Goal: Task Accomplishment & Management: Complete application form

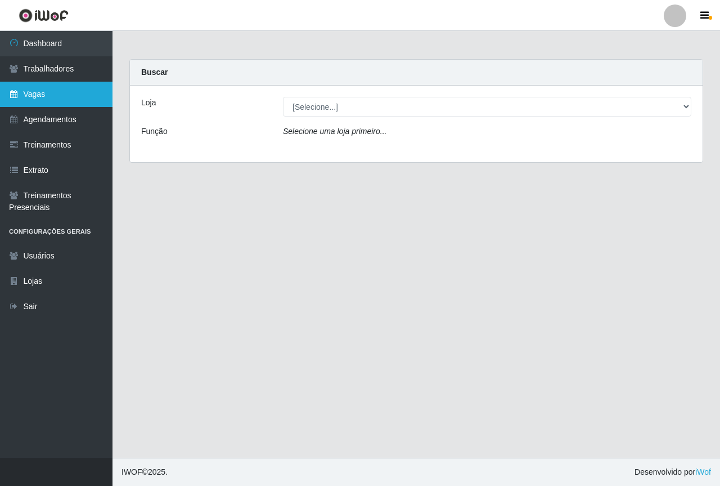
click at [42, 100] on link "Vagas" at bounding box center [56, 94] width 113 height 25
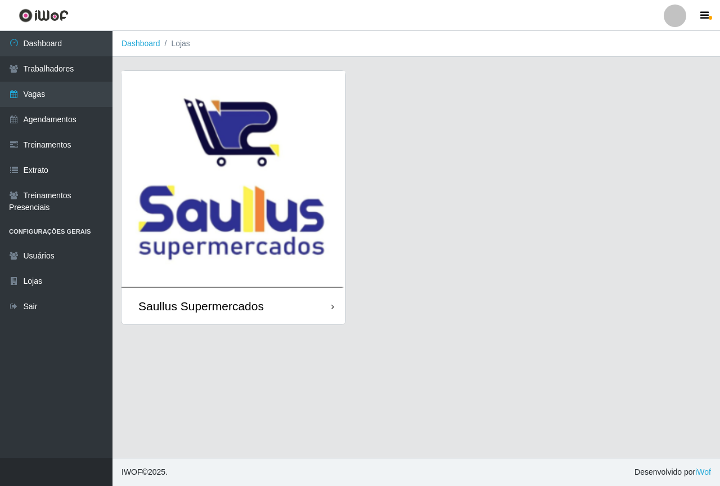
click at [196, 137] on img at bounding box center [234, 179] width 224 height 217
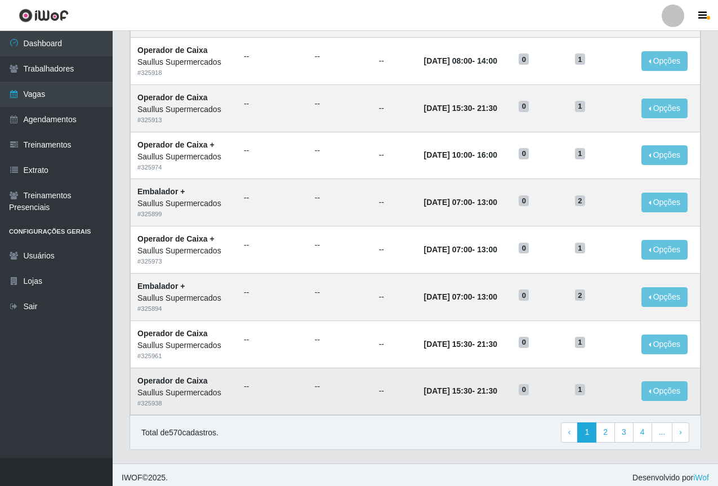
scroll to position [468, 0]
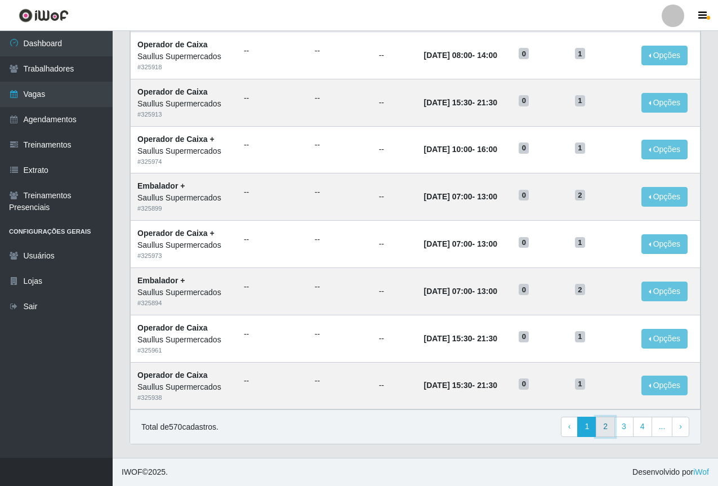
click at [606, 431] on link "2" at bounding box center [604, 426] width 19 height 20
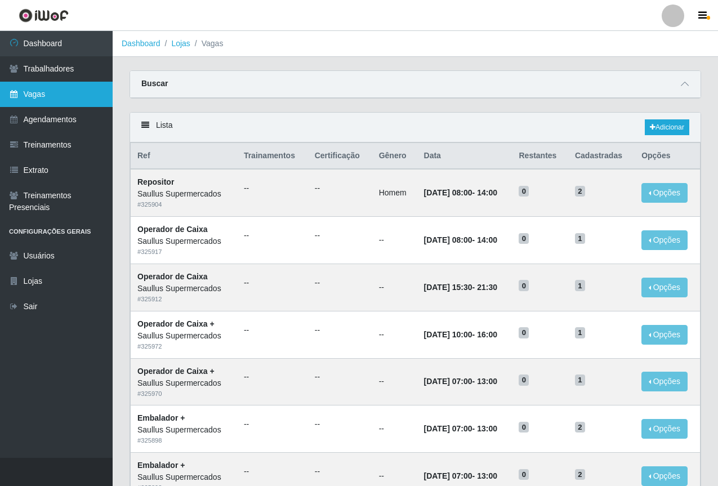
click at [43, 99] on link "Vagas" at bounding box center [56, 94] width 113 height 25
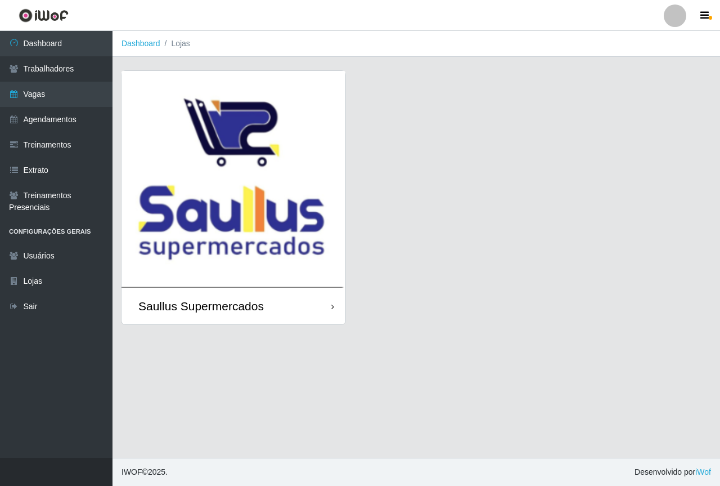
click at [263, 164] on img at bounding box center [234, 179] width 224 height 217
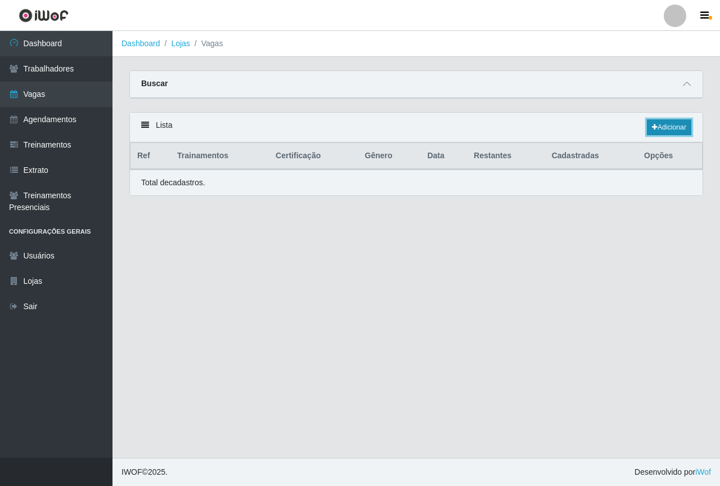
click at [657, 132] on link "Adicionar" at bounding box center [669, 127] width 44 height 16
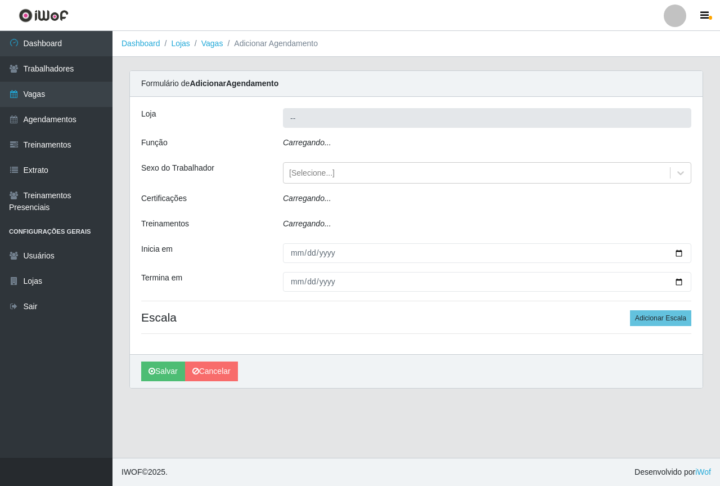
type input "Saullus Supermercados"
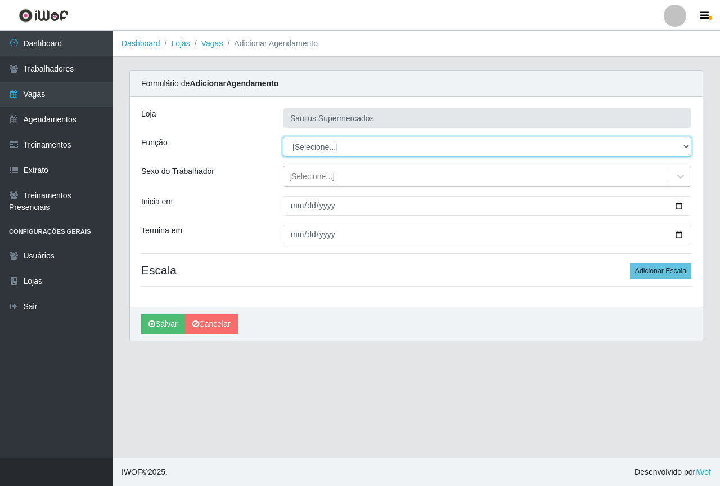
click at [308, 146] on select "[Selecione...] ASG ASG + ASG ++ Balconista de Açougue Balconista de Açougue + B…" at bounding box center [487, 147] width 409 height 20
select select "22"
click at [283, 137] on select "[Selecione...] ASG ASG + ASG ++ Balconista de Açougue Balconista de Açougue + B…" at bounding box center [487, 147] width 409 height 20
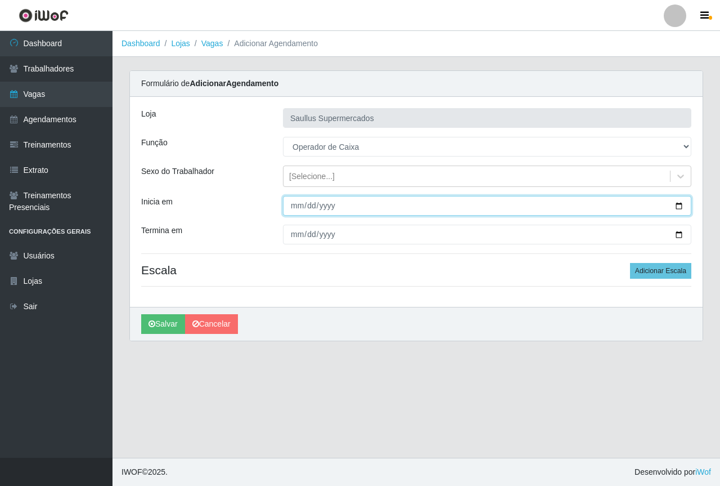
click at [293, 206] on input "Inicia em" at bounding box center [487, 206] width 409 height 20
type input "2025-08-12"
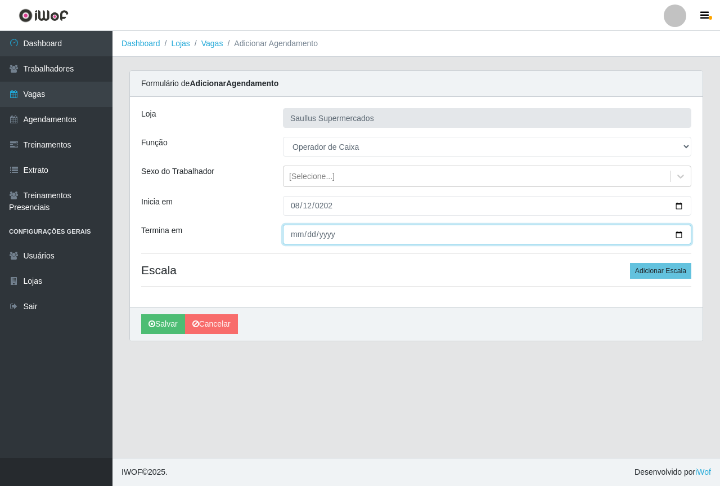
click at [297, 236] on input "Termina em" at bounding box center [487, 235] width 409 height 20
type input "2025-08-12"
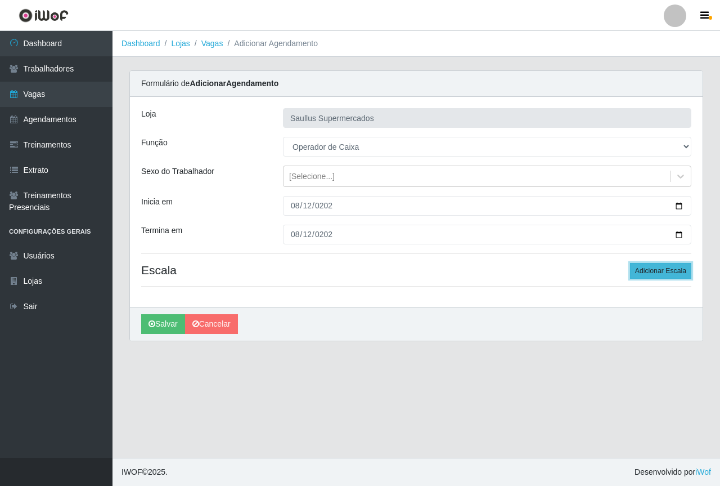
drag, startPoint x: 656, startPoint y: 271, endPoint x: 636, endPoint y: 277, distance: 20.1
click at [656, 271] on button "Adicionar Escala" at bounding box center [660, 271] width 61 height 16
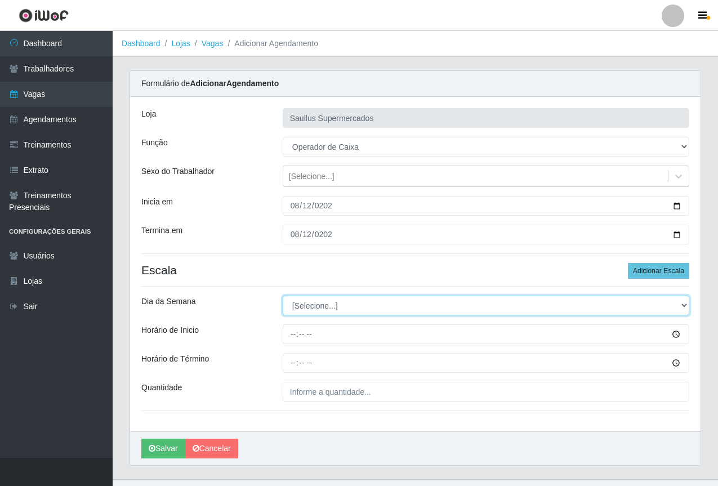
click at [335, 311] on select "[Selecione...] Segunda Terça Quarta Quinta Sexta Sábado Domingo" at bounding box center [486, 305] width 406 height 20
select select "2"
click at [283, 295] on select "[Selecione...] Segunda Terça Quarta Quinta Sexta Sábado Domingo" at bounding box center [486, 305] width 406 height 20
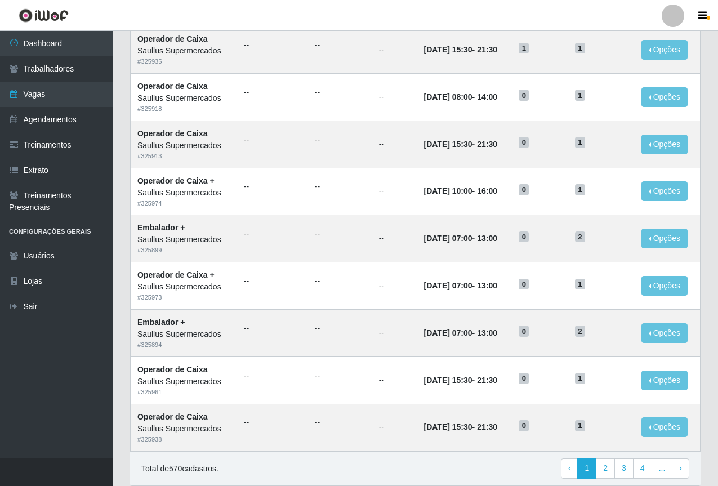
scroll to position [468, 0]
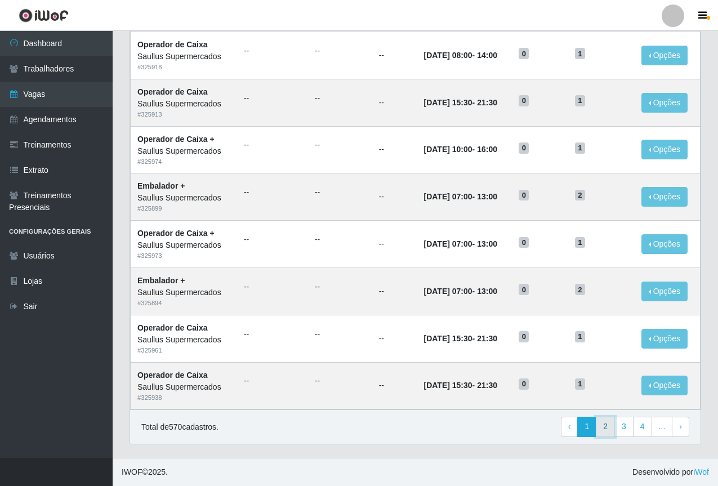
click at [607, 431] on link "2" at bounding box center [604, 426] width 19 height 20
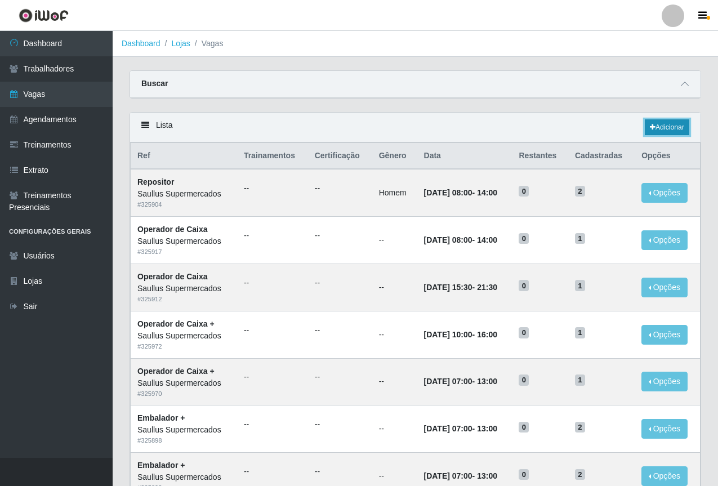
click at [657, 123] on link "Adicionar" at bounding box center [666, 127] width 44 height 16
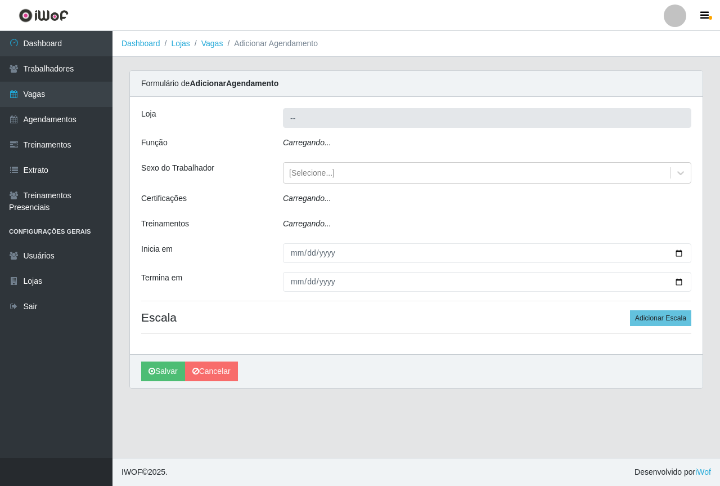
type input "Saullus Supermercados"
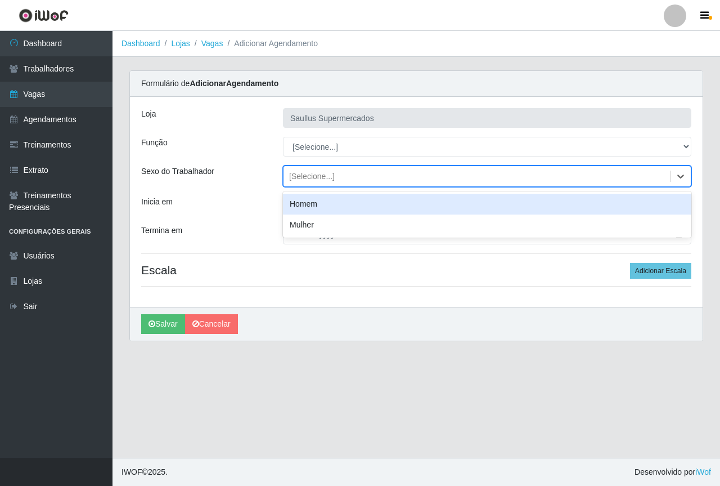
click at [302, 173] on div "[Selecione...]" at bounding box center [312, 177] width 46 height 12
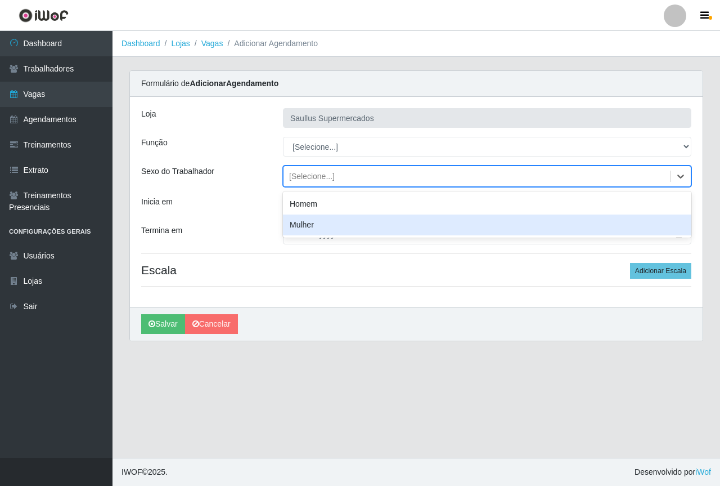
click at [255, 210] on div "Inicia em" at bounding box center [204, 206] width 142 height 20
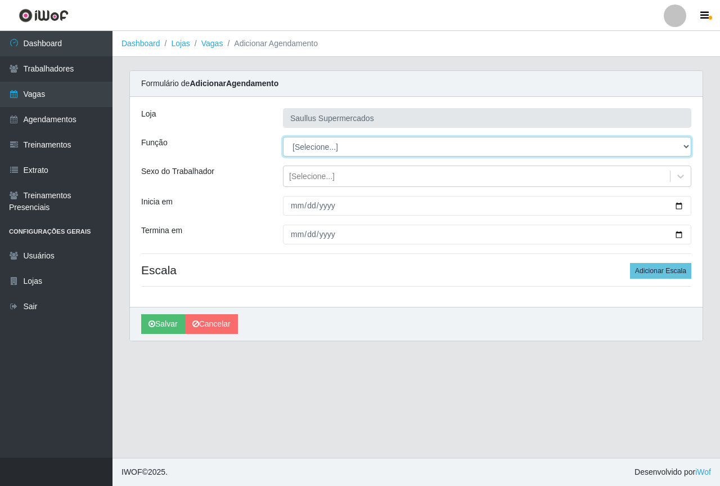
click at [304, 141] on select "[Selecione...] ASG ASG + ASG ++ Balconista de Açougue Balconista de Açougue + B…" at bounding box center [487, 147] width 409 height 20
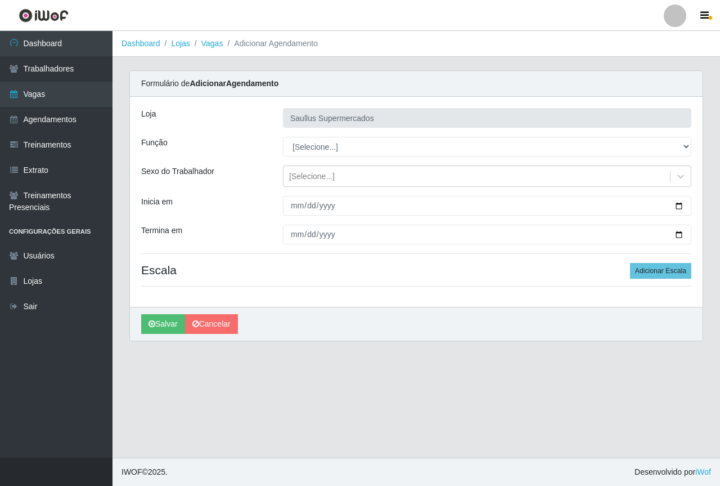
click at [222, 214] on div "Inicia em" at bounding box center [204, 206] width 142 height 20
click at [297, 185] on div "[Selecione...]" at bounding box center [477, 176] width 387 height 19
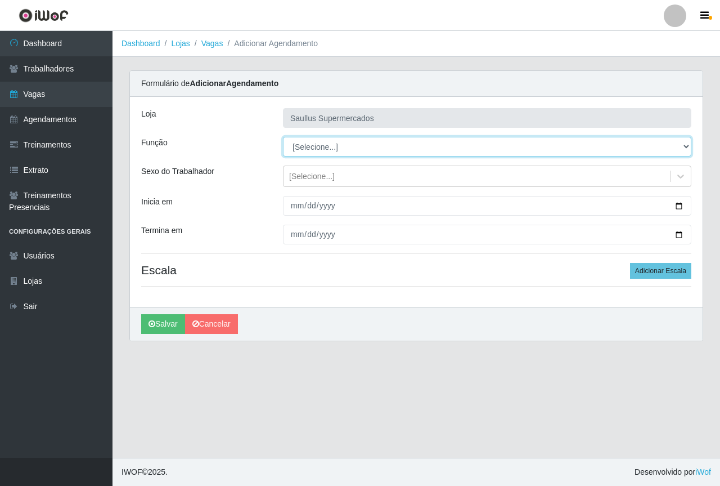
click at [296, 144] on select "[Selecione...] ASG ASG + ASG ++ Balconista de Açougue Balconista de Açougue + B…" at bounding box center [487, 147] width 409 height 20
select select "22"
click at [283, 137] on select "[Selecione...] ASG ASG + ASG ++ Balconista de Açougue Balconista de Açougue + B…" at bounding box center [487, 147] width 409 height 20
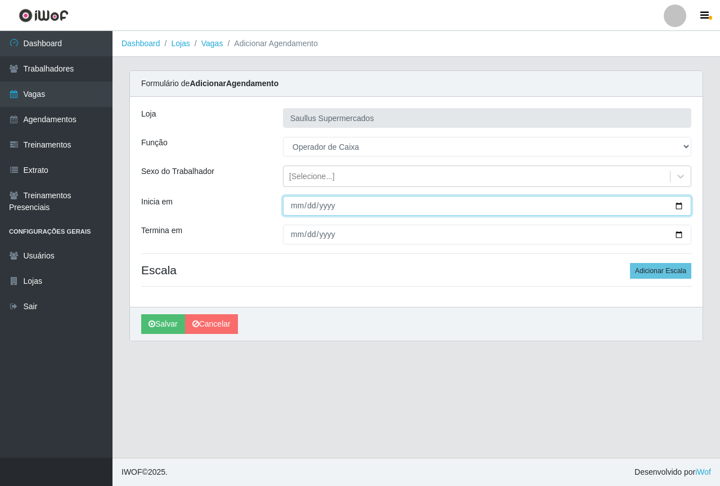
click at [294, 209] on input "Inicia em" at bounding box center [487, 206] width 409 height 20
type input "2025-08-12"
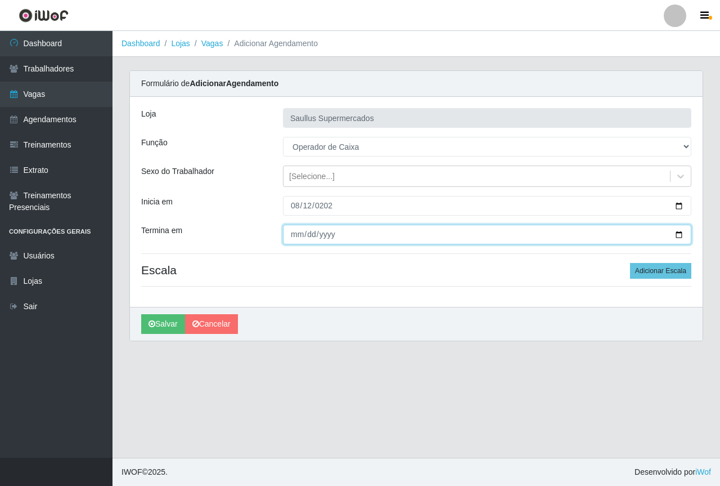
click at [292, 242] on input "Termina em" at bounding box center [487, 235] width 409 height 20
type input "2025-08-12"
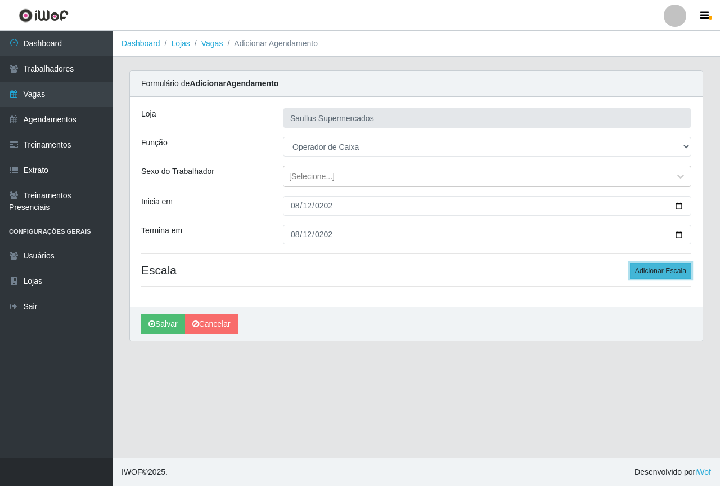
click at [655, 272] on button "Adicionar Escala" at bounding box center [660, 271] width 61 height 16
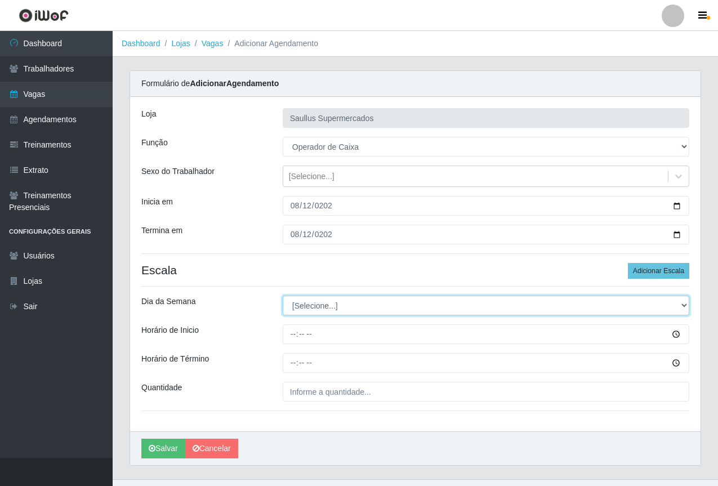
click at [370, 297] on select "[Selecione...] Segunda Terça Quarta Quinta Sexta Sábado Domingo" at bounding box center [486, 305] width 406 height 20
select select "2"
click at [283, 295] on select "[Selecione...] Segunda Terça Quarta Quinta Sexta Sábado Domingo" at bounding box center [486, 305] width 406 height 20
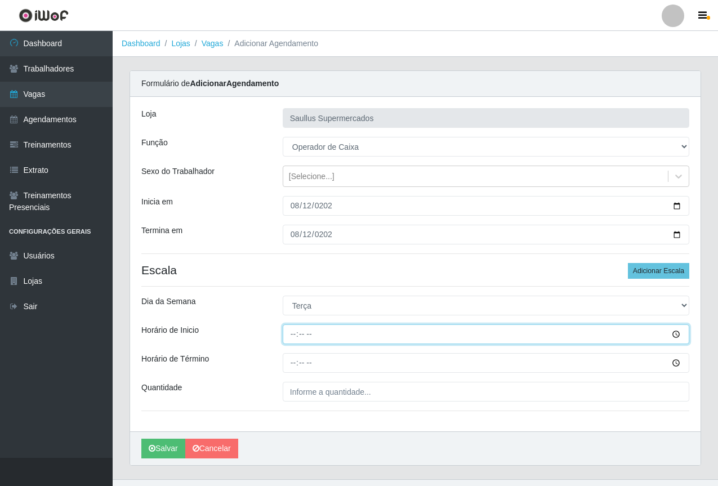
click at [294, 334] on input "Horário de Inicio" at bounding box center [486, 334] width 406 height 20
type input "15:40"
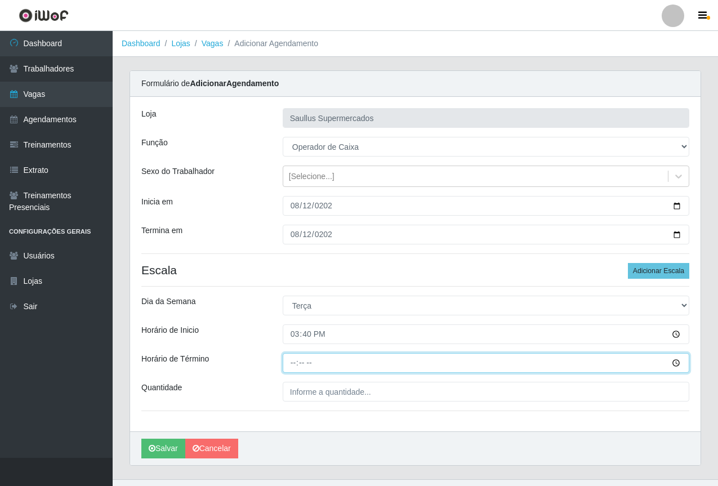
click at [284, 364] on input "Horário de Término" at bounding box center [486, 363] width 406 height 20
type input "21:40"
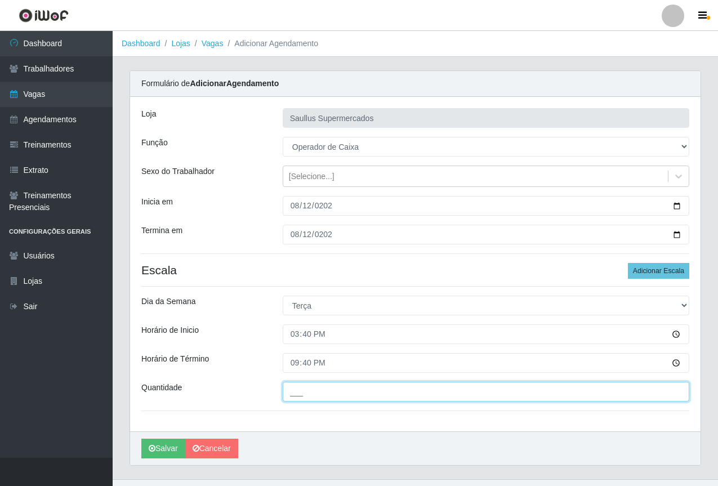
click at [296, 395] on input "___" at bounding box center [486, 392] width 406 height 20
type input "2__"
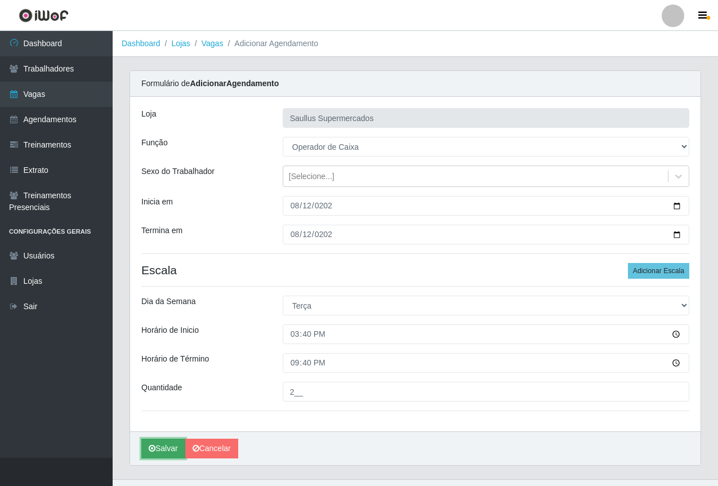
drag, startPoint x: 164, startPoint y: 448, endPoint x: 150, endPoint y: 446, distance: 14.7
click at [162, 447] on button "Salvar" at bounding box center [163, 448] width 44 height 20
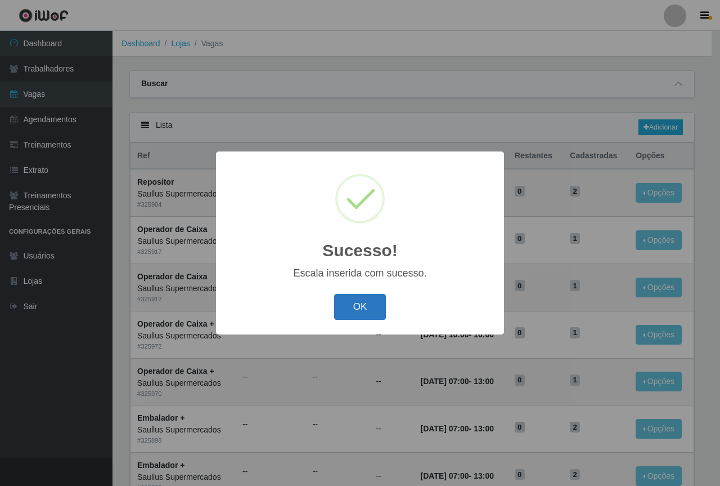
click at [360, 313] on button "OK" at bounding box center [360, 307] width 52 height 26
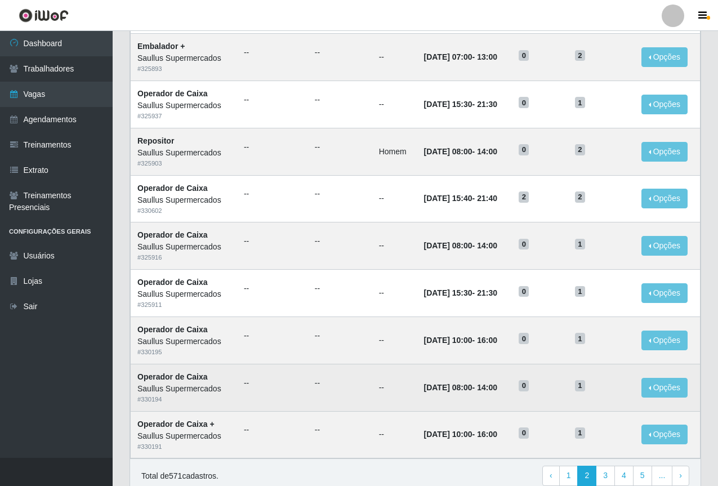
scroll to position [468, 0]
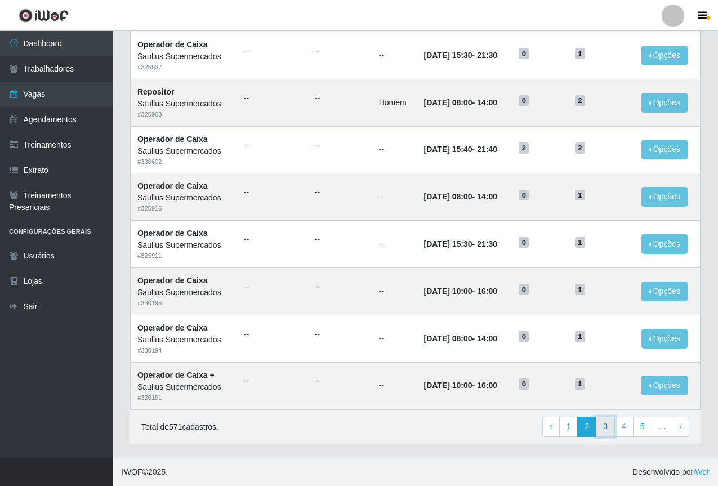
click at [607, 433] on link "3" at bounding box center [604, 426] width 19 height 20
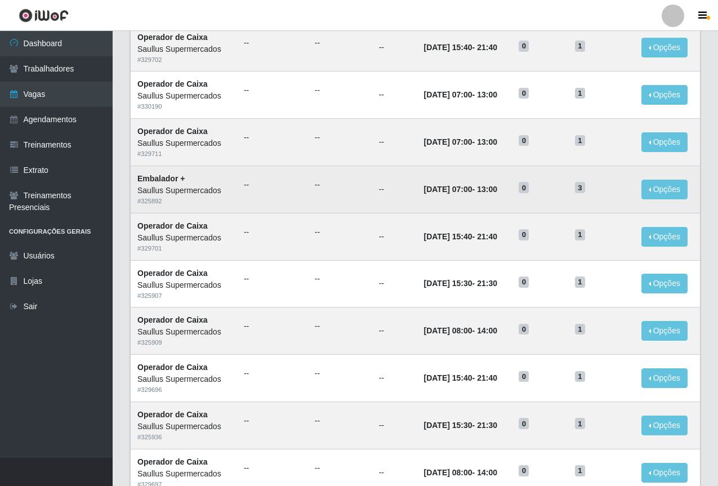
scroll to position [468, 0]
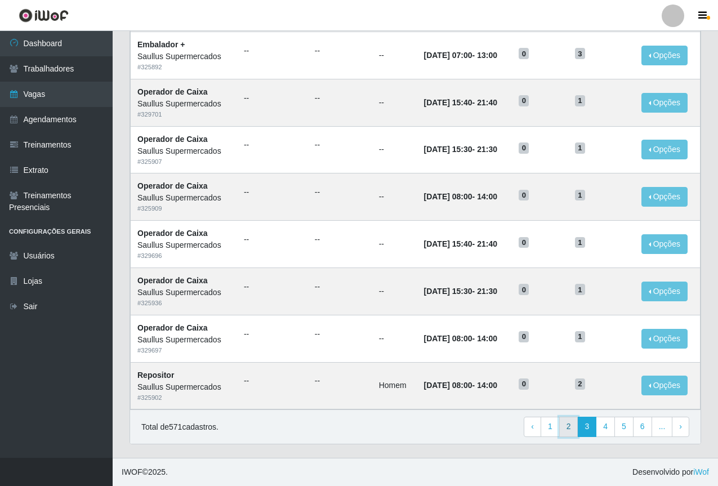
click at [568, 427] on link "2" at bounding box center [568, 426] width 19 height 20
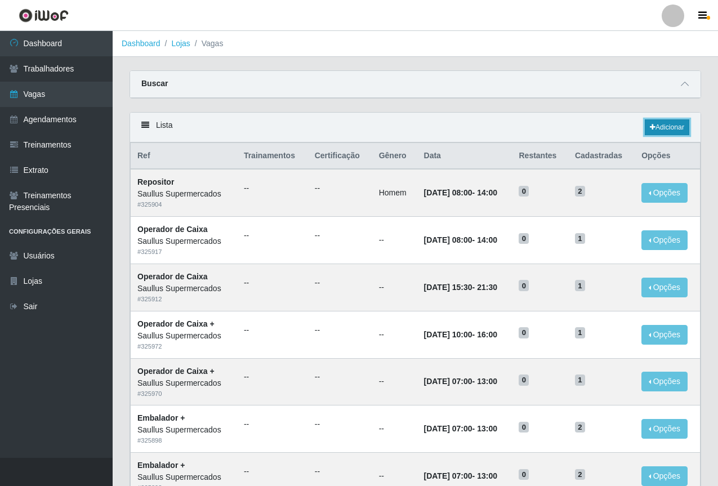
click at [668, 126] on link "Adicionar" at bounding box center [666, 127] width 44 height 16
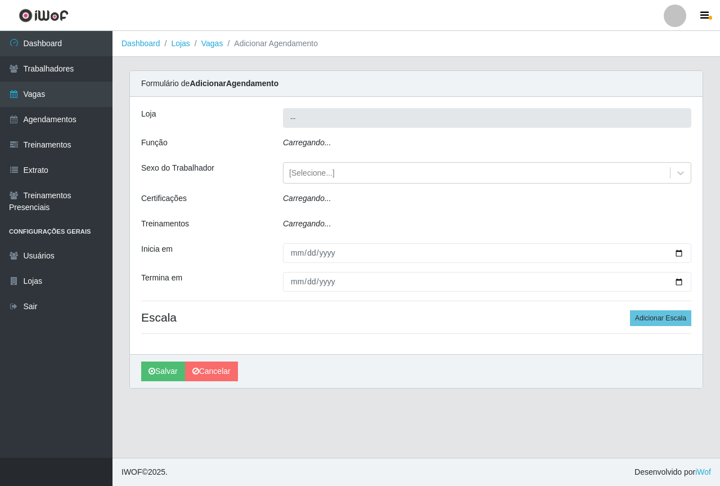
type input "Saullus Supermercados"
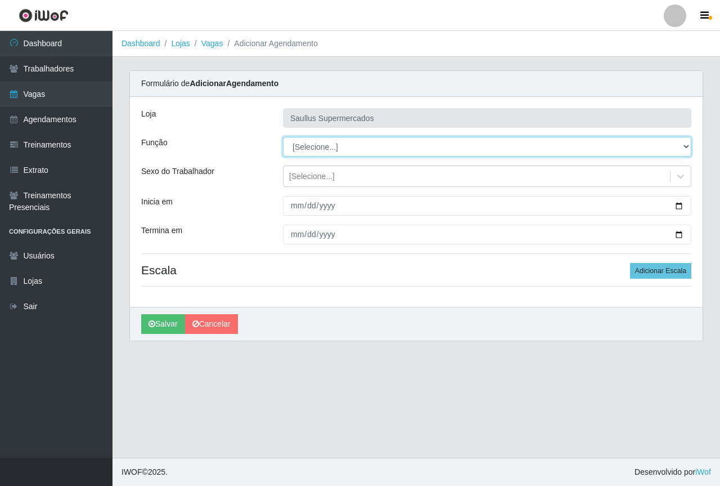
click at [302, 145] on select "[Selecione...] ASG ASG + ASG ++ Balconista de Açougue Balconista de Açougue + B…" at bounding box center [487, 147] width 409 height 20
select select "22"
click at [283, 137] on select "[Selecione...] ASG ASG + ASG ++ Balconista de Açougue Balconista de Açougue + B…" at bounding box center [487, 147] width 409 height 20
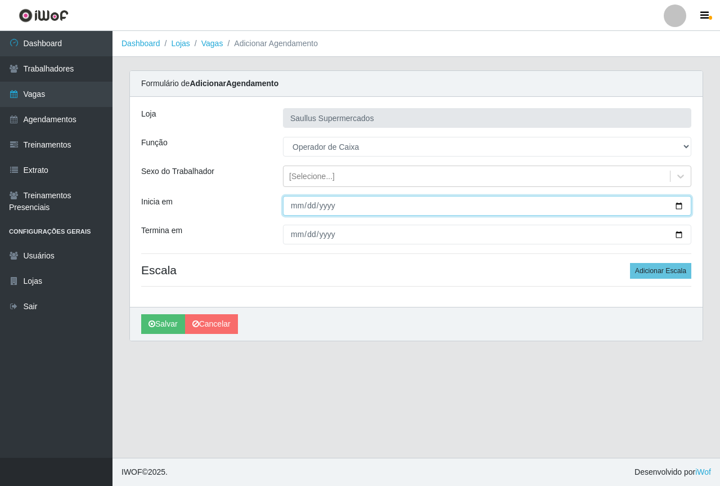
click at [296, 203] on input "Inicia em" at bounding box center [487, 206] width 409 height 20
type input "2025-08-13"
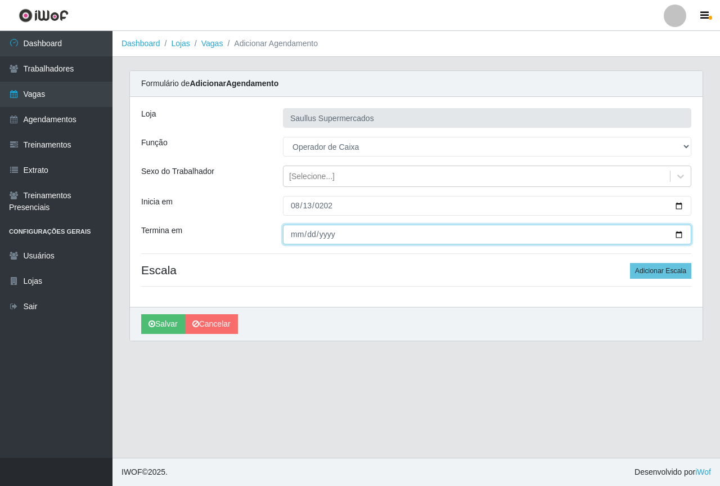
click at [298, 234] on input "Termina em" at bounding box center [487, 235] width 409 height 20
type input "2025-08-13"
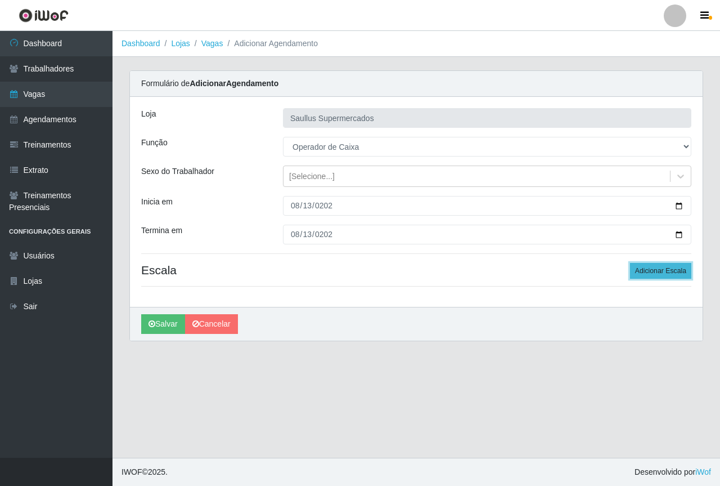
drag, startPoint x: 678, startPoint y: 264, endPoint x: 668, endPoint y: 266, distance: 10.2
click at [677, 266] on button "Adicionar Escala" at bounding box center [660, 271] width 61 height 16
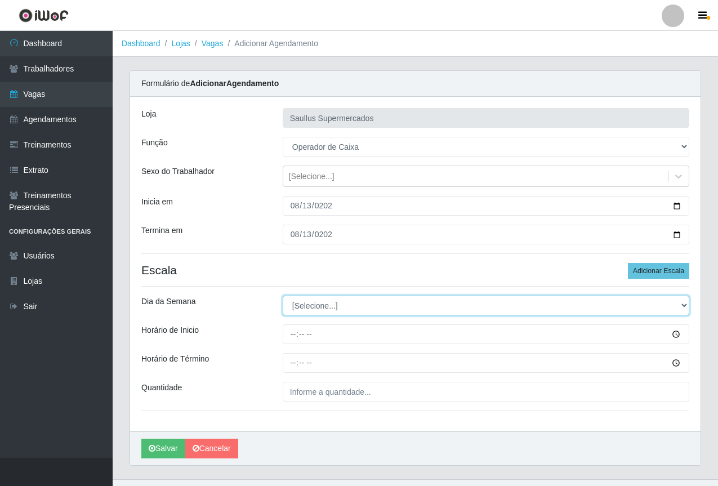
click at [292, 306] on select "[Selecione...] Segunda Terça Quarta Quinta Sexta Sábado Domingo" at bounding box center [486, 305] width 406 height 20
select select "3"
click at [283, 295] on select "[Selecione...] Segunda Terça Quarta Quinta Sexta Sábado Domingo" at bounding box center [486, 305] width 406 height 20
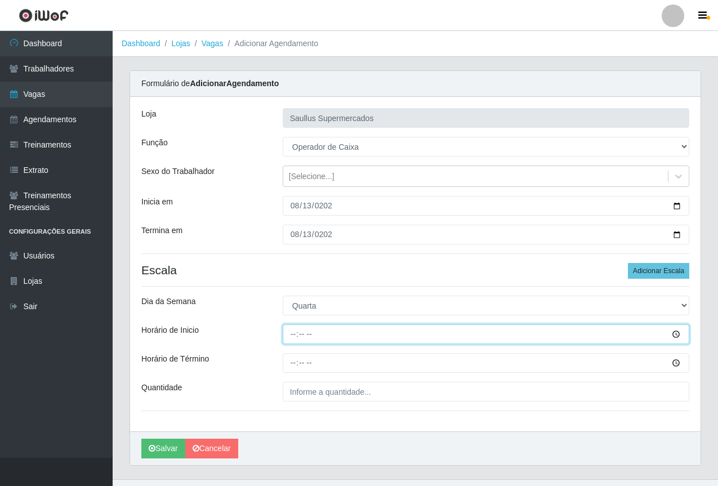
click at [289, 341] on input "Horário de Inicio" at bounding box center [486, 334] width 406 height 20
type input "08:00"
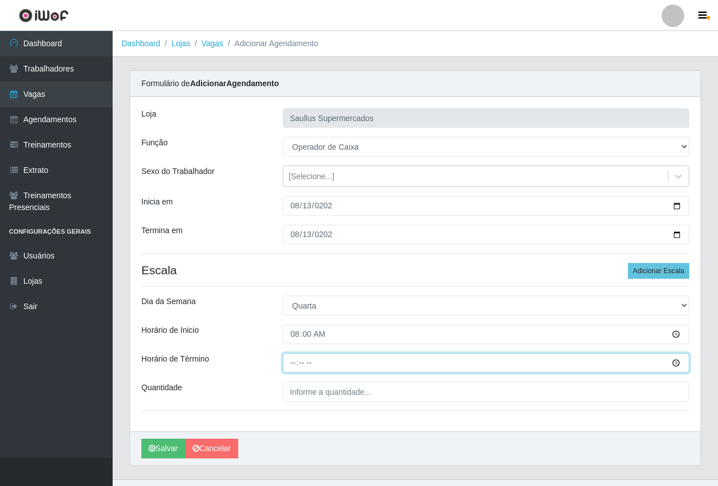
click at [284, 369] on input "Horário de Término" at bounding box center [486, 363] width 406 height 20
type input "14:00"
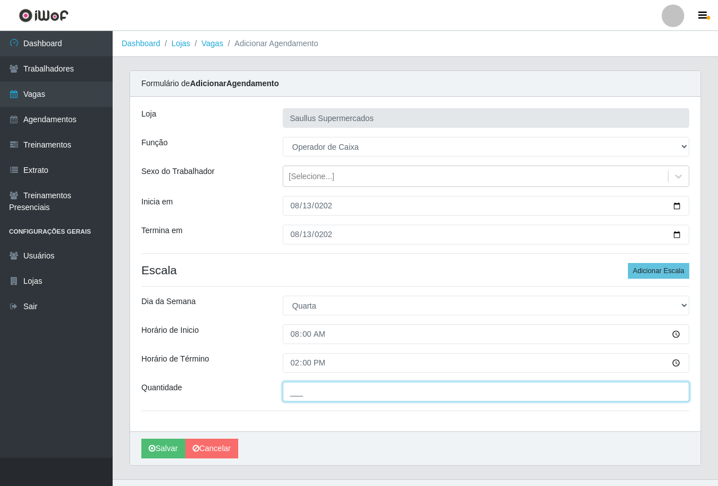
click at [326, 395] on input "___" at bounding box center [486, 392] width 406 height 20
type input "1__"
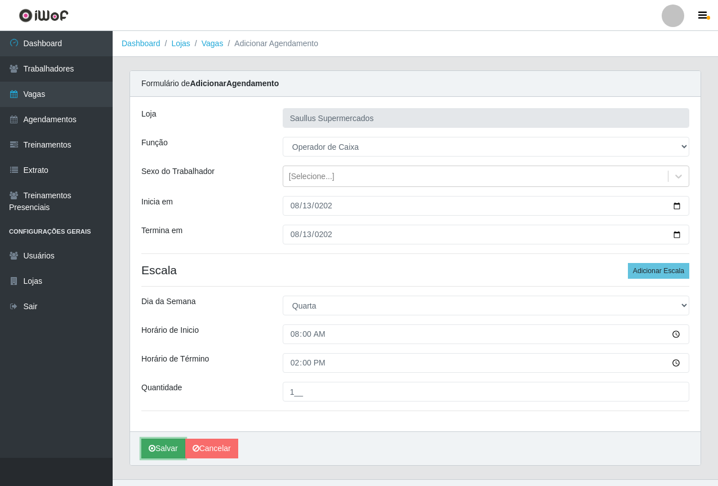
click at [165, 446] on button "Salvar" at bounding box center [163, 448] width 44 height 20
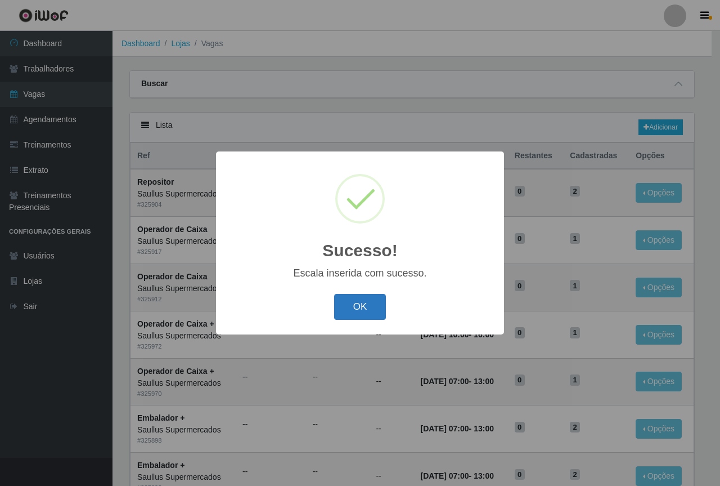
click at [348, 312] on button "OK" at bounding box center [360, 307] width 52 height 26
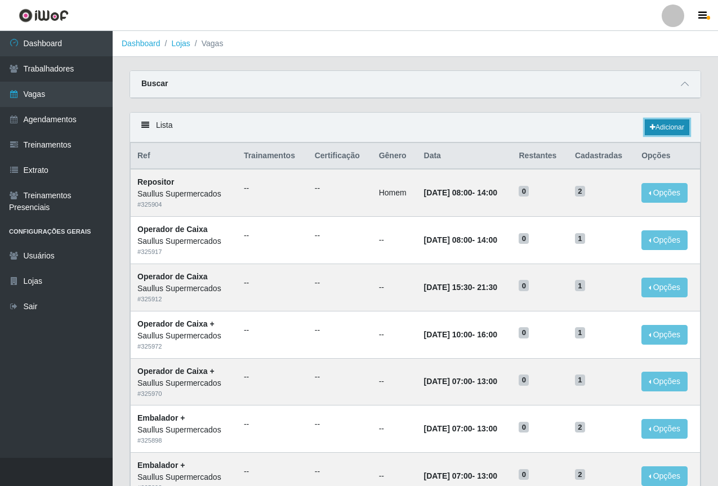
click at [658, 133] on link "Adicionar" at bounding box center [666, 127] width 44 height 16
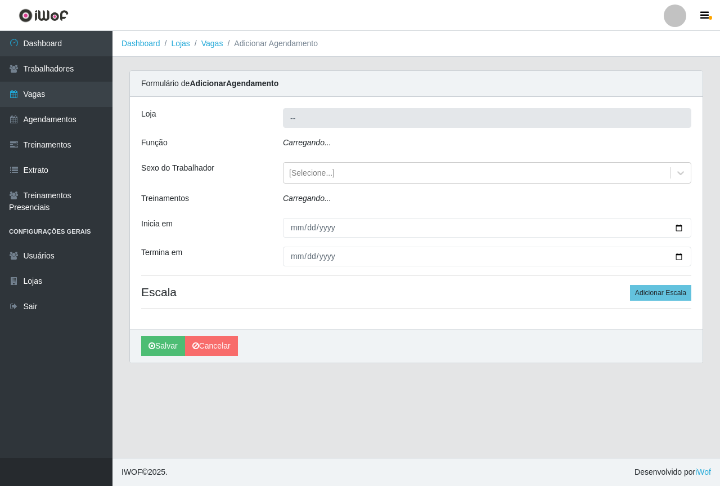
type input "Saullus Supermercados"
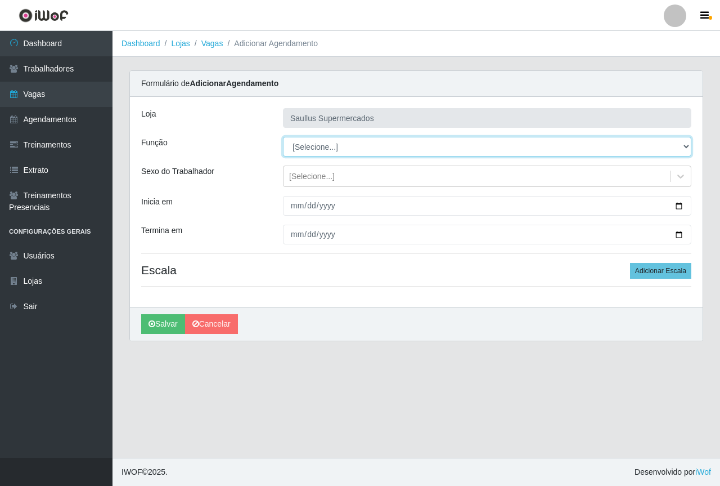
click at [298, 151] on select "[Selecione...] ASG ASG + ASG ++ Balconista de Açougue Balconista de Açougue + B…" at bounding box center [487, 147] width 409 height 20
select select "22"
click at [283, 137] on select "[Selecione...] ASG ASG + ASG ++ Balconista de Açougue Balconista de Açougue + B…" at bounding box center [487, 147] width 409 height 20
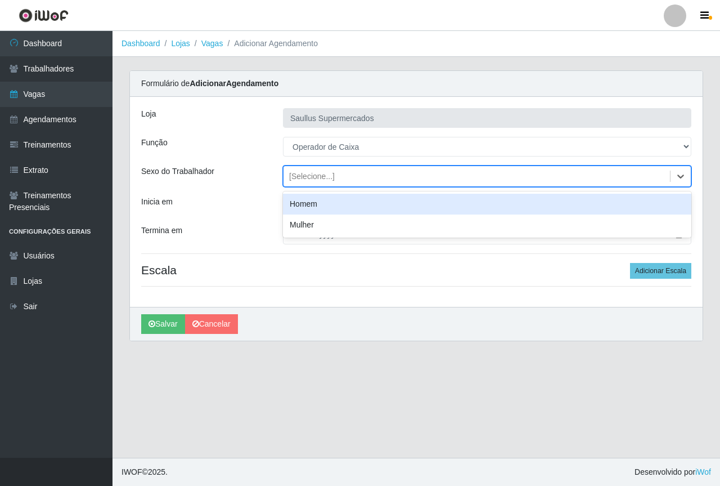
click at [309, 173] on div "[Selecione...]" at bounding box center [312, 177] width 46 height 12
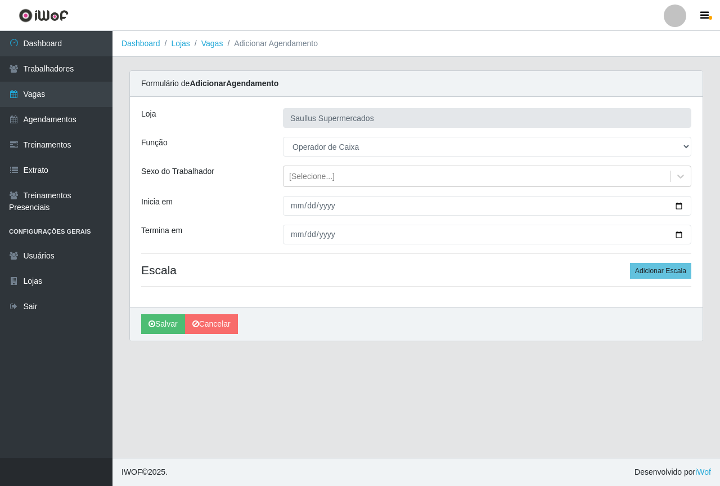
drag, startPoint x: 254, startPoint y: 231, endPoint x: 296, endPoint y: 203, distance: 49.9
click at [256, 231] on div "Termina em" at bounding box center [204, 235] width 142 height 20
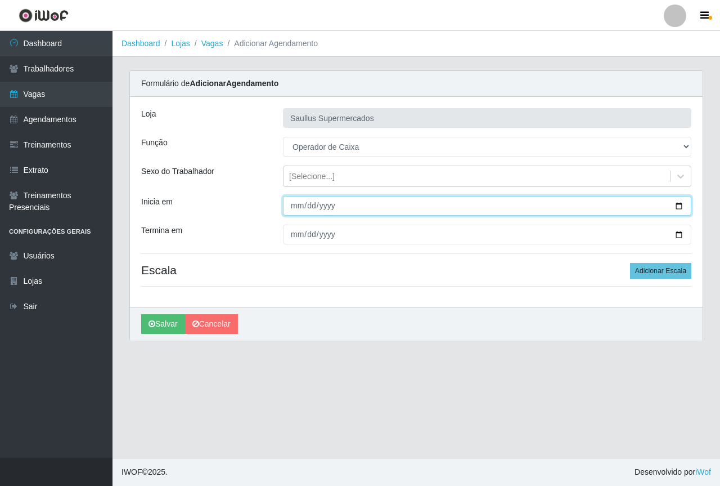
click at [297, 203] on input "Inicia em" at bounding box center [487, 206] width 409 height 20
type input "2025-08-13"
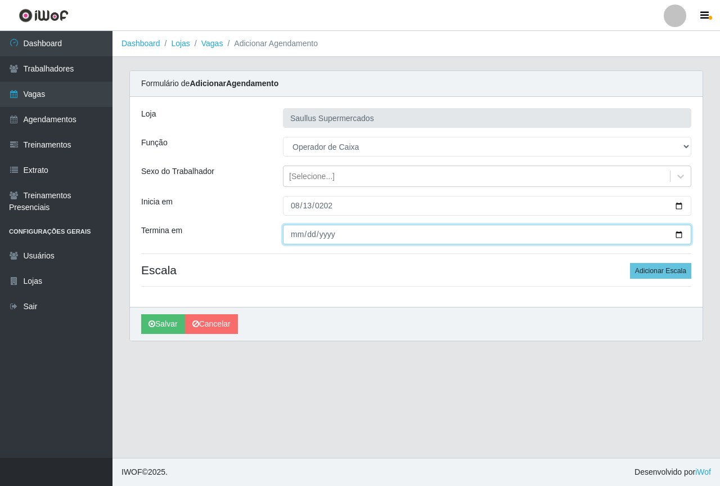
click at [297, 232] on input "Termina em" at bounding box center [487, 235] width 409 height 20
type input "2025-08-13"
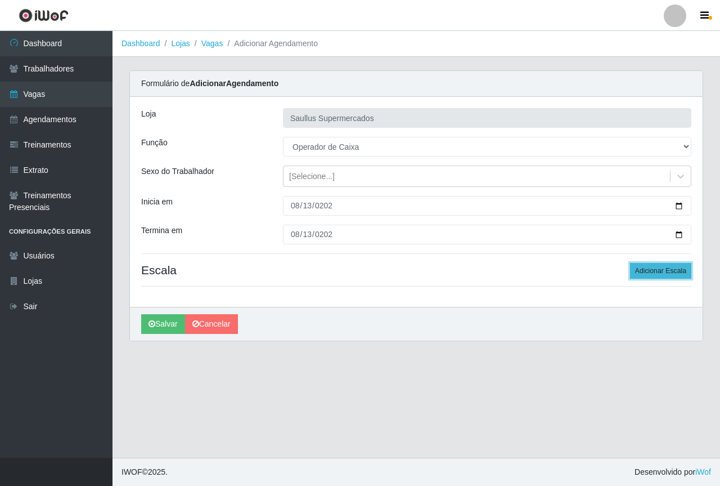
click at [643, 266] on button "Adicionar Escala" at bounding box center [660, 271] width 61 height 16
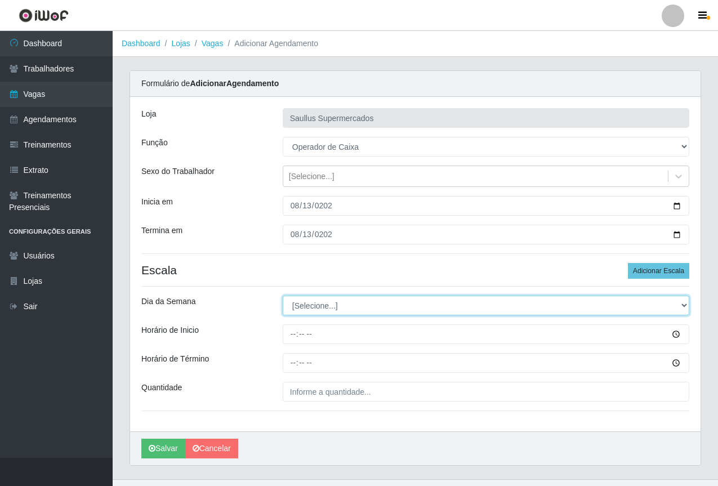
click at [312, 312] on select "[Selecione...] Segunda Terça Quarta Quinta Sexta Sábado Domingo" at bounding box center [486, 305] width 406 height 20
select select "3"
click at [283, 295] on select "[Selecione...] Segunda Terça Quarta Quinta Sexta Sábado Domingo" at bounding box center [486, 305] width 406 height 20
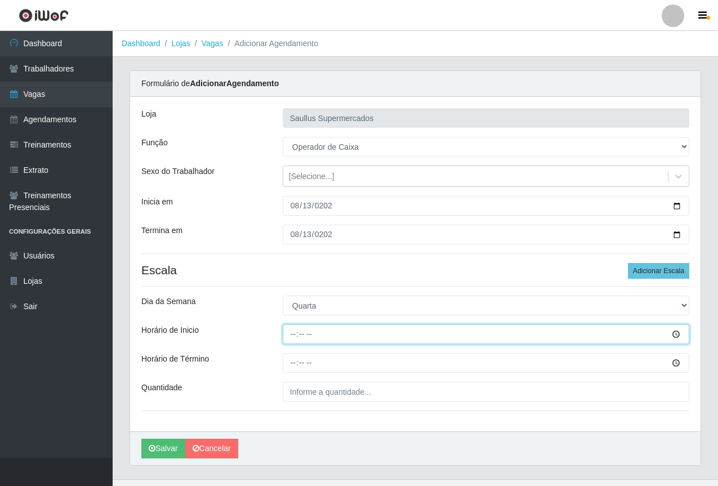
click at [287, 337] on input "Horário de Inicio" at bounding box center [486, 334] width 406 height 20
type input "15:40"
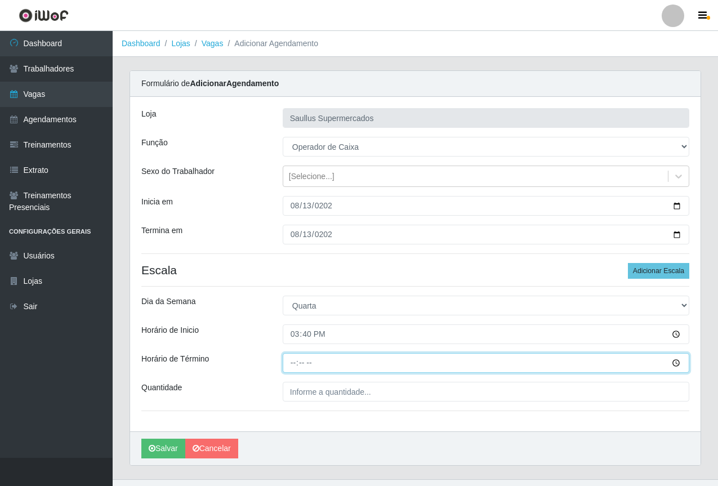
click at [290, 367] on input "Horário de Término" at bounding box center [486, 363] width 406 height 20
type input "21:40"
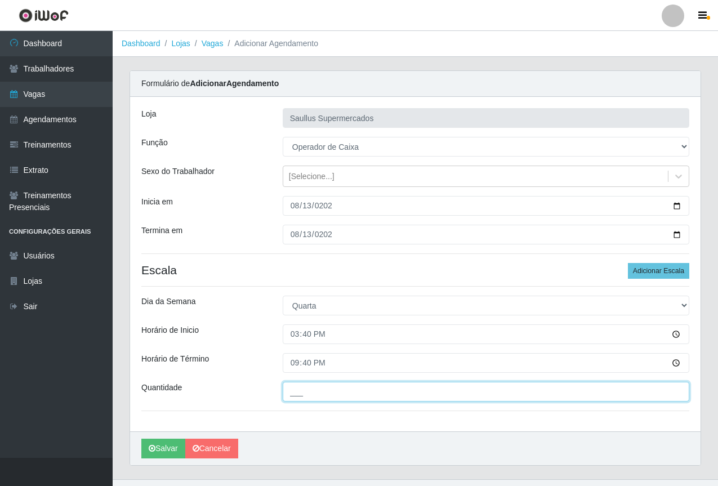
click at [315, 391] on input "___" at bounding box center [486, 392] width 406 height 20
type input "3__"
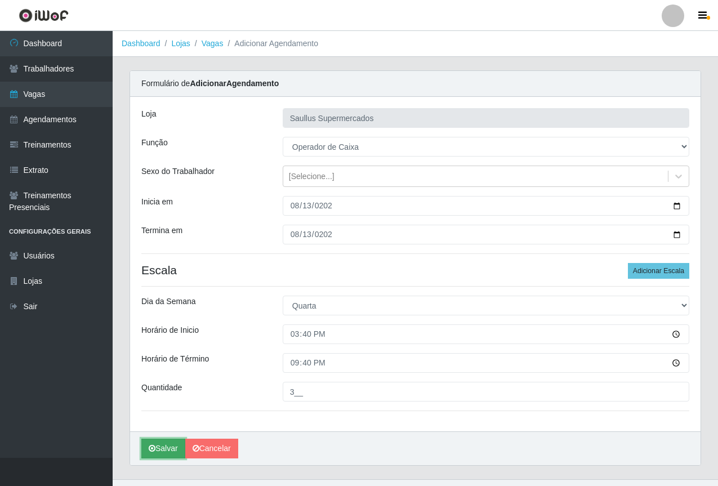
click at [160, 448] on button "Salvar" at bounding box center [163, 448] width 44 height 20
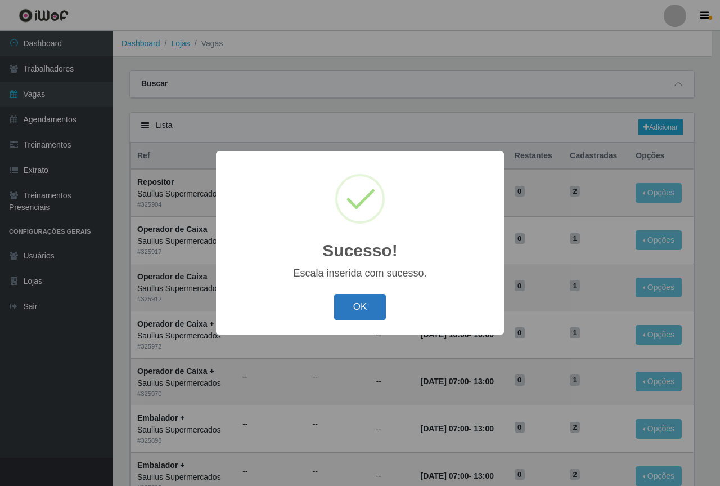
click at [372, 303] on button "OK" at bounding box center [360, 307] width 52 height 26
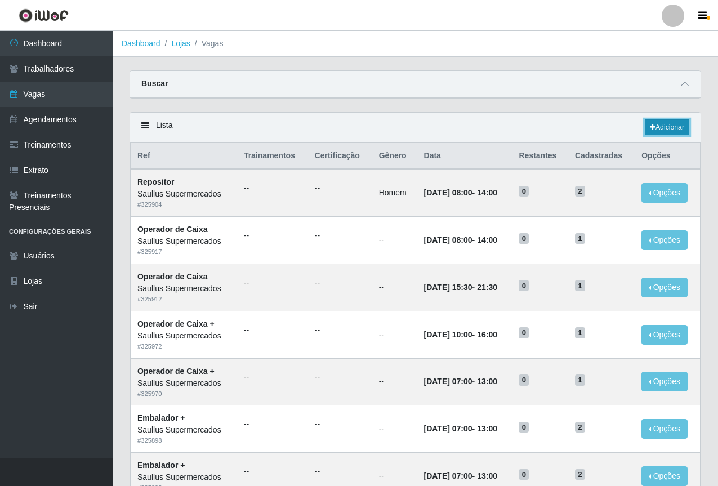
click at [661, 122] on link "Adicionar" at bounding box center [666, 127] width 44 height 16
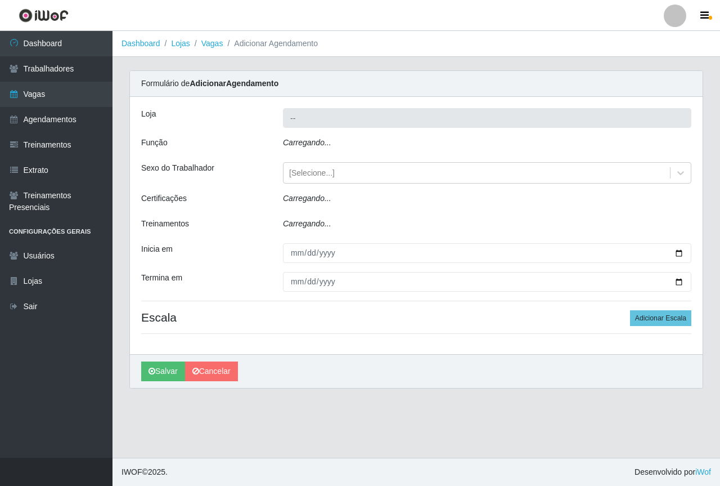
type input "Saullus Supermercados"
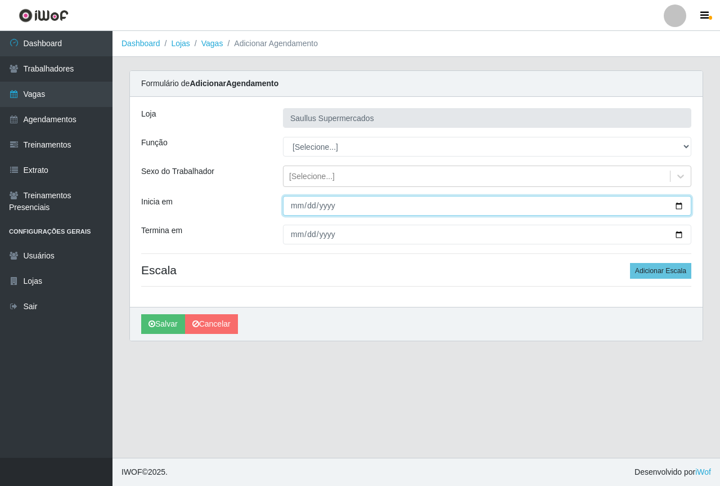
click at [303, 203] on input "Inicia em" at bounding box center [487, 206] width 409 height 20
type input "2025-08-14"
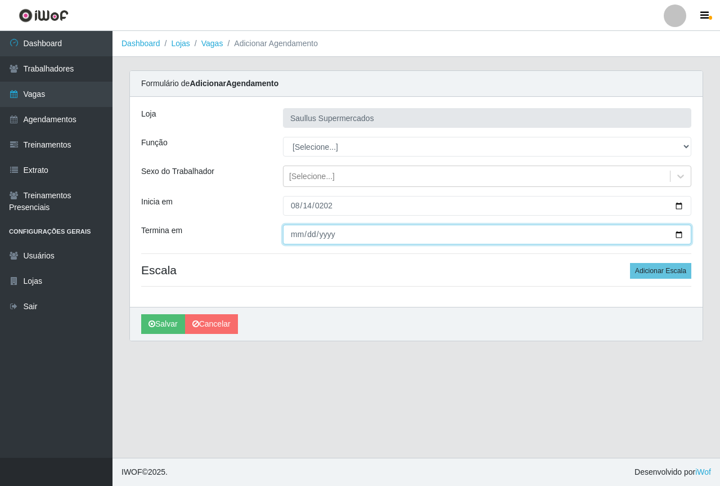
click at [288, 236] on input "Termina em" at bounding box center [487, 235] width 409 height 20
type input "2025-08-14"
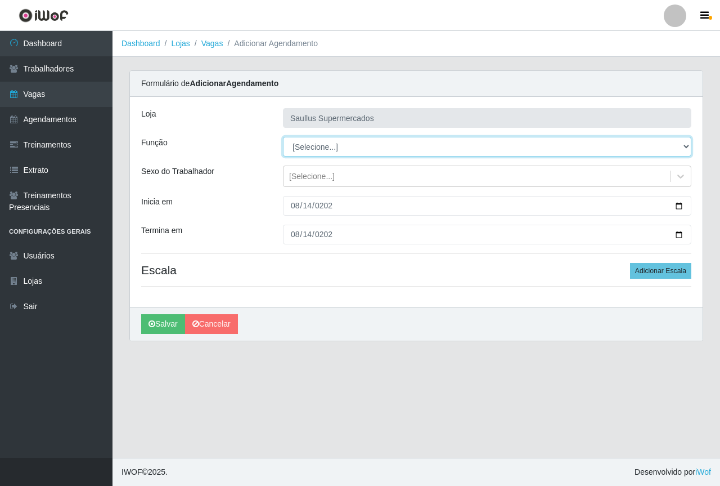
click at [304, 142] on select "[Selecione...] ASG ASG + ASG ++ Balconista de Açougue Balconista de Açougue + B…" at bounding box center [487, 147] width 409 height 20
select select "22"
click at [283, 137] on select "[Selecione...] ASG ASG + ASG ++ Balconista de Açougue Balconista de Açougue + B…" at bounding box center [487, 147] width 409 height 20
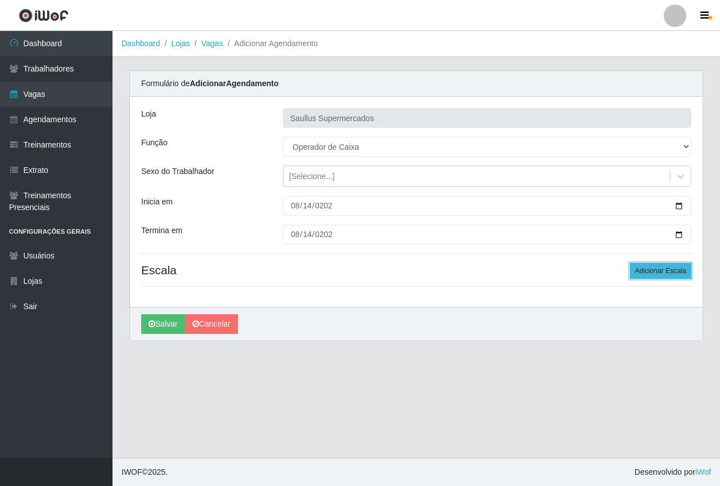
click at [650, 275] on button "Adicionar Escala" at bounding box center [660, 271] width 61 height 16
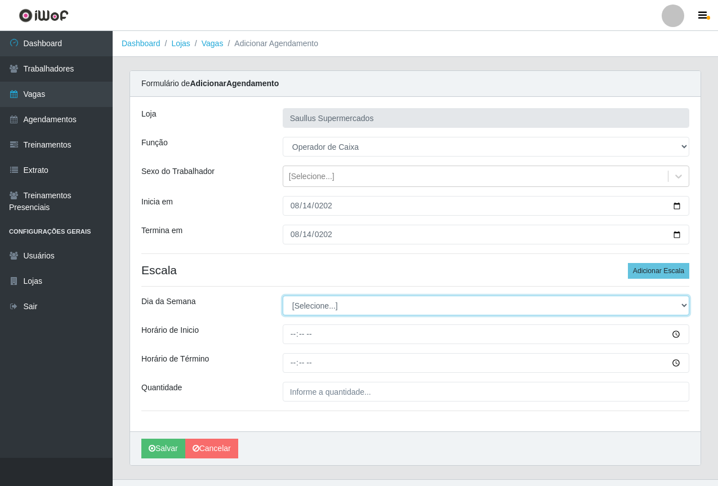
click at [320, 302] on select "[Selecione...] Segunda Terça Quarta Quinta Sexta Sábado Domingo" at bounding box center [486, 305] width 406 height 20
select select "4"
click at [283, 295] on select "[Selecione...] Segunda Terça Quarta Quinta Sexta Sábado Domingo" at bounding box center [486, 305] width 406 height 20
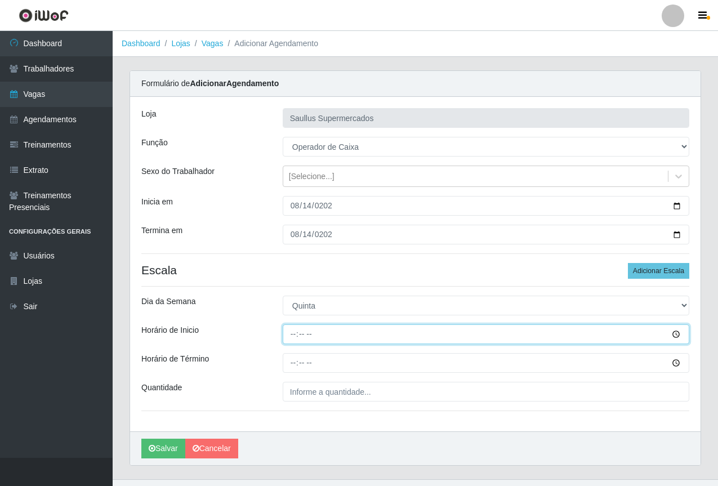
click at [288, 335] on input "Horário de Inicio" at bounding box center [486, 334] width 406 height 20
type input "08:00"
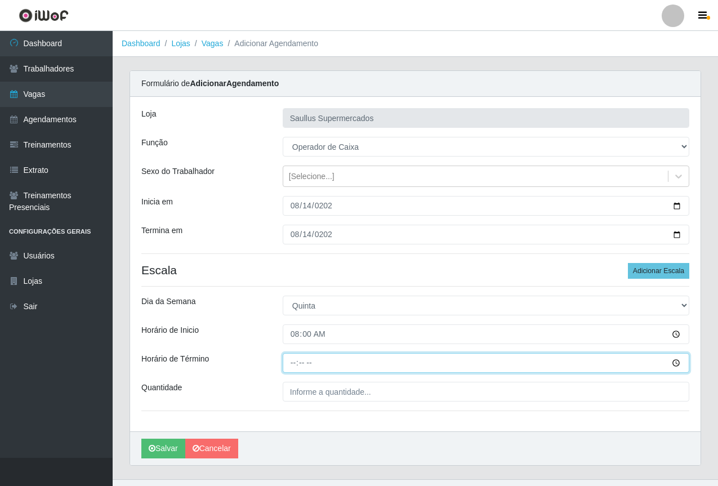
click at [286, 365] on input "Horário de Término" at bounding box center [486, 363] width 406 height 20
type input "14:00"
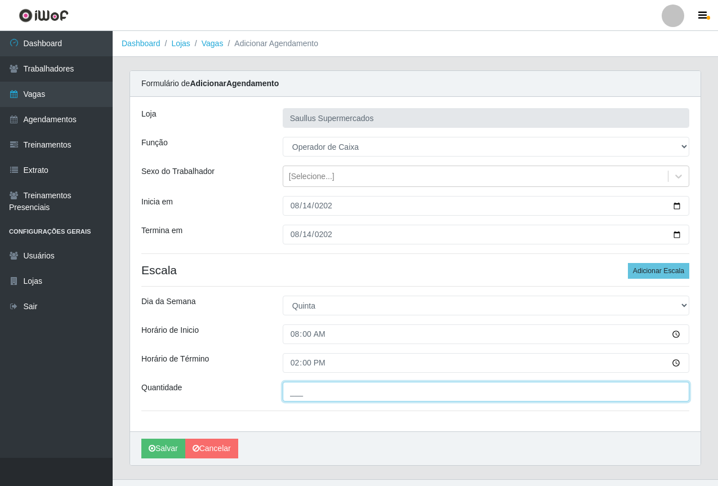
click at [307, 386] on input "___" at bounding box center [486, 392] width 406 height 20
type input "1__"
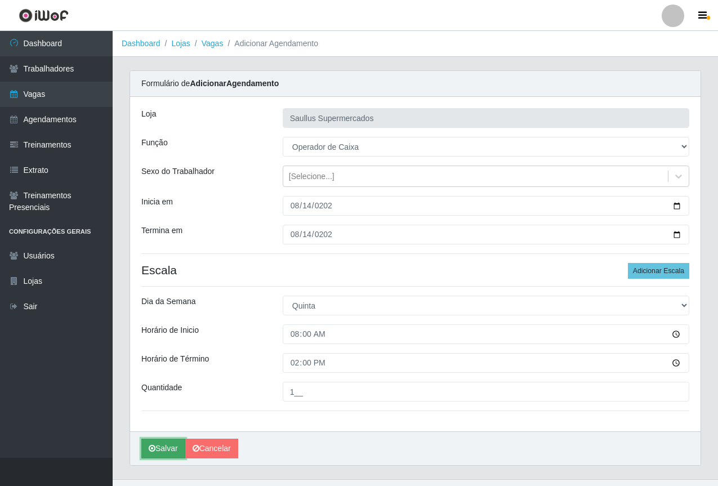
click at [168, 449] on button "Salvar" at bounding box center [163, 448] width 44 height 20
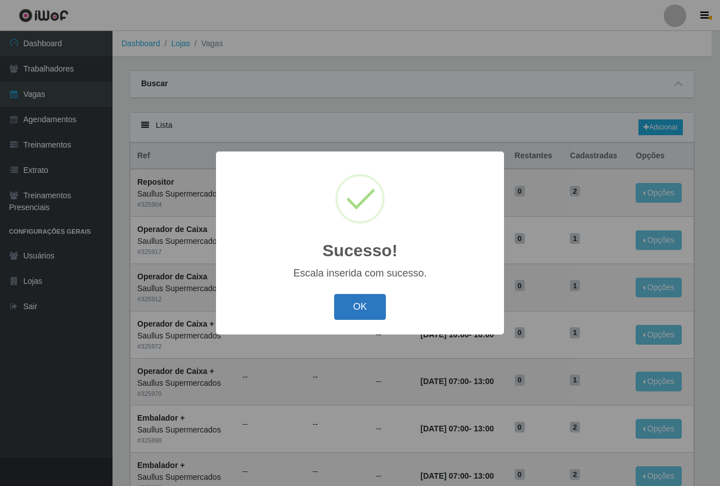
click at [340, 310] on button "OK" at bounding box center [360, 307] width 52 height 26
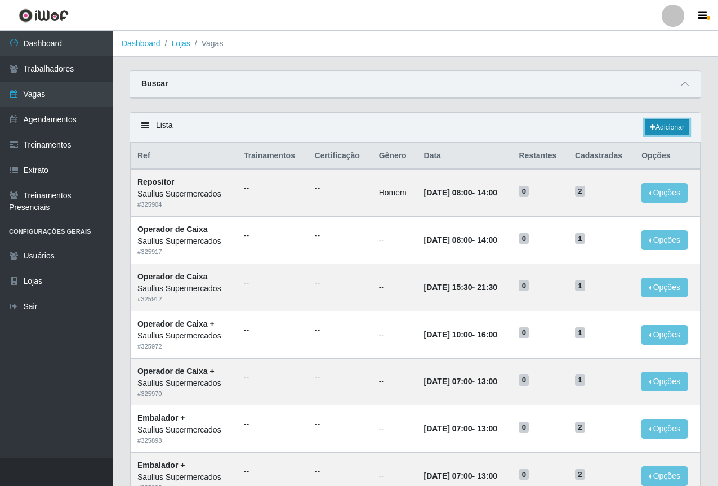
click at [676, 120] on link "Adicionar" at bounding box center [666, 127] width 44 height 16
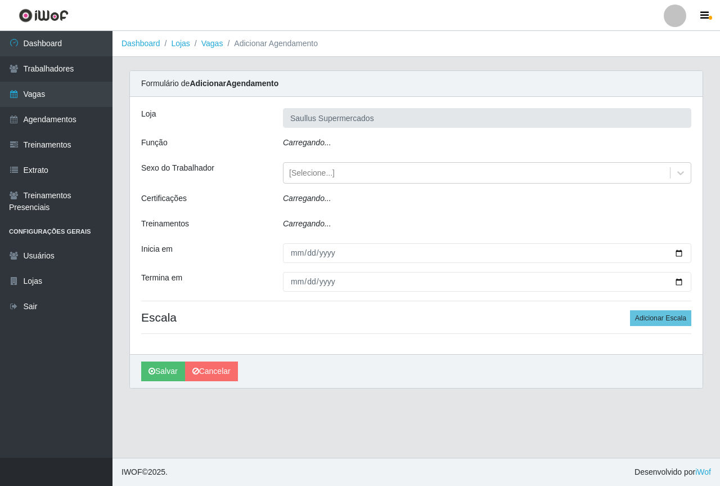
type input "Saullus Supermercados"
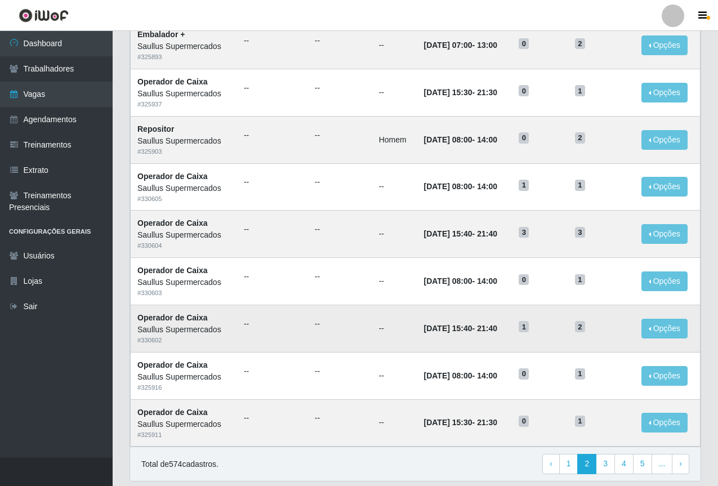
scroll to position [468, 0]
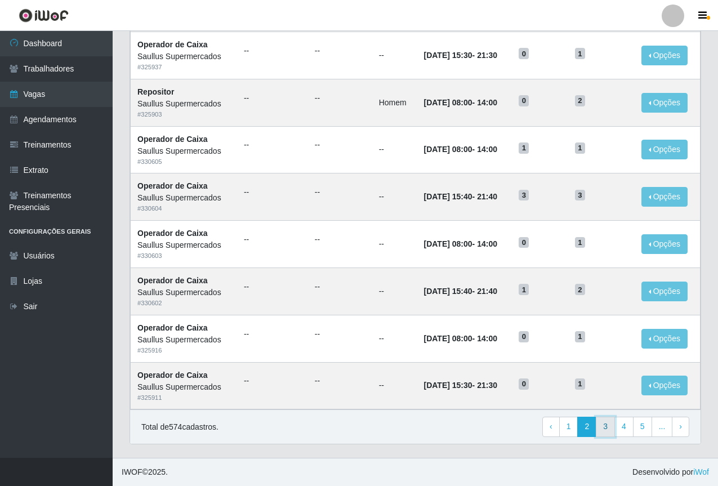
click at [606, 434] on link "3" at bounding box center [604, 426] width 19 height 20
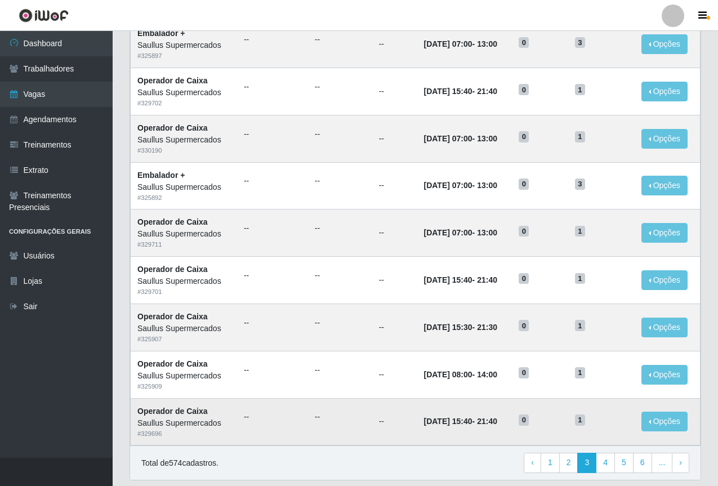
scroll to position [468, 0]
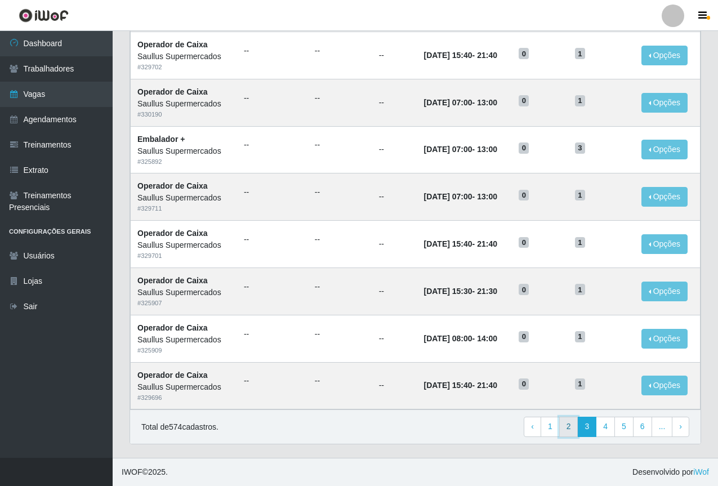
click at [571, 427] on link "2" at bounding box center [568, 426] width 19 height 20
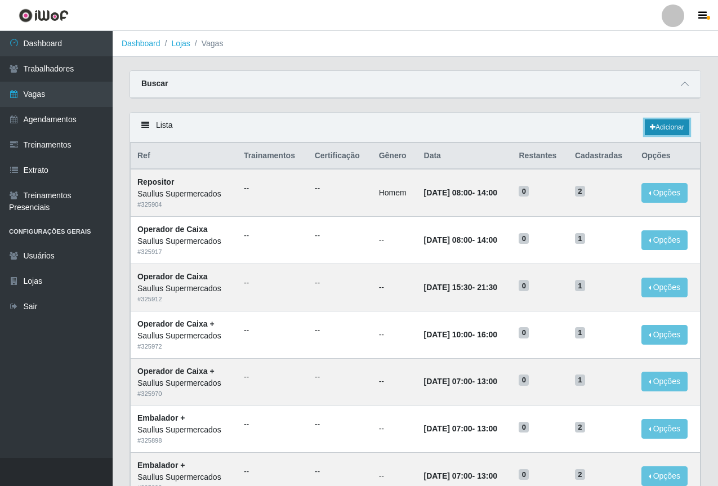
click at [668, 123] on link "Adicionar" at bounding box center [666, 127] width 44 height 16
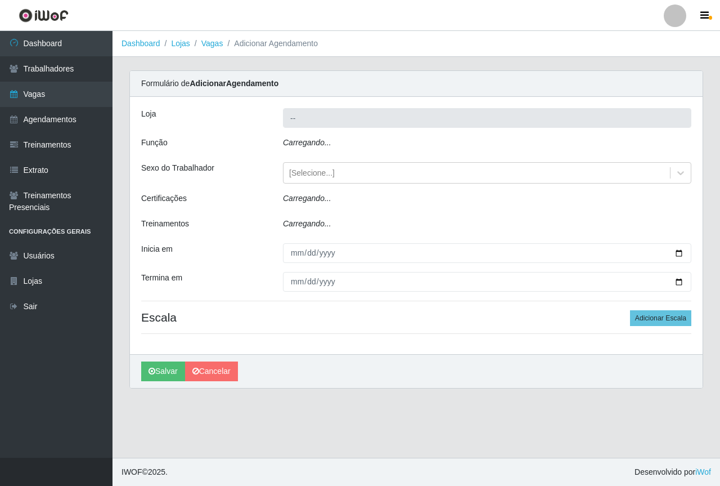
type input "Saullus Supermercados"
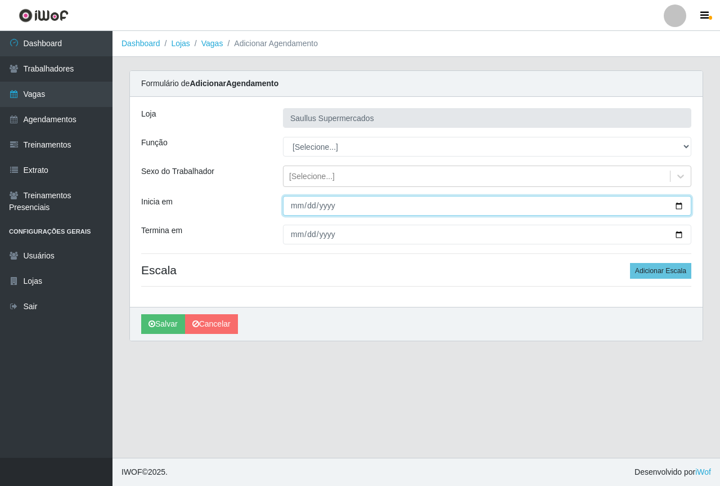
click at [299, 209] on input "Inicia em" at bounding box center [487, 206] width 409 height 20
click at [301, 207] on input "[DATE]" at bounding box center [487, 206] width 409 height 20
click at [292, 212] on input "[DATE]" at bounding box center [487, 206] width 409 height 20
click at [293, 212] on input "[DATE]" at bounding box center [487, 206] width 409 height 20
click at [310, 202] on input "[DATE]" at bounding box center [487, 206] width 409 height 20
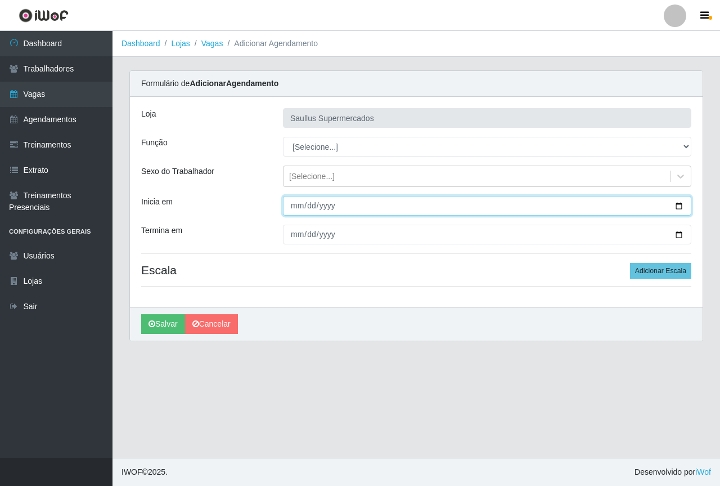
drag, startPoint x: 286, startPoint y: 209, endPoint x: 294, endPoint y: 209, distance: 7.9
click at [289, 209] on input "2025-08-17" at bounding box center [487, 206] width 409 height 20
click at [295, 209] on input "2025-08-17" at bounding box center [487, 206] width 409 height 20
type input "2025-08-14"
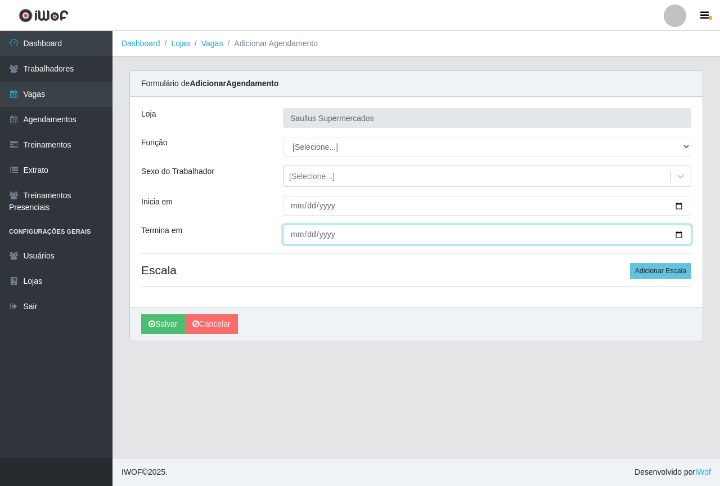
click at [298, 230] on input "Termina em" at bounding box center [487, 235] width 409 height 20
type input "2025-08-14"
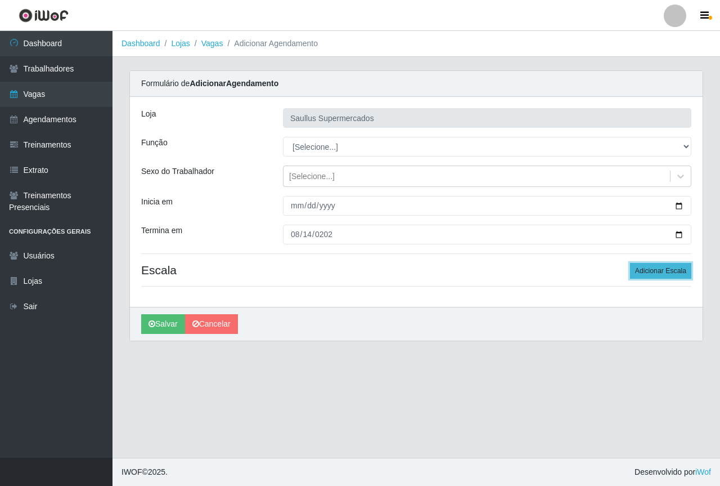
click at [679, 267] on button "Adicionar Escala" at bounding box center [660, 271] width 61 height 16
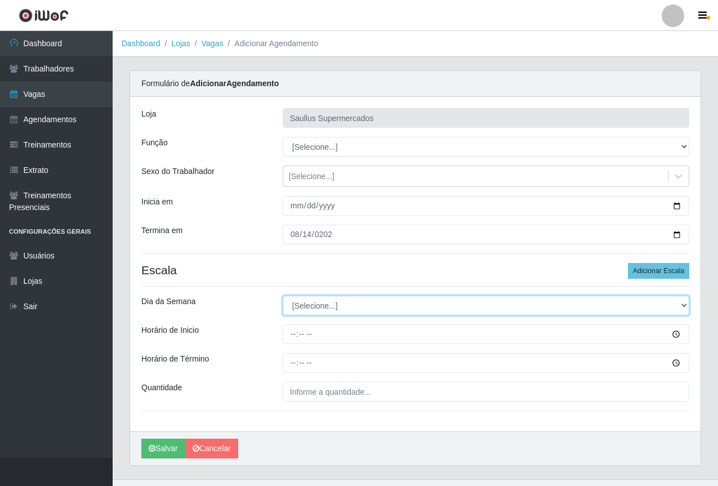
click at [310, 302] on select "[Selecione...] Segunda Terça Quarta Quinta Sexta Sábado Domingo" at bounding box center [486, 305] width 406 height 20
select select "4"
click at [283, 295] on select "[Selecione...] Segunda Terça Quarta Quinta Sexta Sábado Domingo" at bounding box center [486, 305] width 406 height 20
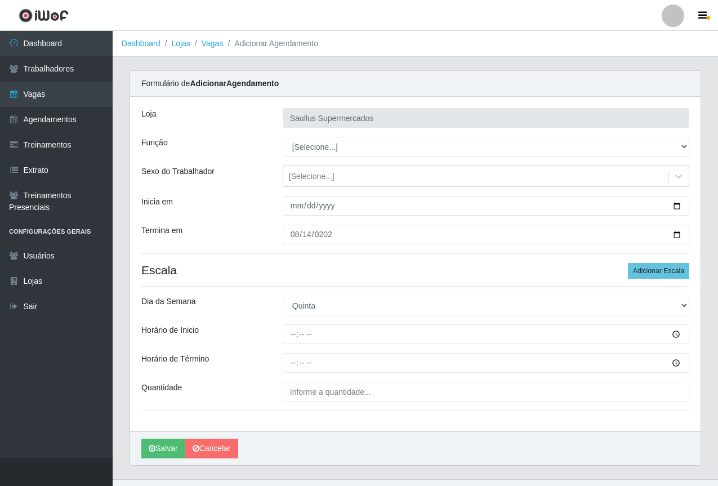
click at [293, 345] on div "Loja Saullus Supermercados Função [Selecione...] ASG ASG + ASG ++ Balconista de…" at bounding box center [415, 264] width 570 height 334
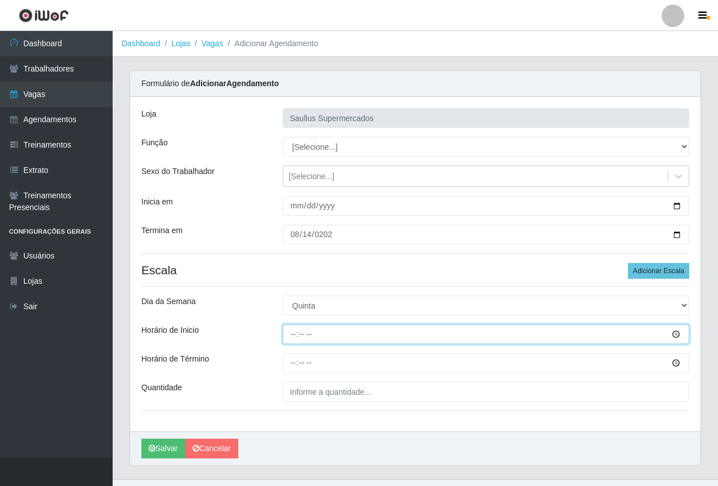
click at [293, 337] on input "Horário de Inicio" at bounding box center [486, 334] width 406 height 20
type input "15:40"
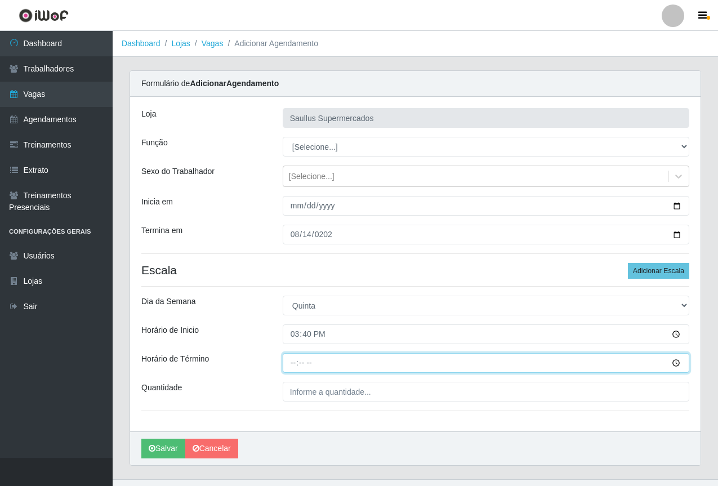
click at [297, 362] on input "Horário de Término" at bounding box center [486, 363] width 406 height 20
type input "21:40"
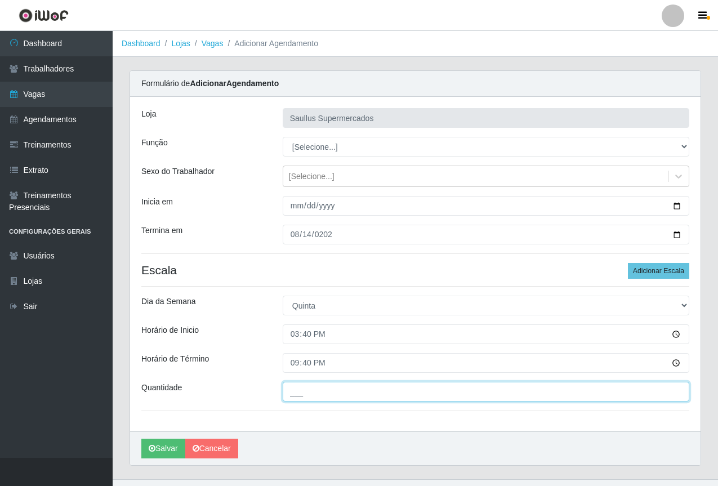
click at [440, 393] on input "___" at bounding box center [486, 392] width 406 height 20
type input "1__"
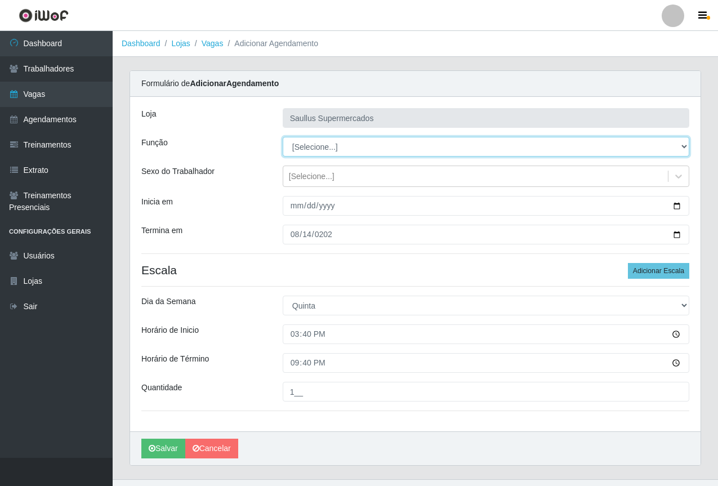
click at [313, 141] on select "[Selecione...] ASG ASG + ASG ++ Balconista de Açougue Balconista de Açougue + B…" at bounding box center [486, 147] width 406 height 20
select select "22"
click at [283, 137] on select "[Selecione...] ASG ASG + ASG ++ Balconista de Açougue Balconista de Açougue + B…" at bounding box center [486, 147] width 406 height 20
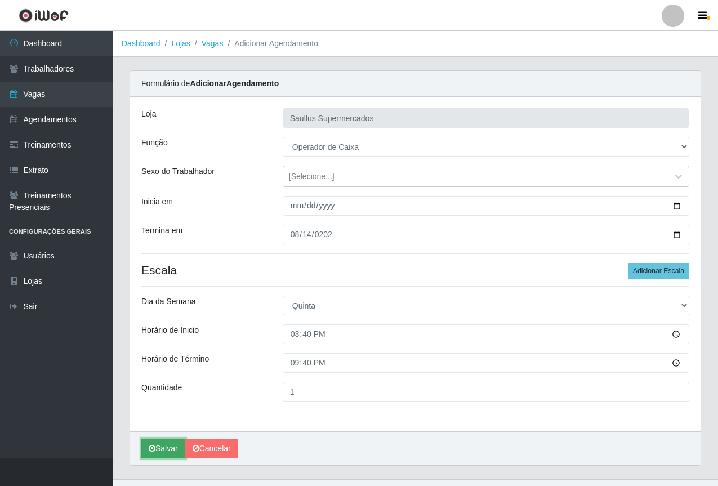
click at [157, 451] on button "Salvar" at bounding box center [163, 448] width 44 height 20
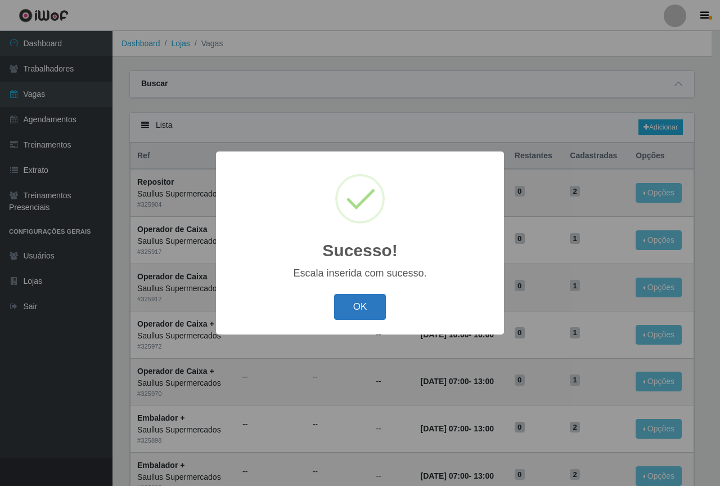
click at [365, 303] on button "OK" at bounding box center [360, 307] width 52 height 26
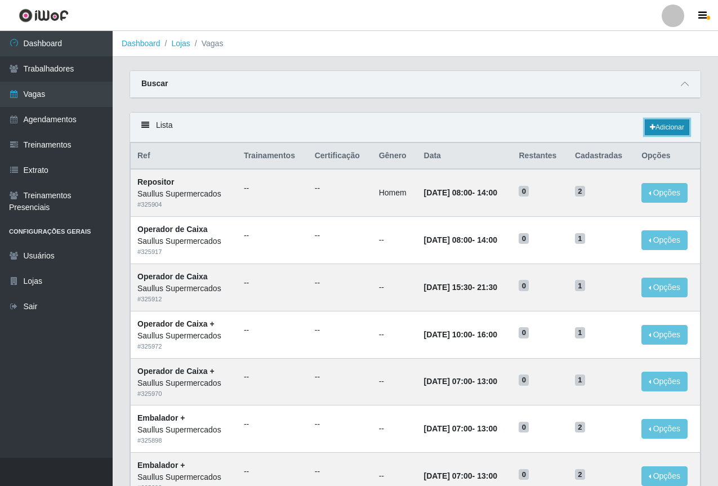
click at [668, 130] on link "Adicionar" at bounding box center [666, 127] width 44 height 16
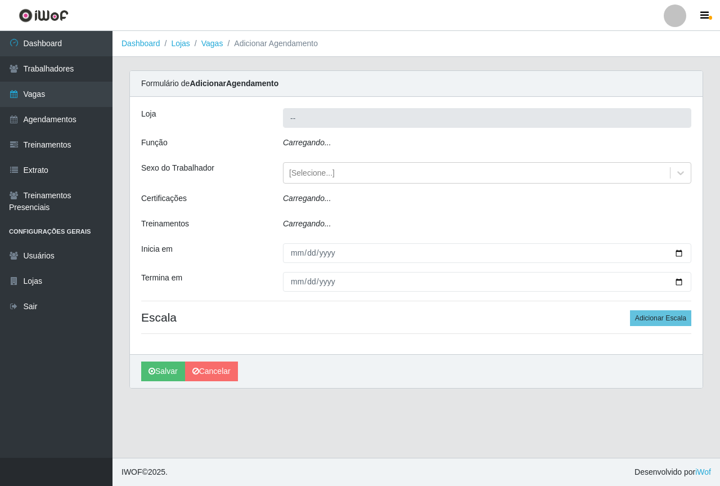
type input "Saullus Supermercados"
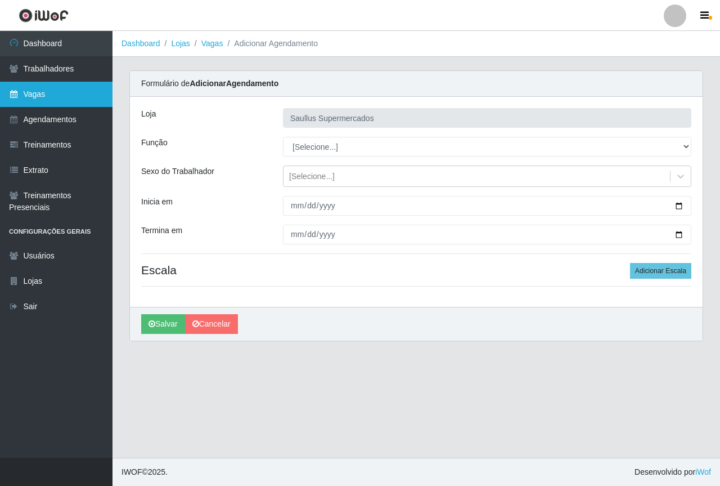
click at [53, 93] on link "Vagas" at bounding box center [56, 94] width 113 height 25
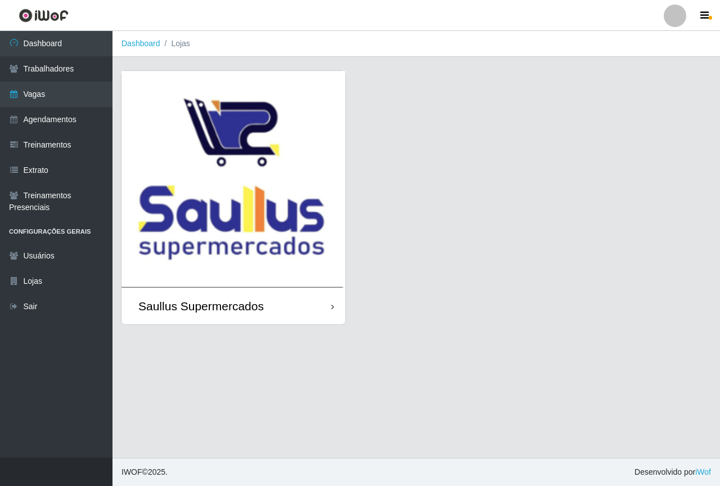
drag, startPoint x: 272, startPoint y: 228, endPoint x: 357, endPoint y: 240, distance: 85.9
click at [271, 228] on img at bounding box center [234, 179] width 224 height 217
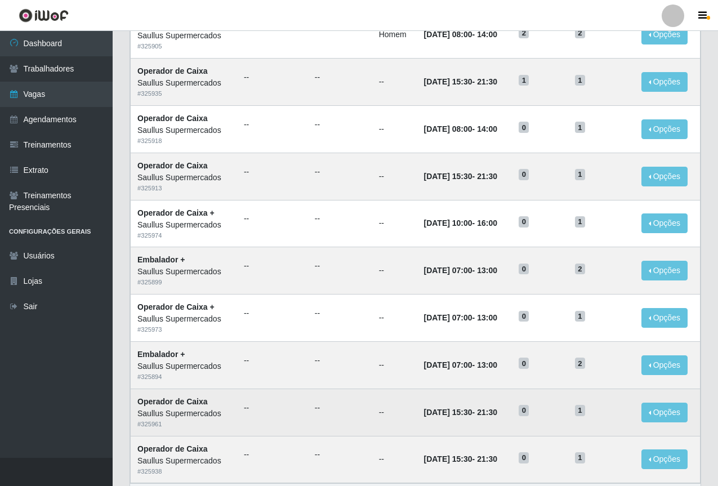
scroll to position [468, 0]
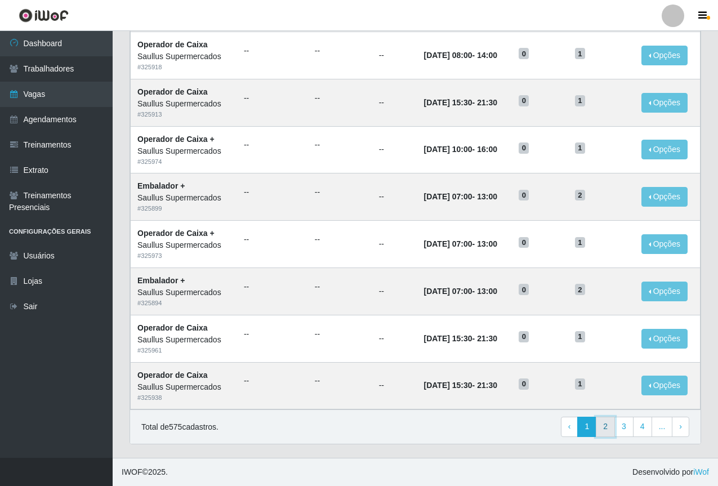
click at [607, 424] on link "2" at bounding box center [604, 426] width 19 height 20
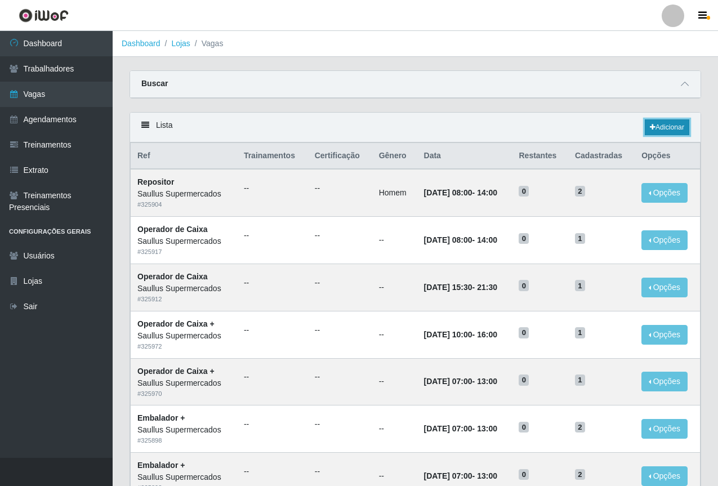
click at [682, 128] on link "Adicionar" at bounding box center [666, 127] width 44 height 16
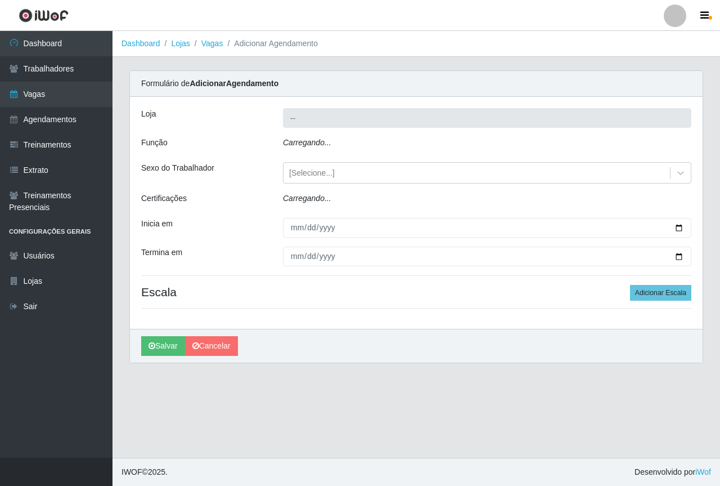
type input "Saullus Supermercados"
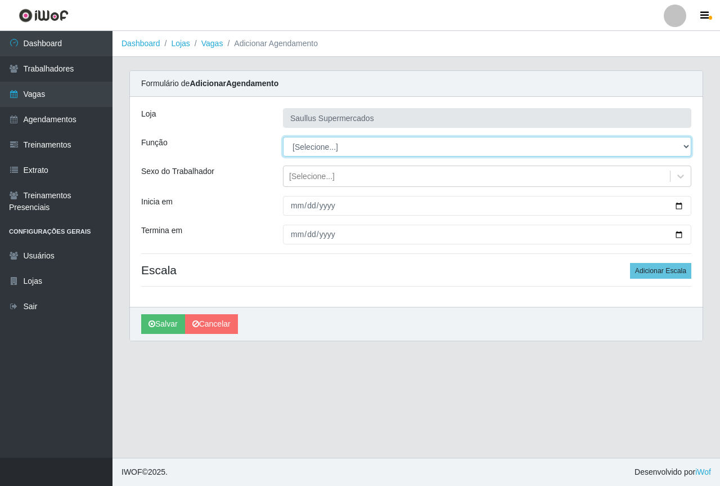
click at [320, 149] on select "[Selecione...] ASG ASG + ASG ++ Balconista de Açougue Balconista de Açougue + B…" at bounding box center [487, 147] width 409 height 20
select select "22"
click at [283, 137] on select "[Selecione...] ASG ASG + ASG ++ Balconista de Açougue Balconista de Açougue + B…" at bounding box center [487, 147] width 409 height 20
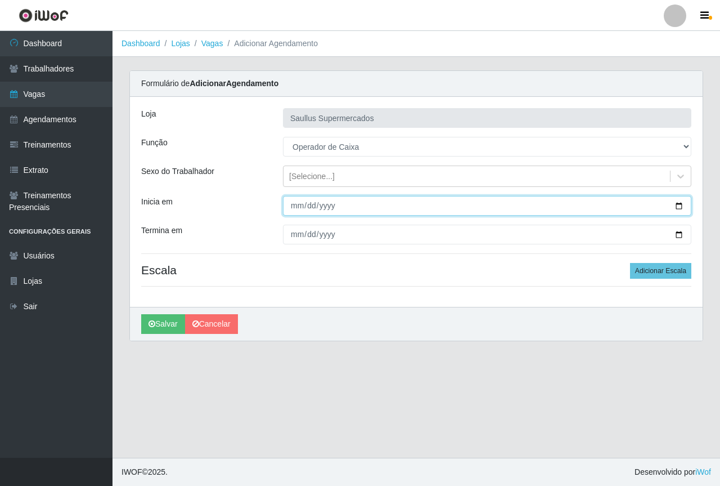
click at [297, 204] on input "Inicia em" at bounding box center [487, 206] width 409 height 20
type input "[DATE]"
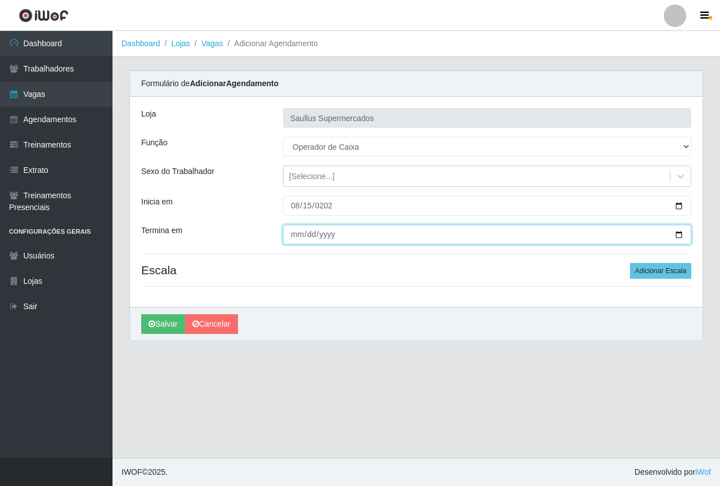
click at [287, 236] on input "Termina em" at bounding box center [487, 235] width 409 height 20
type input "[DATE]"
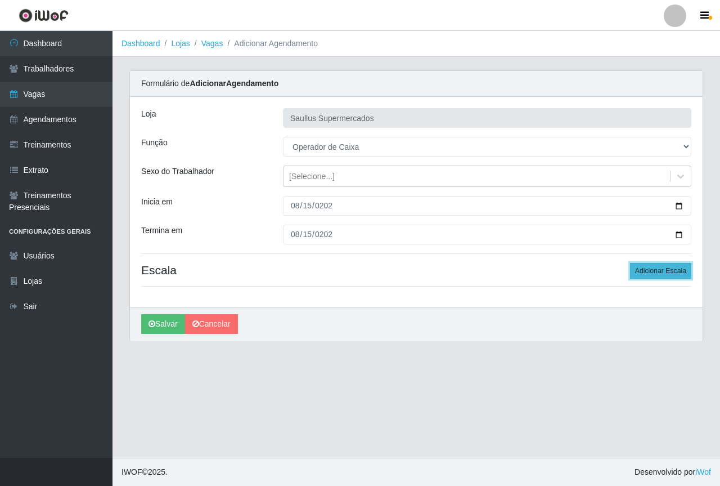
click at [647, 264] on button "Adicionar Escala" at bounding box center [660, 271] width 61 height 16
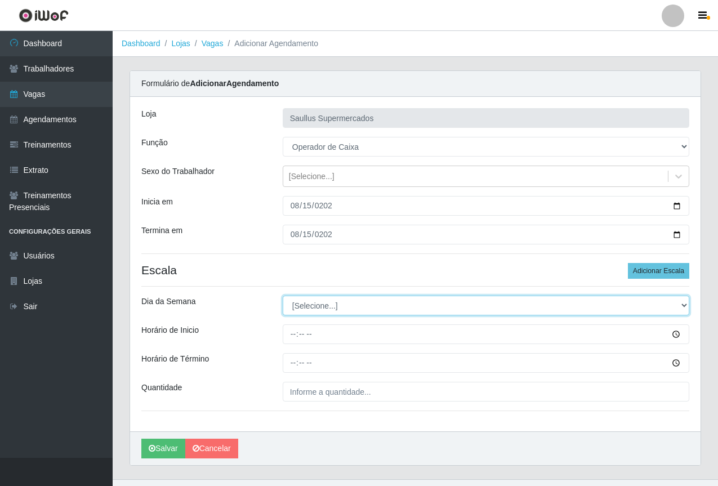
click at [342, 306] on select "[Selecione...] Segunda Terça Quarta Quinta Sexta Sábado Domingo" at bounding box center [486, 305] width 406 height 20
select select "5"
click at [283, 295] on select "[Selecione...] Segunda Terça Quarta Quinta Sexta Sábado Domingo" at bounding box center [486, 305] width 406 height 20
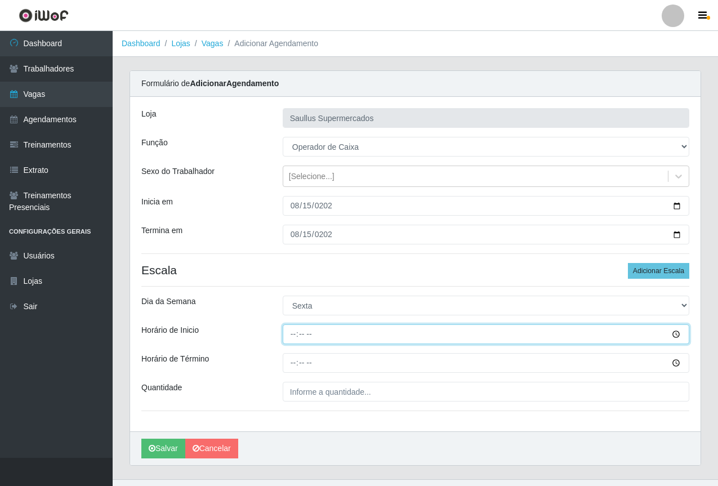
click at [292, 337] on input "Horário de Inicio" at bounding box center [486, 334] width 406 height 20
type input "08:00"
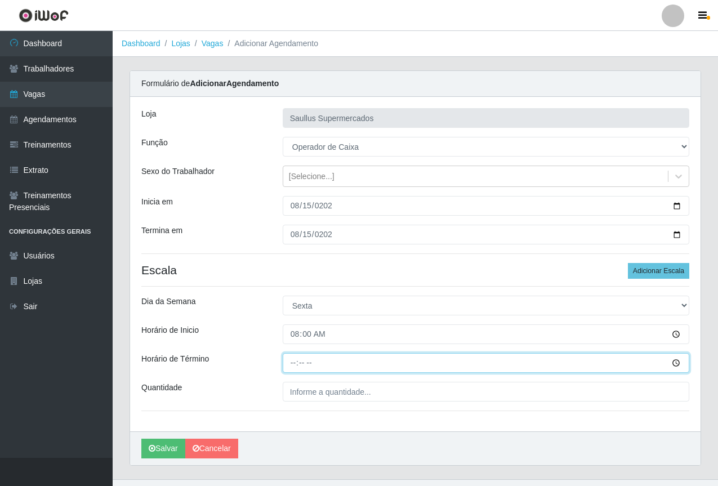
click at [290, 364] on input "Horário de Término" at bounding box center [486, 363] width 406 height 20
type input "14:00"
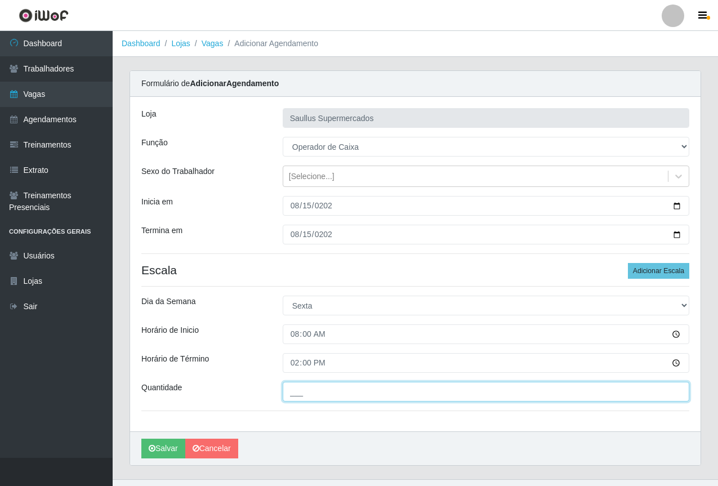
click at [339, 388] on input "___" at bounding box center [486, 392] width 406 height 20
type input "1__"
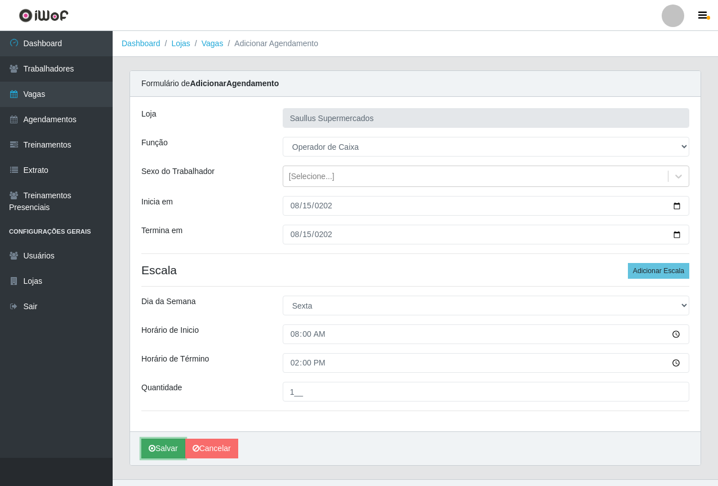
click at [165, 444] on button "Salvar" at bounding box center [163, 448] width 44 height 20
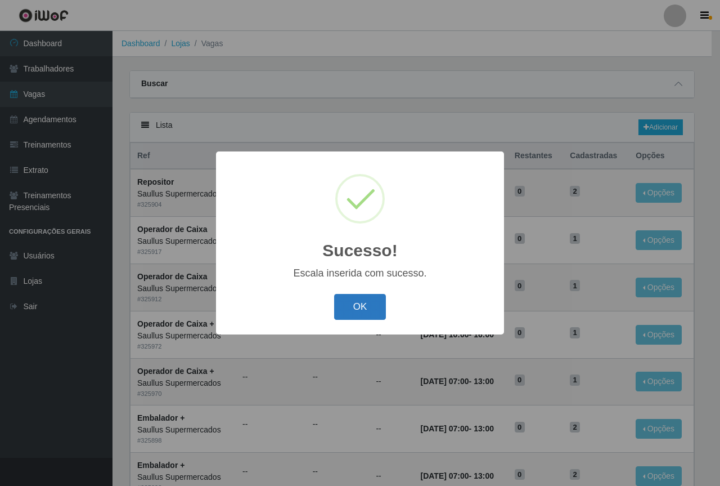
click at [351, 303] on button "OK" at bounding box center [360, 307] width 52 height 26
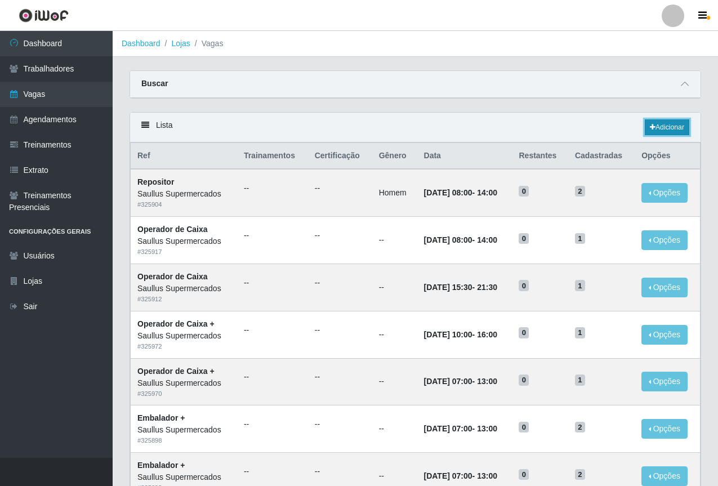
click at [649, 124] on icon at bounding box center [652, 127] width 6 height 7
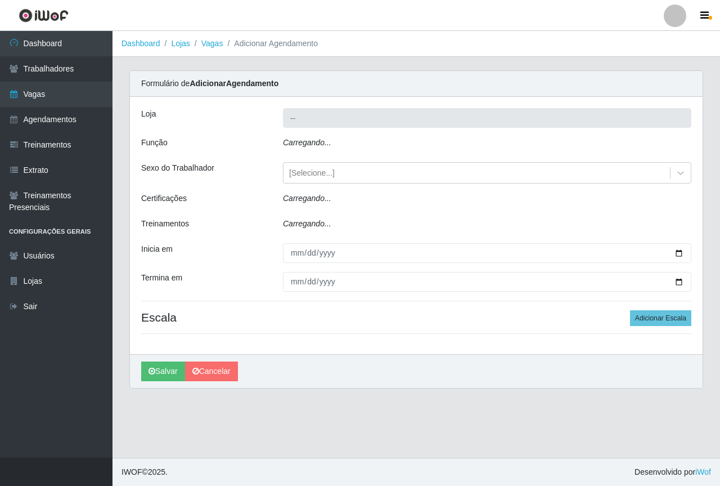
type input "Saullus Supermercados"
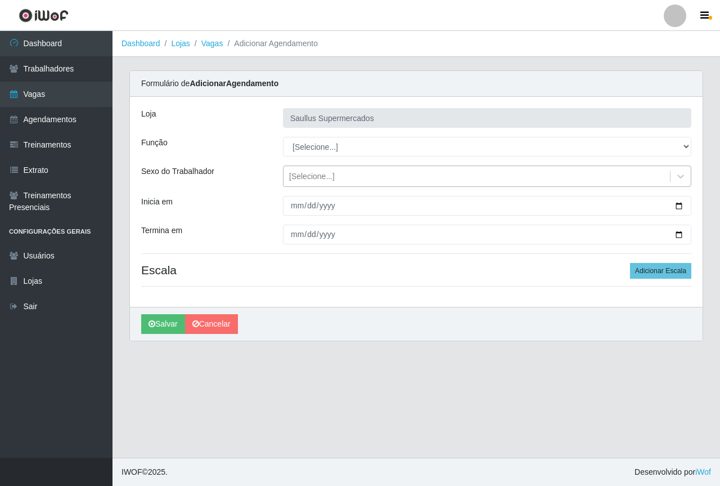
click at [343, 178] on div "[Selecione...]" at bounding box center [477, 176] width 387 height 19
click at [239, 198] on div "Inicia em" at bounding box center [204, 206] width 142 height 20
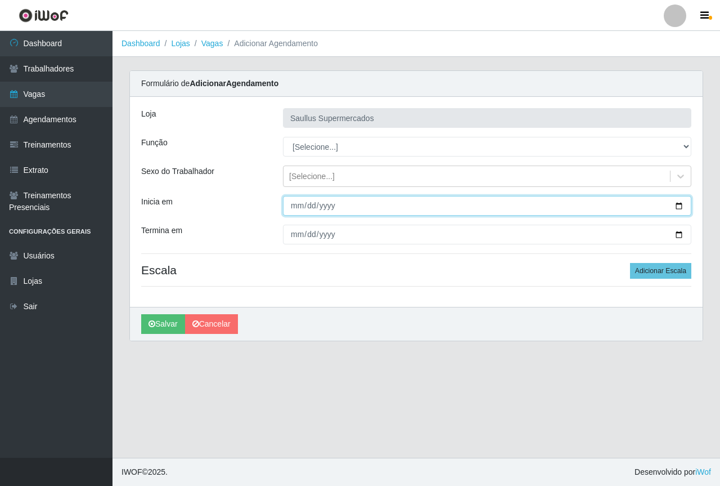
click at [298, 208] on input "Inicia em" at bounding box center [487, 206] width 409 height 20
type input "[DATE]"
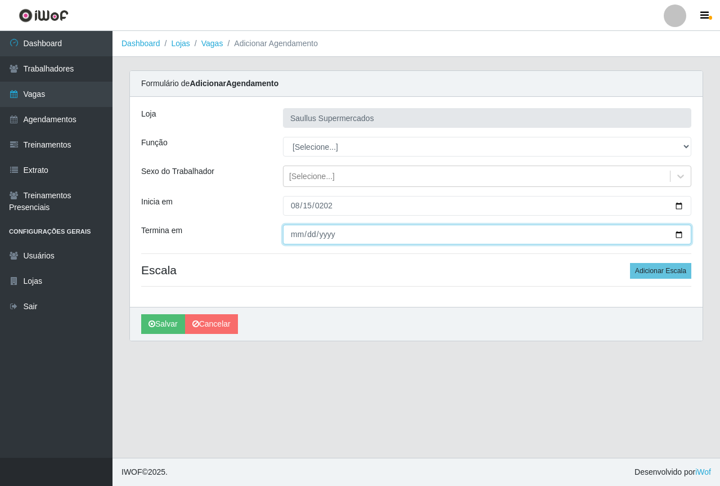
drag, startPoint x: 298, startPoint y: 239, endPoint x: 296, endPoint y: 231, distance: 8.2
click at [298, 239] on input "Termina em" at bounding box center [487, 235] width 409 height 20
type input "[DATE]"
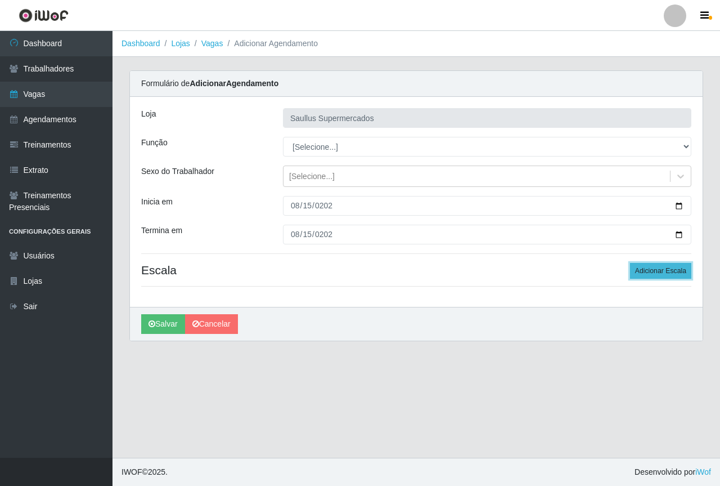
click at [648, 266] on button "Adicionar Escala" at bounding box center [660, 271] width 61 height 16
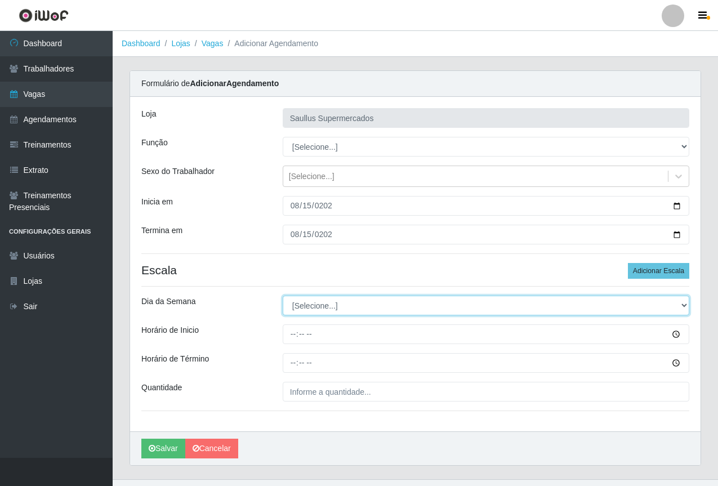
click at [355, 310] on select "[Selecione...] Segunda Terça Quarta Quinta Sexta Sábado Domingo" at bounding box center [486, 305] width 406 height 20
select select "5"
click at [283, 295] on select "[Selecione...] Segunda Terça Quarta Quinta Sexta Sábado Domingo" at bounding box center [486, 305] width 406 height 20
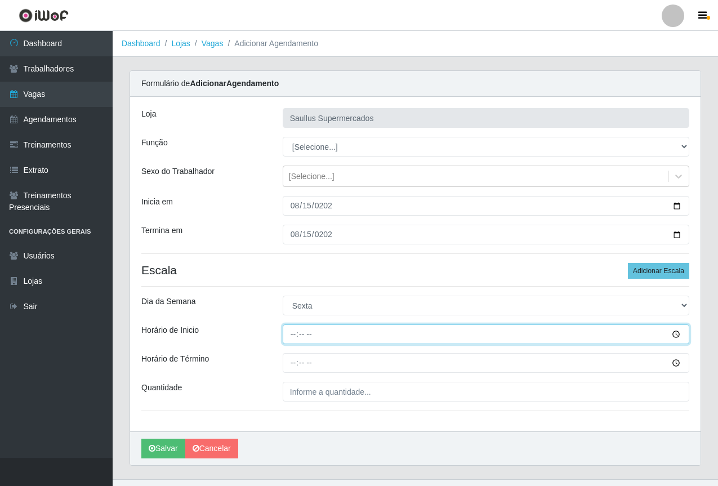
click at [294, 338] on input "Horário de Inicio" at bounding box center [486, 334] width 406 height 20
type input "15:40"
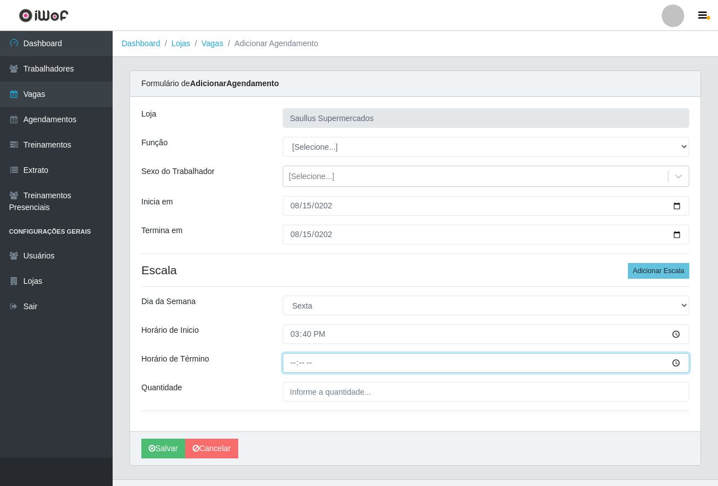
click at [290, 361] on input "Horário de Término" at bounding box center [486, 363] width 406 height 20
type input "21:40"
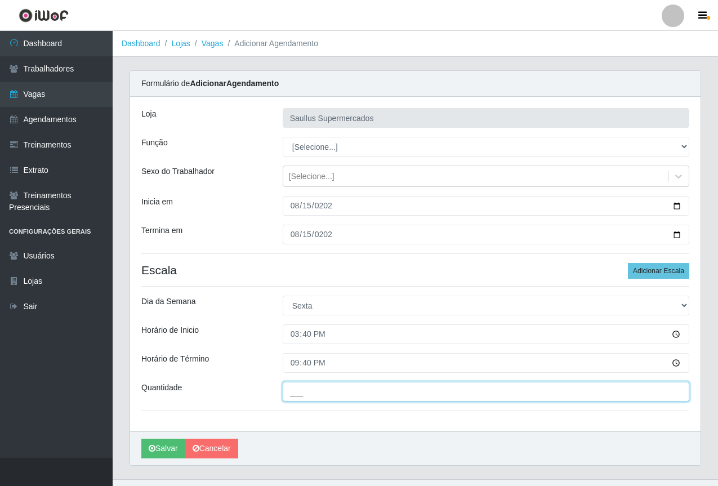
click at [354, 399] on input "___" at bounding box center [486, 392] width 406 height 20
type input "1__"
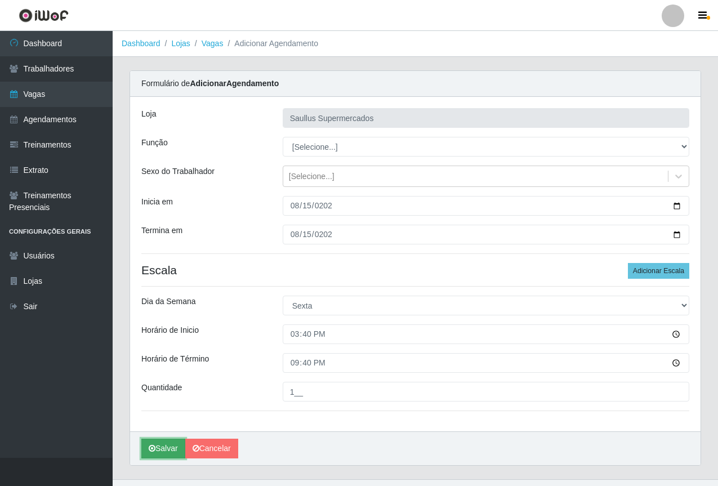
click at [157, 451] on button "Salvar" at bounding box center [163, 448] width 44 height 20
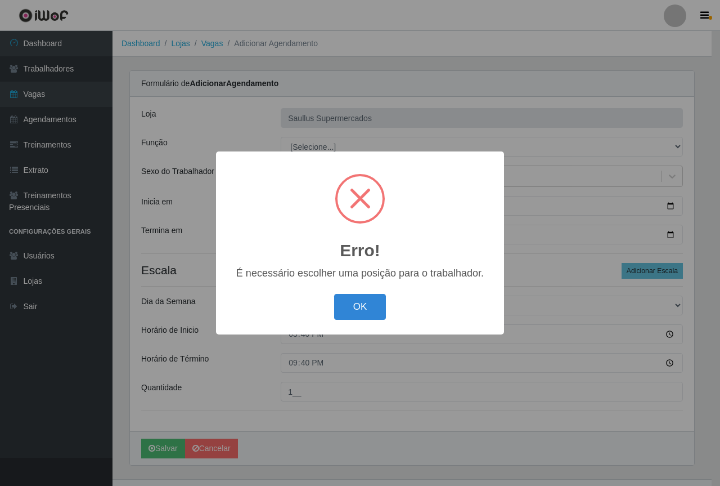
drag, startPoint x: 363, startPoint y: 311, endPoint x: 357, endPoint y: 312, distance: 5.9
click at [360, 311] on button "OK" at bounding box center [360, 307] width 52 height 26
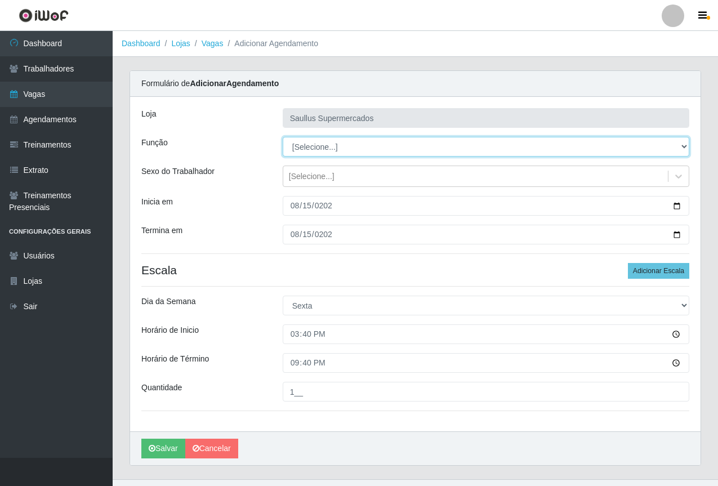
click at [311, 146] on select "[Selecione...] ASG ASG + ASG ++ Balconista de Açougue Balconista de Açougue + B…" at bounding box center [486, 147] width 406 height 20
select select "22"
click at [283, 137] on select "[Selecione...] ASG ASG + ASG ++ Balconista de Açougue Balconista de Açougue + B…" at bounding box center [486, 147] width 406 height 20
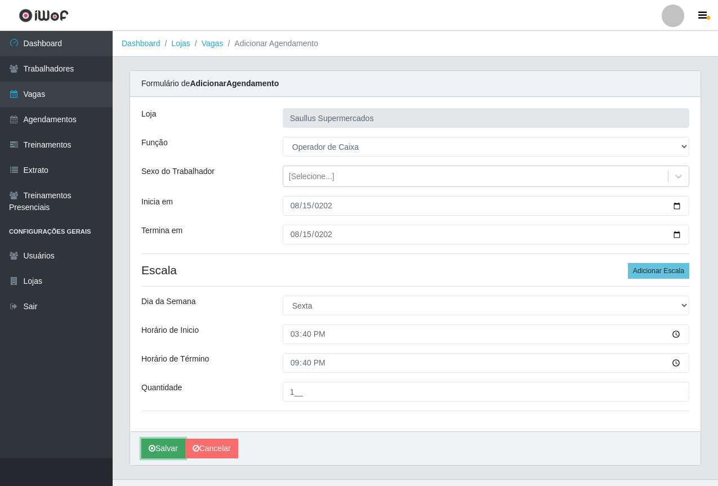
click at [159, 444] on button "Salvar" at bounding box center [163, 448] width 44 height 20
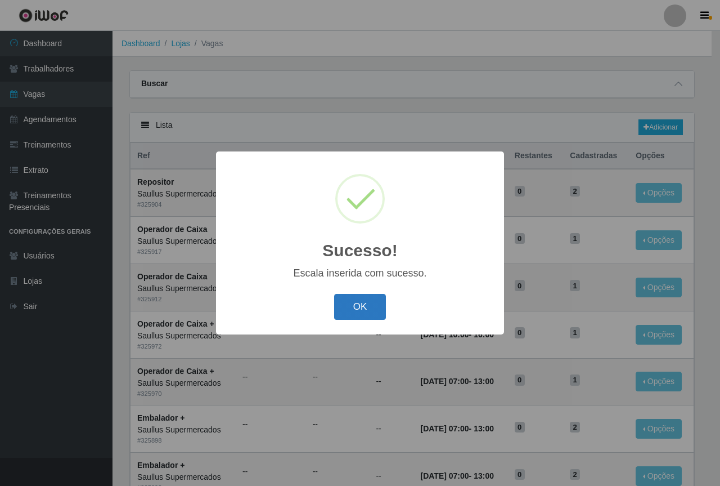
click at [351, 301] on button "OK" at bounding box center [360, 307] width 52 height 26
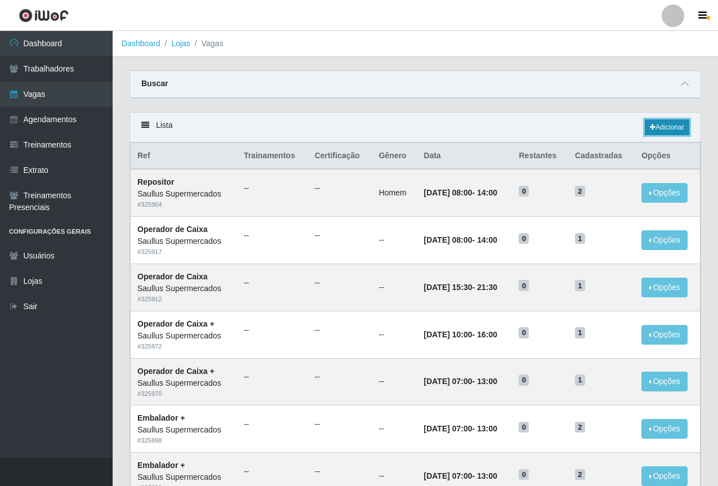
click at [665, 127] on link "Adicionar" at bounding box center [666, 127] width 44 height 16
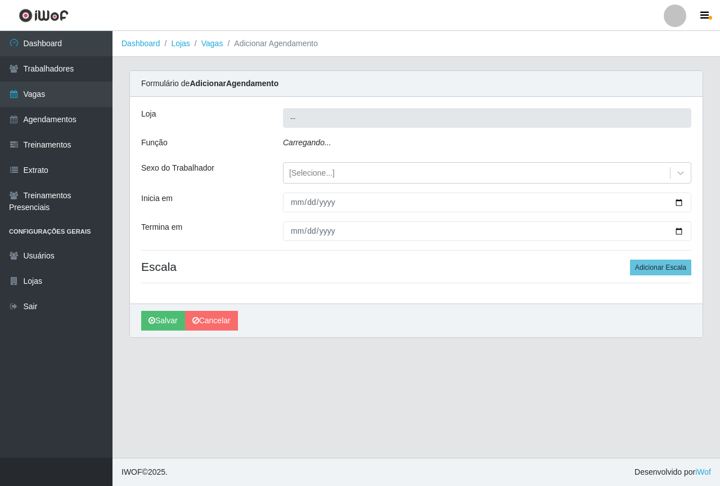
type input "Saullus Supermercados"
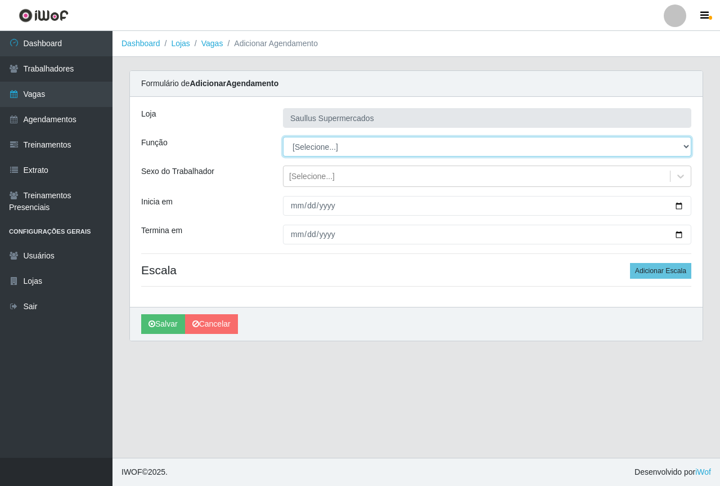
click at [303, 147] on select "[Selecione...] ASG ASG + ASG ++ Balconista de Açougue Balconista de Açougue + B…" at bounding box center [487, 147] width 409 height 20
select select "22"
click at [283, 137] on select "[Selecione...] ASG ASG + ASG ++ Balconista de Açougue Balconista de Açougue + B…" at bounding box center [487, 147] width 409 height 20
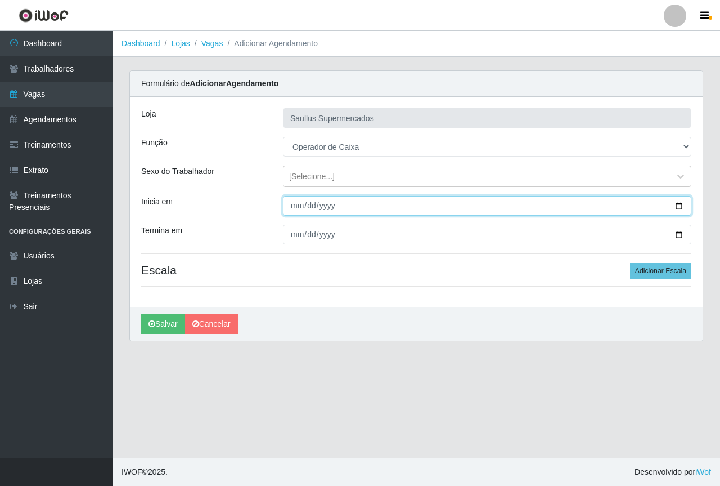
click at [294, 208] on input "Inicia em" at bounding box center [487, 206] width 409 height 20
type input "[DATE]"
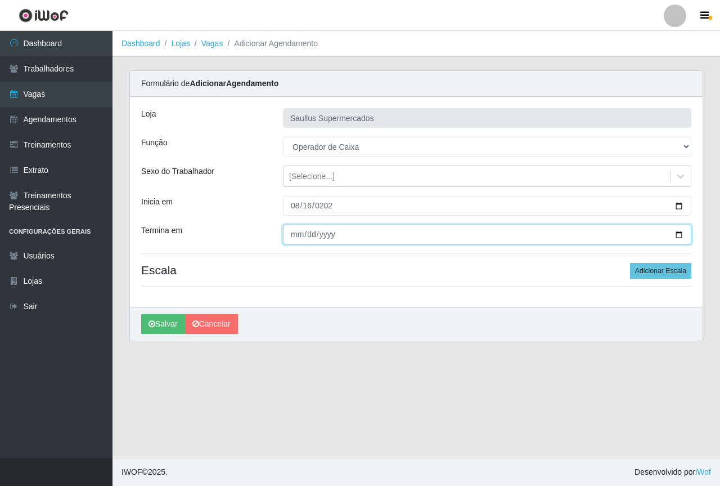
click at [297, 234] on input "Termina em" at bounding box center [487, 235] width 409 height 20
type input "[DATE]"
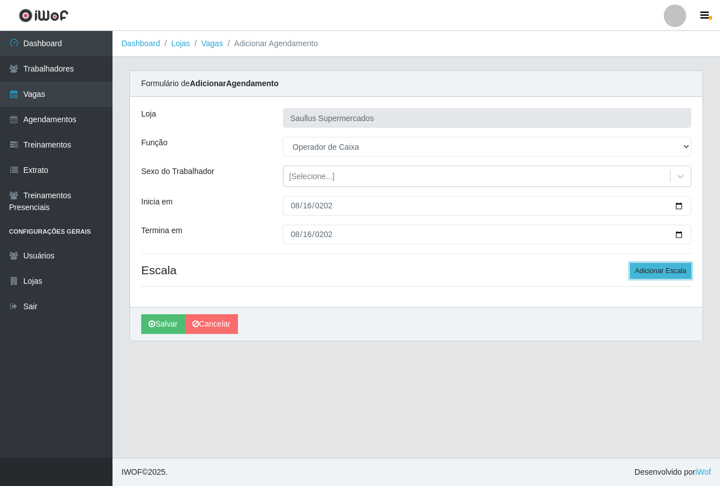
click at [679, 269] on button "Adicionar Escala" at bounding box center [660, 271] width 61 height 16
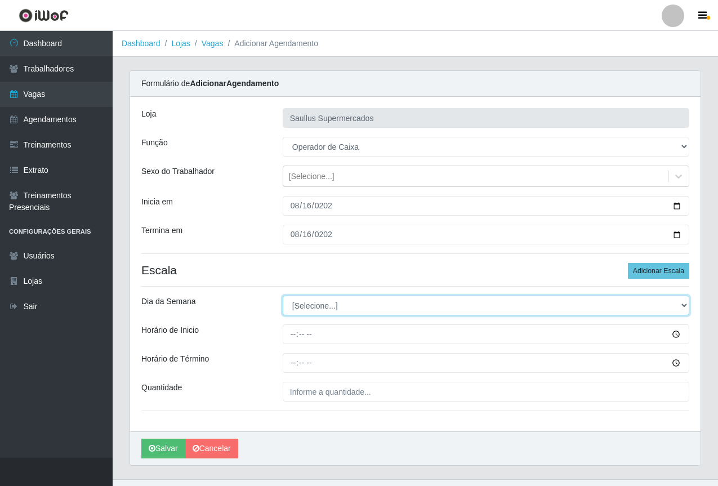
click at [321, 307] on select "[Selecione...] Segunda Terça Quarta Quinta Sexta Sábado Domingo" at bounding box center [486, 305] width 406 height 20
select select "6"
click at [283, 295] on select "[Selecione...] Segunda Terça Quarta Quinta Sexta Sábado Domingo" at bounding box center [486, 305] width 406 height 20
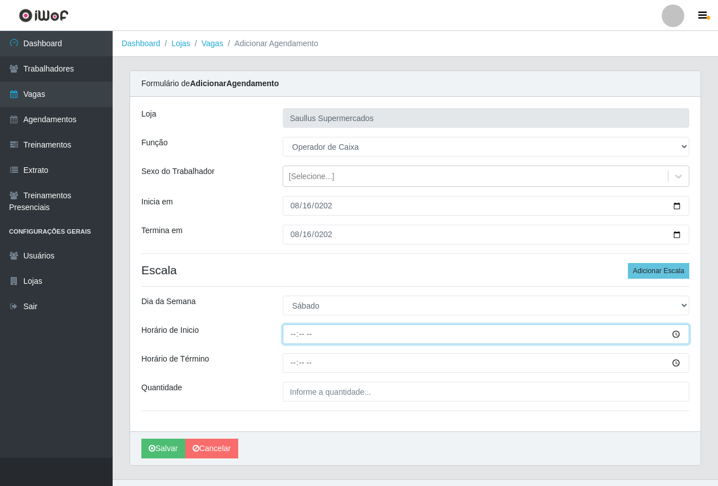
click at [293, 333] on input "Horário de Inicio" at bounding box center [486, 334] width 406 height 20
type input "08:00"
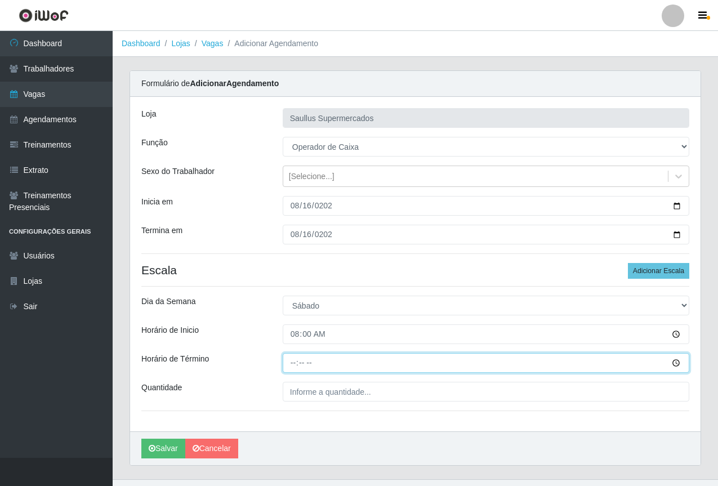
click at [288, 364] on input "Horário de Término" at bounding box center [486, 363] width 406 height 20
type input "14:00"
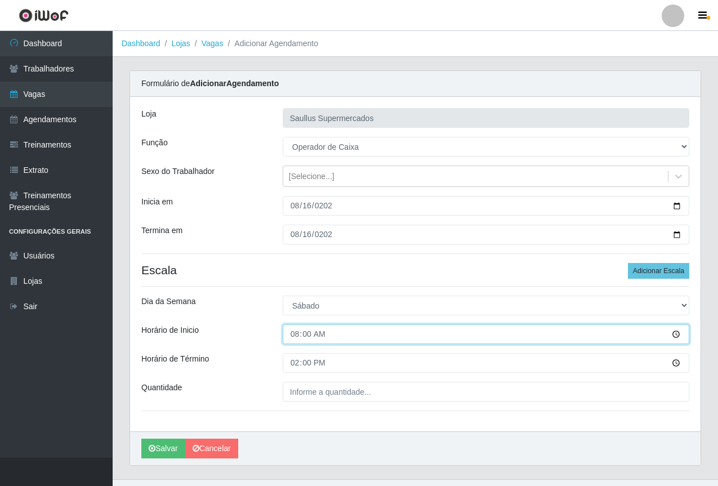
click at [298, 331] on input "08:00" at bounding box center [486, 334] width 406 height 20
type input "07:00"
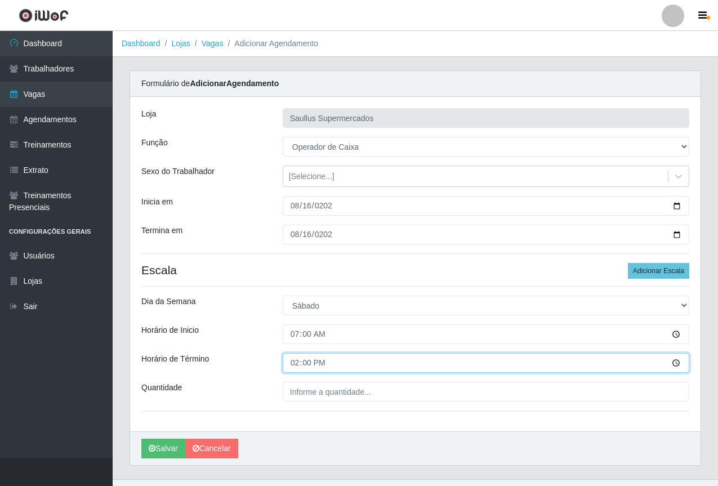
click at [294, 366] on input "14:00" at bounding box center [486, 363] width 406 height 20
type input "13:00"
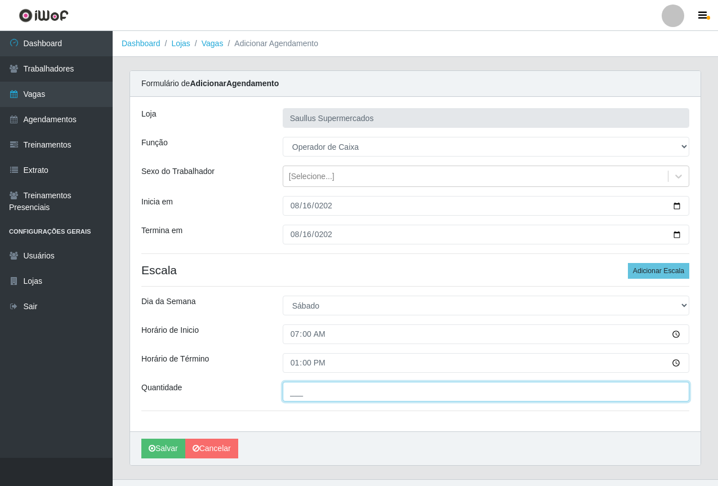
click at [311, 385] on input "___" at bounding box center [486, 392] width 406 height 20
type input "1__"
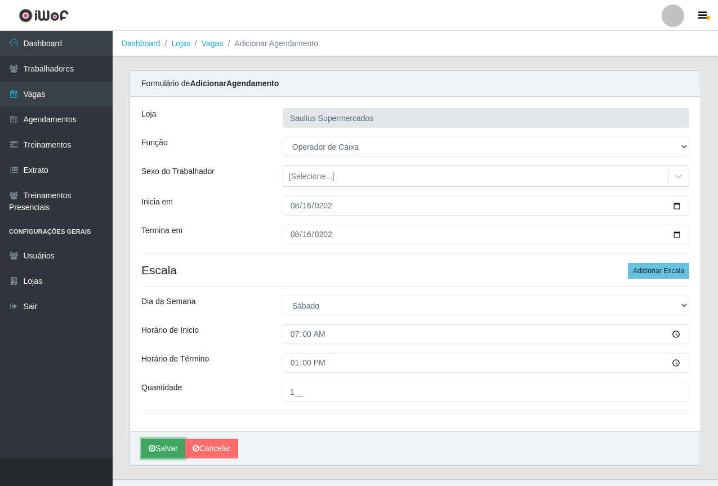
click at [160, 446] on button "Salvar" at bounding box center [163, 448] width 44 height 20
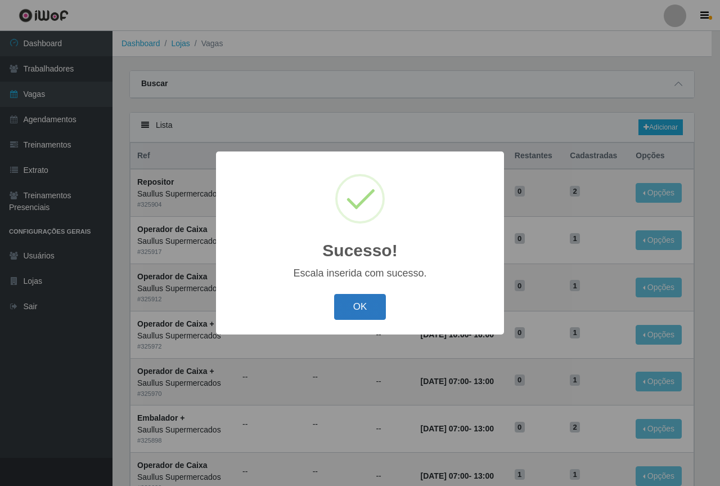
click at [377, 304] on button "OK" at bounding box center [360, 307] width 52 height 26
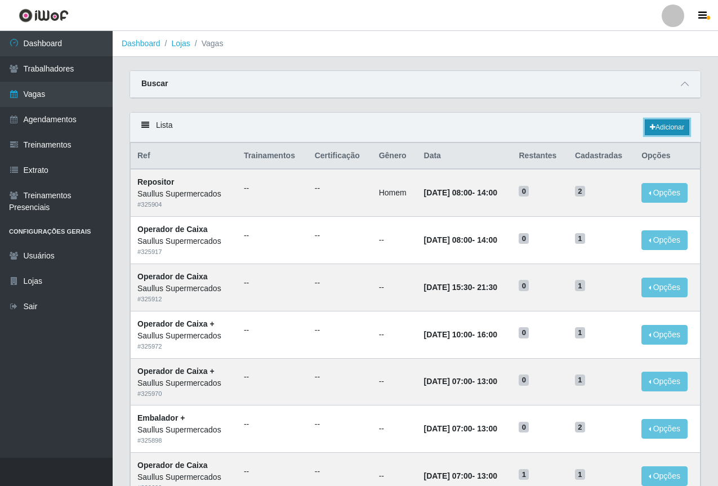
click at [670, 126] on link "Adicionar" at bounding box center [666, 127] width 44 height 16
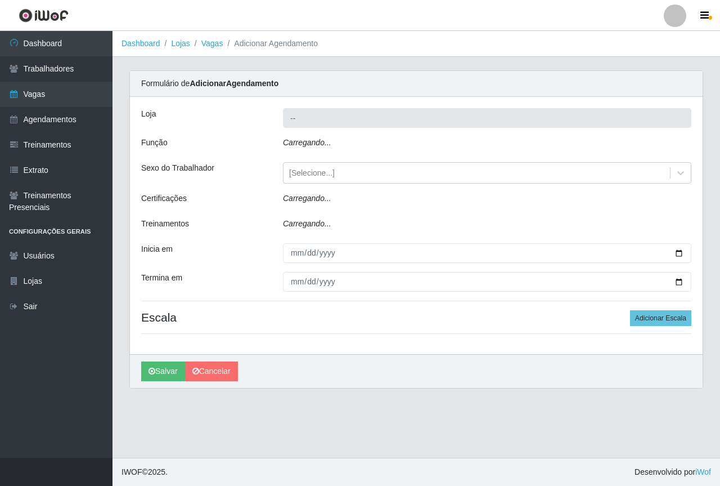
type input "Saullus Supermercados"
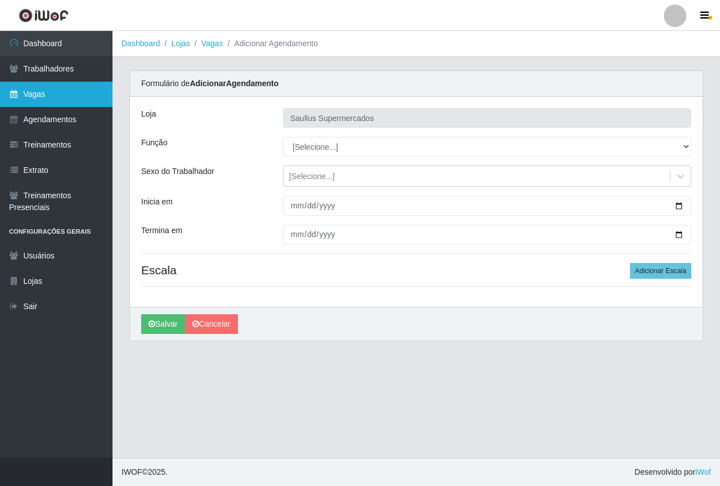
click at [55, 99] on link "Vagas" at bounding box center [56, 94] width 113 height 25
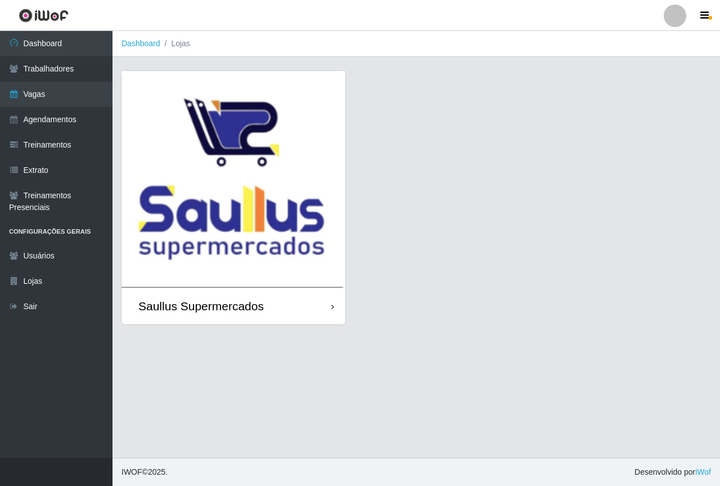
click at [263, 200] on img at bounding box center [234, 179] width 224 height 217
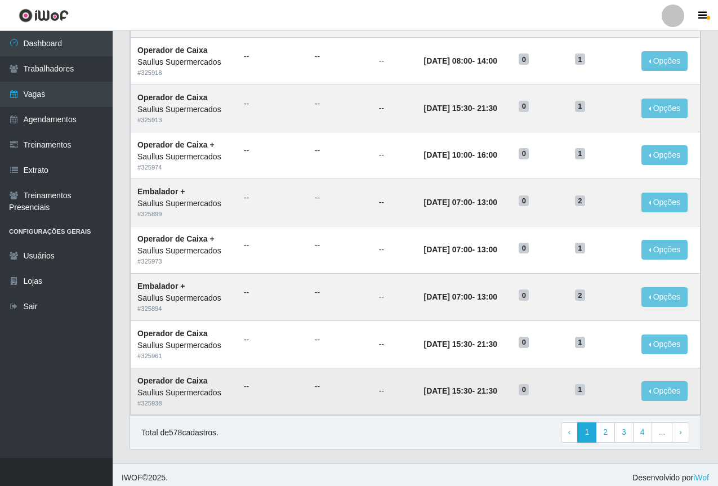
scroll to position [468, 0]
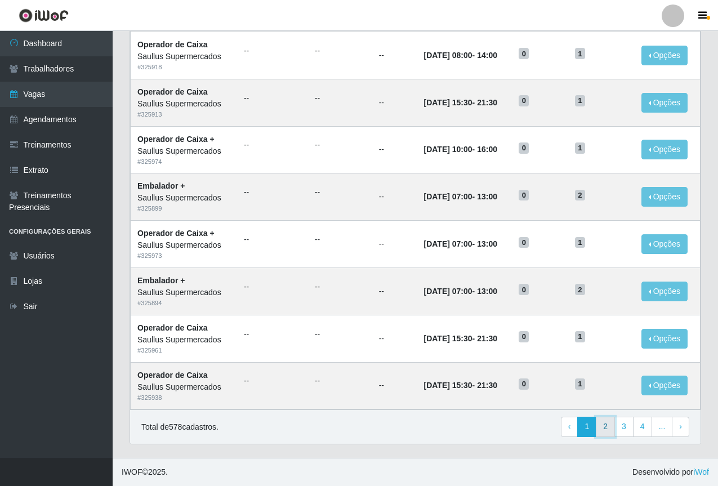
click at [609, 427] on link "2" at bounding box center [604, 426] width 19 height 20
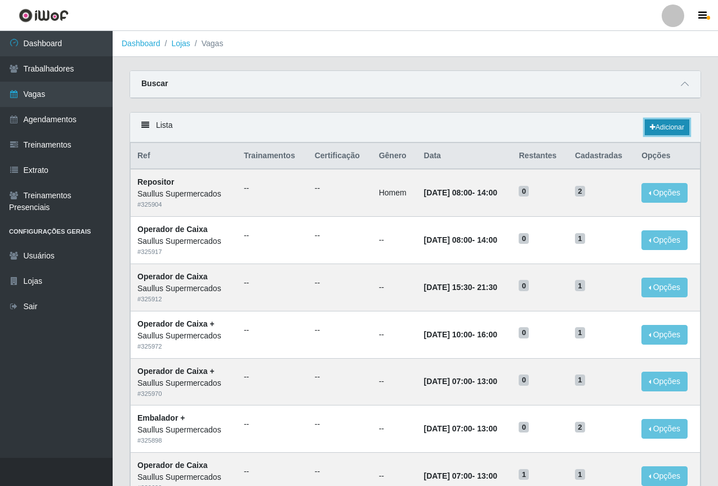
click at [669, 131] on link "Adicionar" at bounding box center [666, 127] width 44 height 16
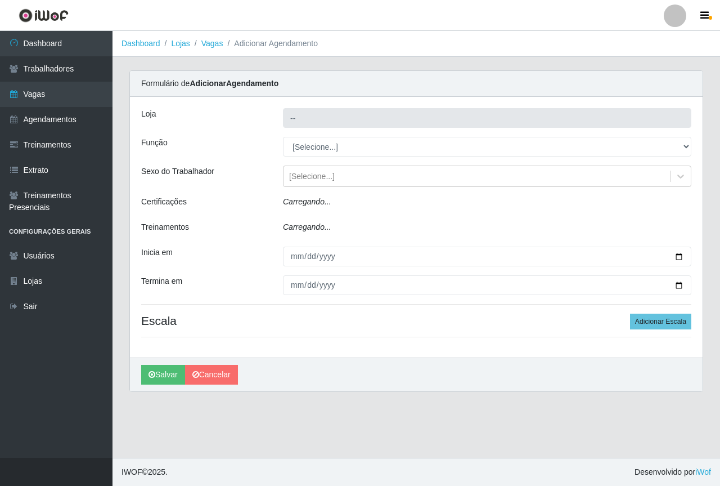
type input "Saullus Supermercados"
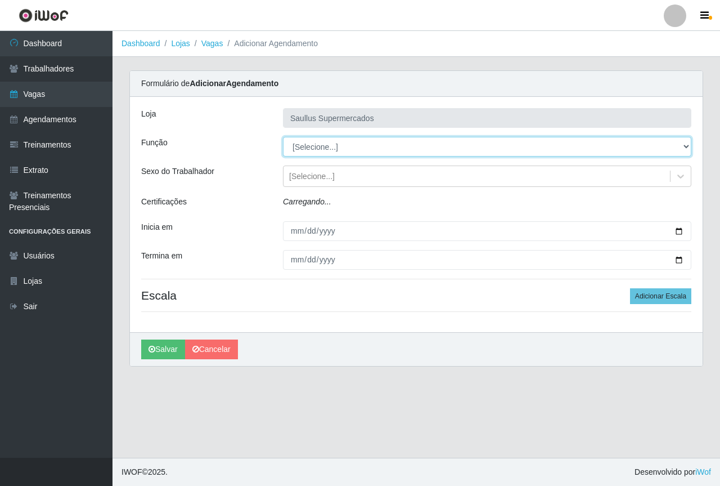
click at [316, 142] on select "[Selecione...] ASG ASG + ASG ++ Balconista de Açougue Balconista de Açougue + B…" at bounding box center [487, 147] width 409 height 20
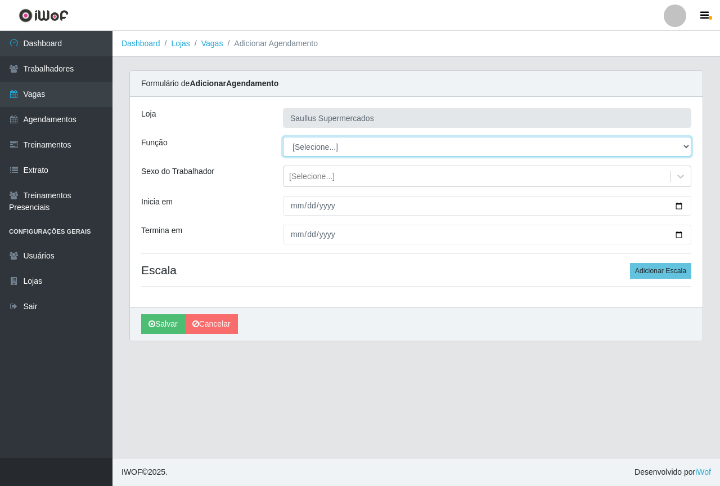
select select "22"
click at [283, 137] on select "[Selecione...] ASG ASG + ASG ++ Balconista de Açougue Balconista de Açougue + B…" at bounding box center [487, 147] width 409 height 20
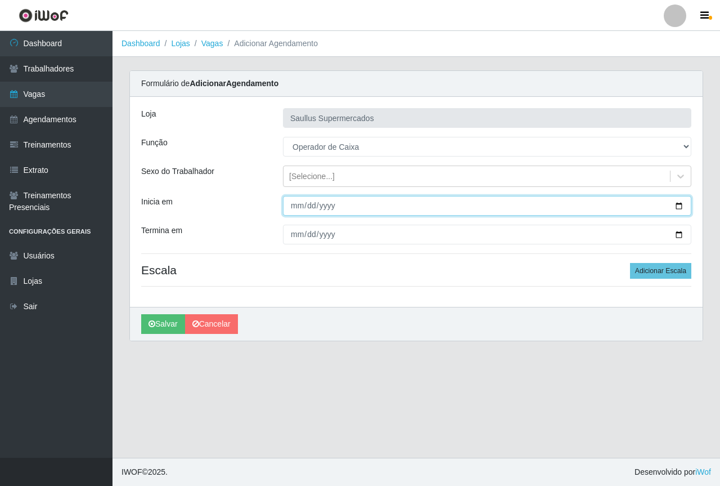
click at [299, 204] on input "Inicia em" at bounding box center [487, 206] width 409 height 20
type input "[DATE]"
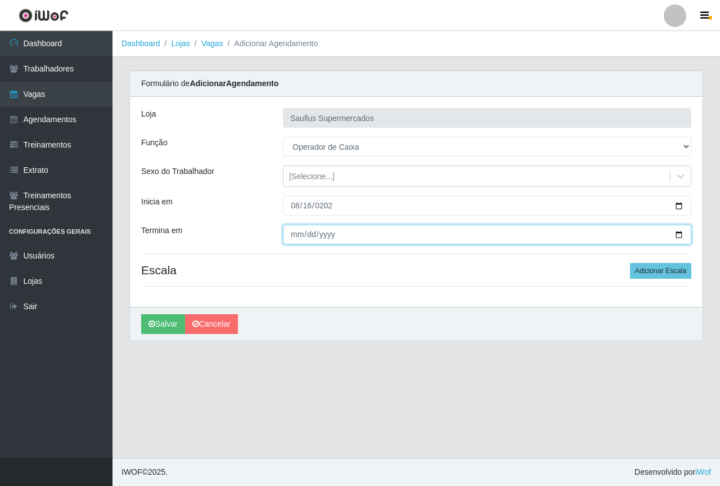
click at [297, 230] on input "Termina em" at bounding box center [487, 235] width 409 height 20
type input "[DATE]"
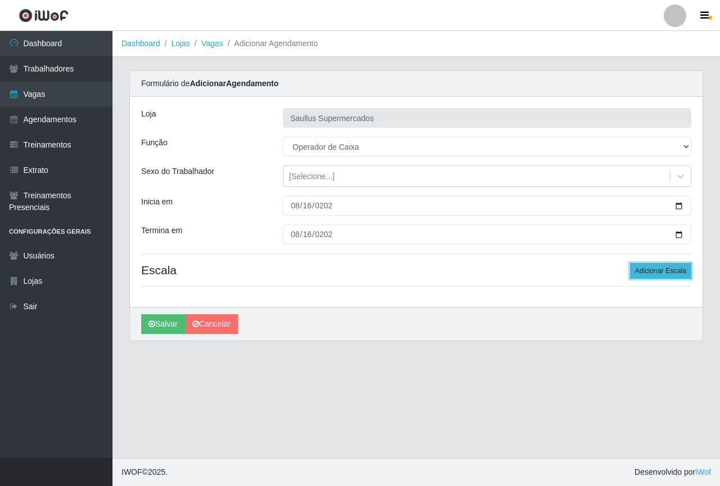
click at [667, 276] on button "Adicionar Escala" at bounding box center [660, 271] width 61 height 16
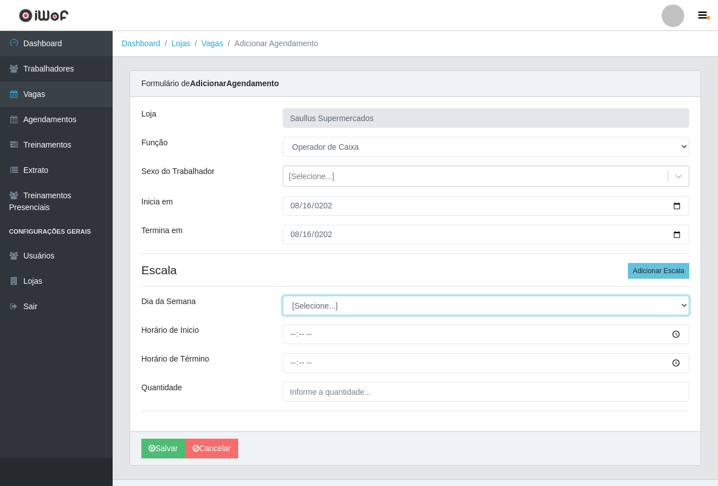
click at [304, 306] on select "[Selecione...] Segunda Terça Quarta Quinta Sexta Sábado Domingo" at bounding box center [486, 305] width 406 height 20
select select "6"
click at [283, 295] on select "[Selecione...] Segunda Terça Quarta Quinta Sexta Sábado Domingo" at bounding box center [486, 305] width 406 height 20
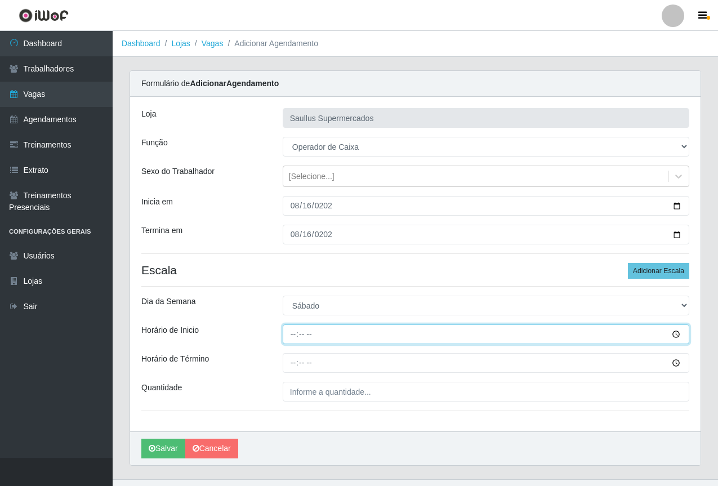
click at [294, 340] on input "Horário de Inicio" at bounding box center [486, 334] width 406 height 20
type input "15:03"
type input "15:40"
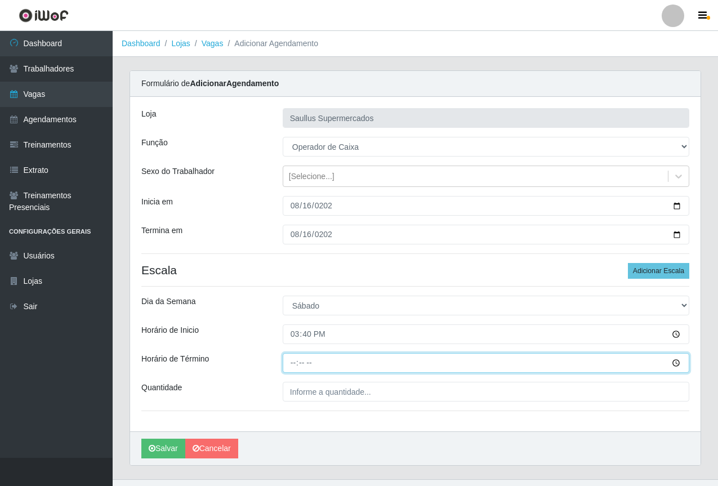
click at [295, 367] on input "Horário de Término" at bounding box center [486, 363] width 406 height 20
type input "21:40"
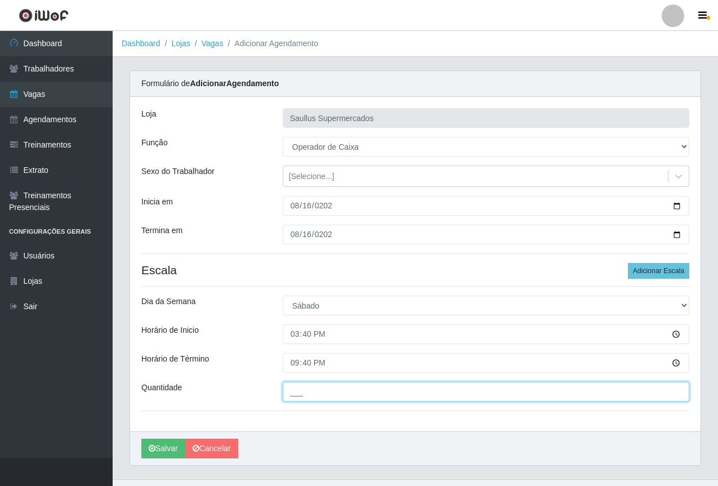
click at [357, 394] on input "___" at bounding box center [486, 392] width 406 height 20
type input "1__"
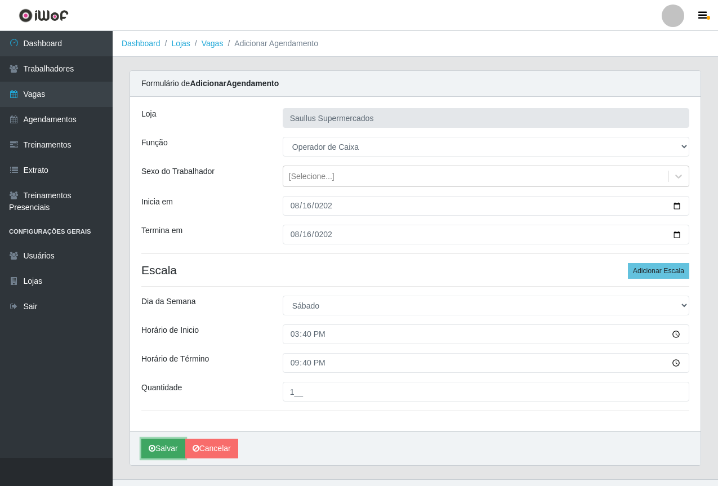
click at [160, 451] on button "Salvar" at bounding box center [163, 448] width 44 height 20
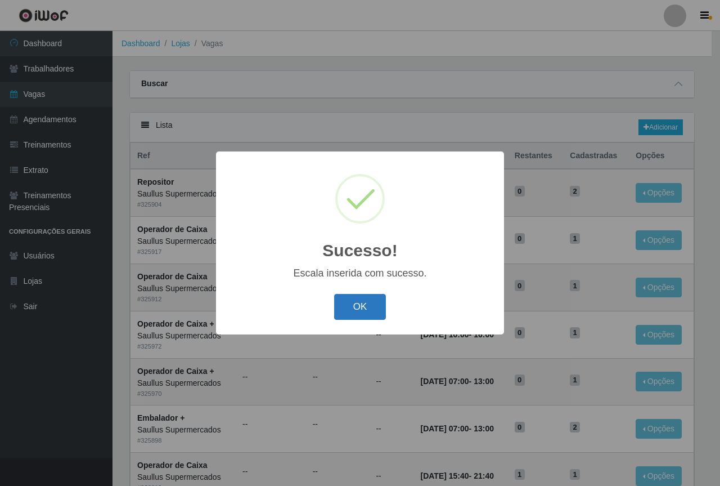
click at [351, 311] on button "OK" at bounding box center [360, 307] width 52 height 26
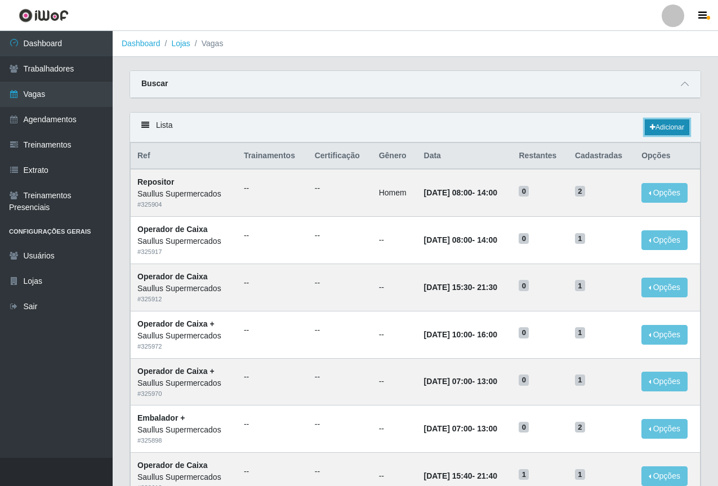
click at [652, 134] on link "Adicionar" at bounding box center [666, 127] width 44 height 16
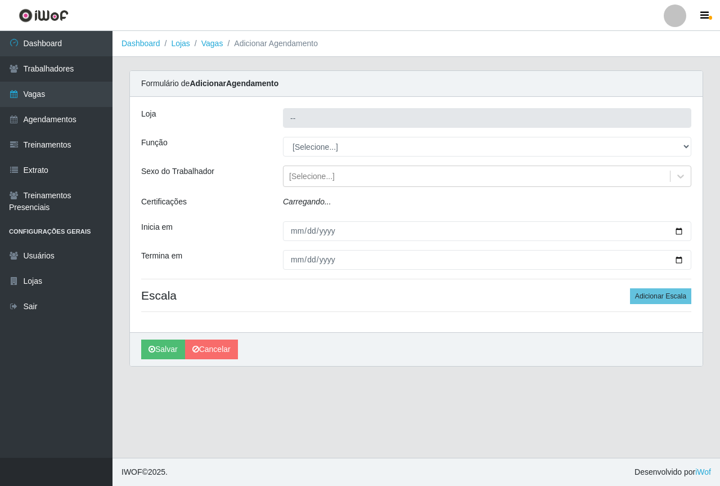
type input "Saullus Supermercados"
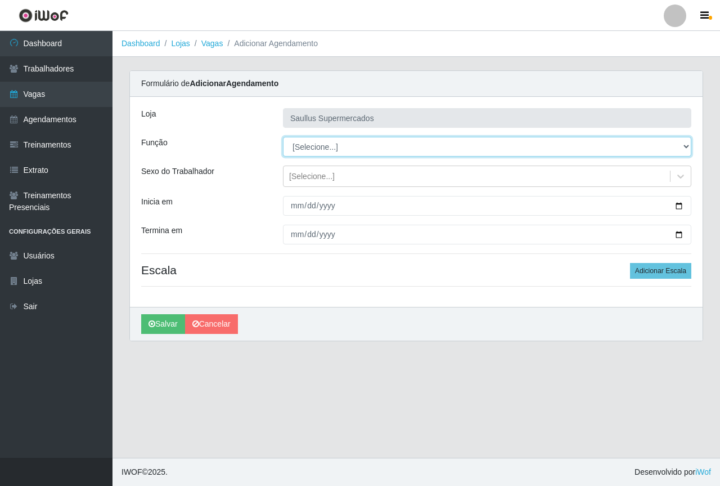
drag, startPoint x: 316, startPoint y: 140, endPoint x: 311, endPoint y: 142, distance: 5.9
click at [311, 142] on select "[Selecione...] ASG ASG + ASG ++ Balconista de Açougue Balconista de Açougue + B…" at bounding box center [487, 147] width 409 height 20
select select "72"
click at [283, 137] on select "[Selecione...] ASG ASG + ASG ++ Balconista de Açougue Balconista de Açougue + B…" at bounding box center [487, 147] width 409 height 20
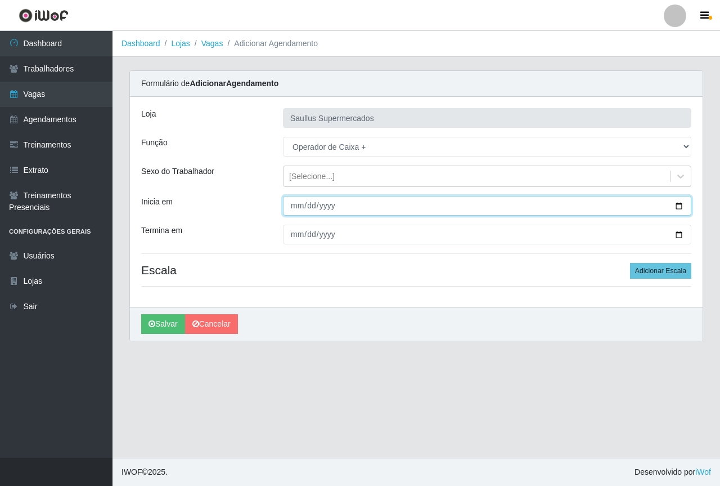
click at [297, 199] on input "Inicia em" at bounding box center [487, 206] width 409 height 20
type input "[DATE]"
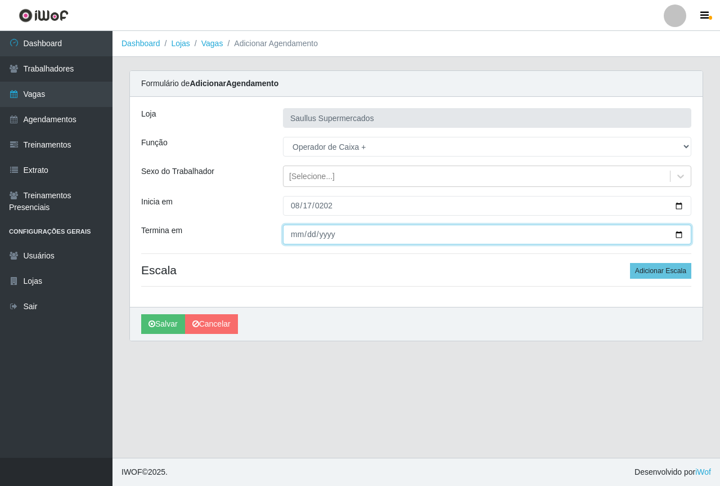
click at [299, 236] on input "Termina em" at bounding box center [487, 235] width 409 height 20
type input "[DATE]"
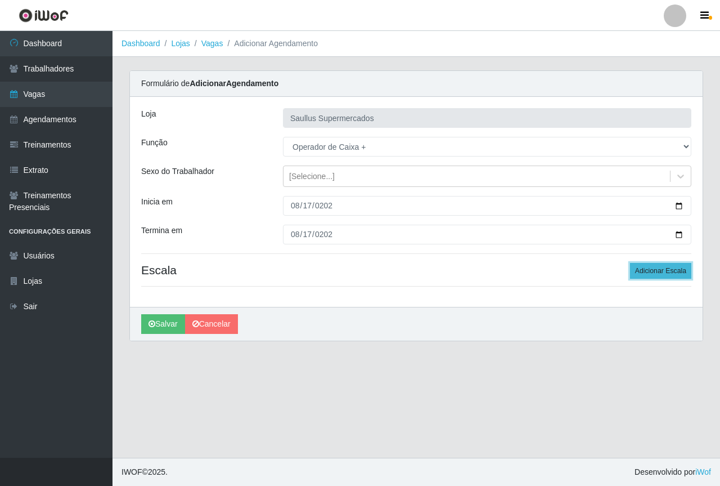
click at [645, 273] on button "Adicionar Escala" at bounding box center [660, 271] width 61 height 16
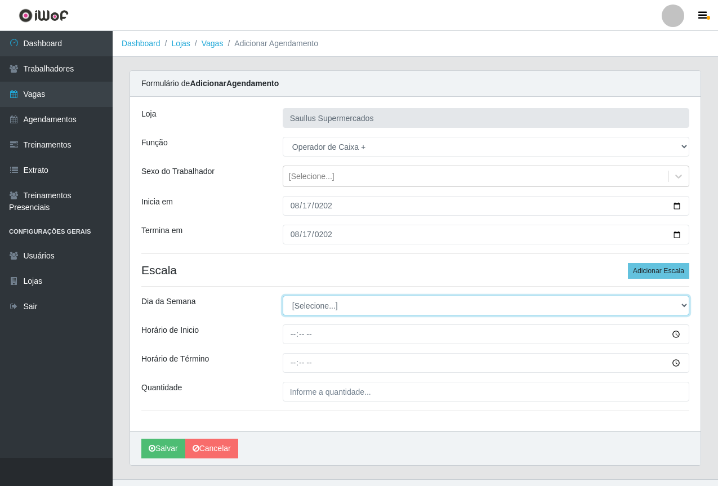
click at [360, 304] on select "[Selecione...] Segunda Terça Quarta Quinta Sexta Sábado Domingo" at bounding box center [486, 305] width 406 height 20
select select "0"
click at [283, 295] on select "[Selecione...] Segunda Terça Quarta Quinta Sexta Sábado Domingo" at bounding box center [486, 305] width 406 height 20
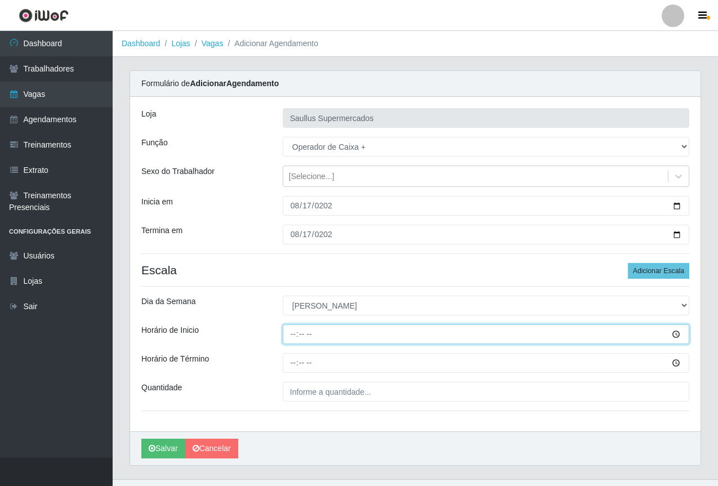
click at [290, 333] on input "Horário de Inicio" at bounding box center [486, 334] width 406 height 20
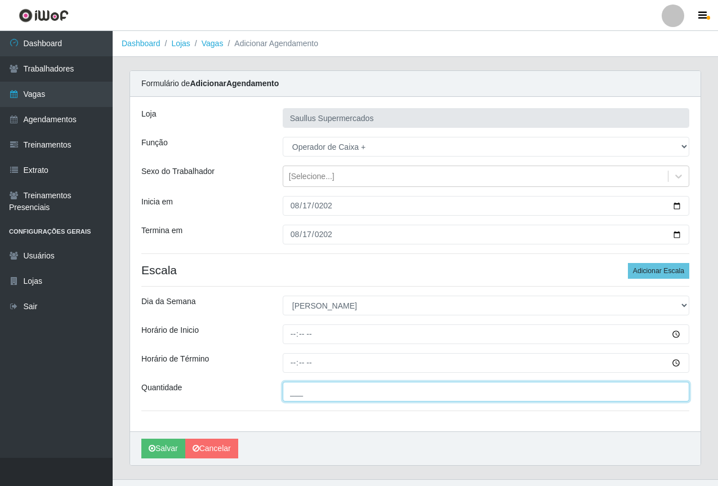
drag, startPoint x: 307, startPoint y: 399, endPoint x: 313, endPoint y: 404, distance: 8.0
click at [307, 400] on input "___" at bounding box center [486, 392] width 406 height 20
type input "1__"
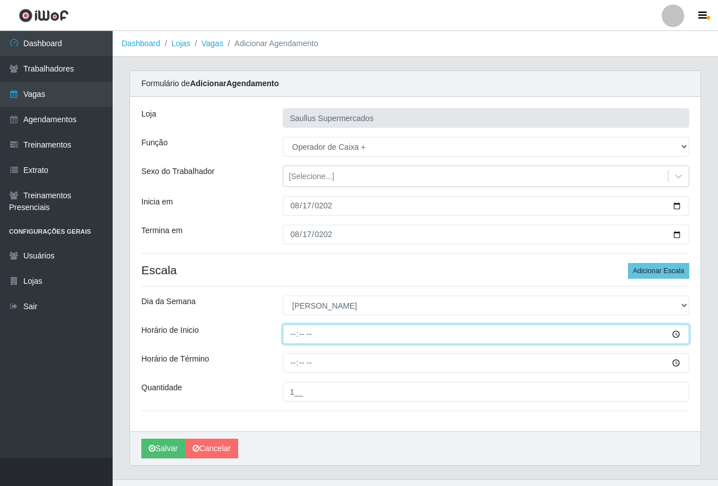
click at [294, 338] on input "Horário de Inicio" at bounding box center [486, 334] width 406 height 20
type input "10:00"
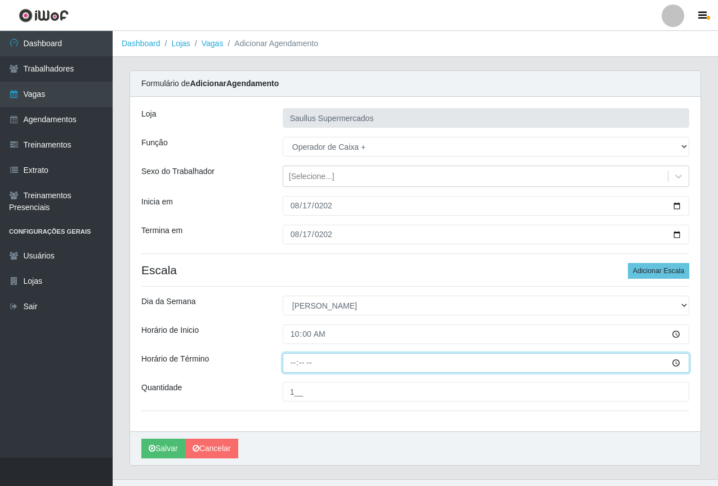
click at [292, 368] on input "Horário de Término" at bounding box center [486, 363] width 406 height 20
type input "16:00"
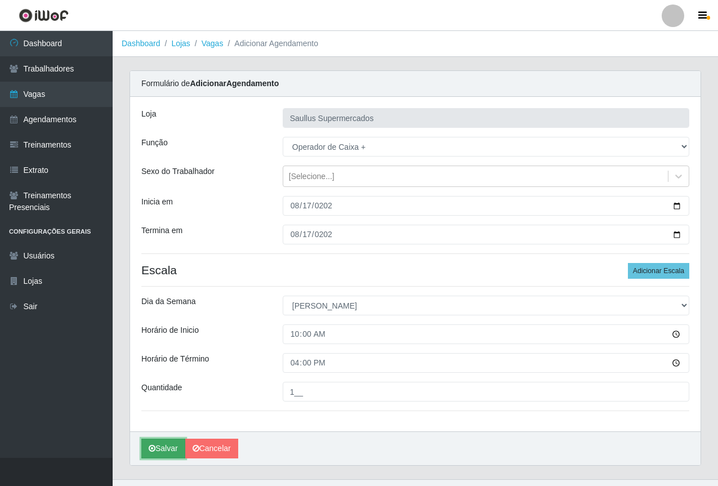
click at [156, 441] on button "Salvar" at bounding box center [163, 448] width 44 height 20
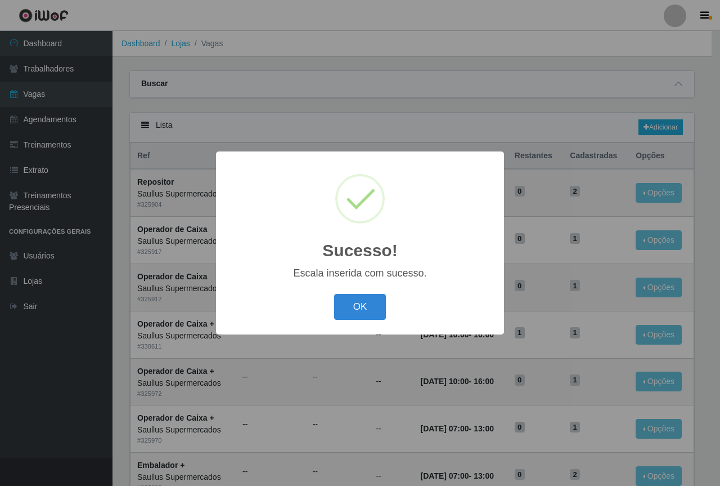
drag, startPoint x: 363, startPoint y: 304, endPoint x: 544, endPoint y: 189, distance: 214.0
click at [364, 303] on button "OK" at bounding box center [360, 307] width 52 height 26
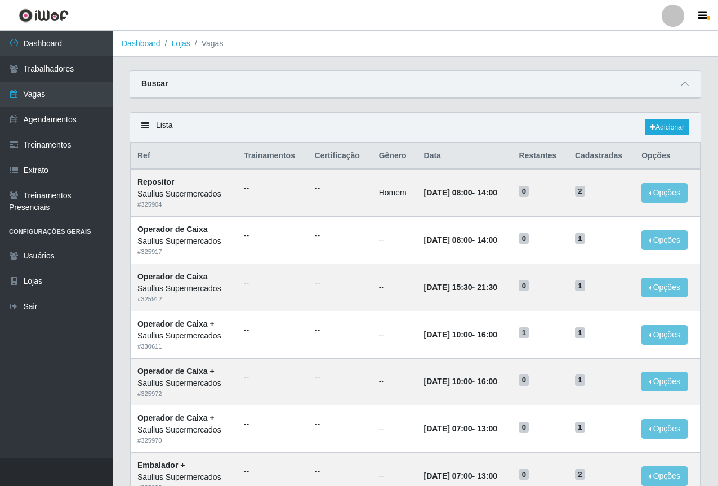
click at [671, 119] on div "Lista Adicionar" at bounding box center [415, 128] width 570 height 30
click at [671, 124] on link "Adicionar" at bounding box center [666, 127] width 44 height 16
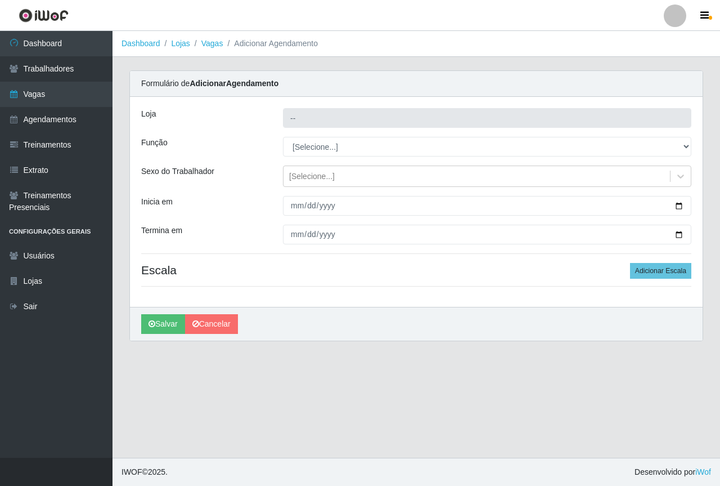
type input "Saullus Supermercados"
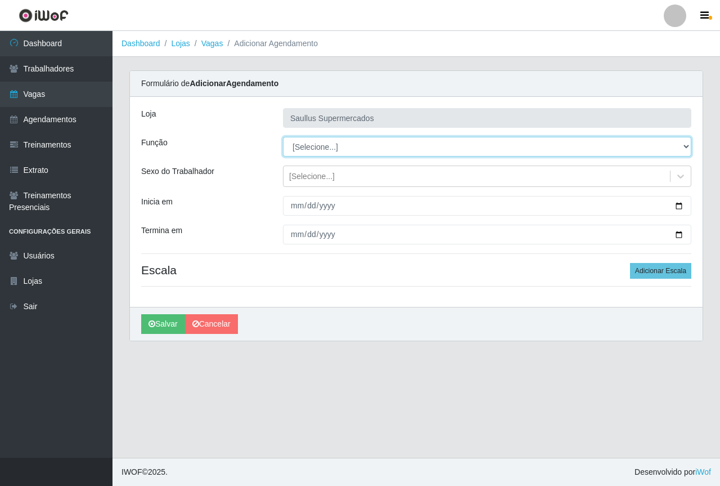
click at [309, 147] on select "[Selecione...] ASG ASG + ASG ++ Balconista de Açougue Balconista de Açougue + B…" at bounding box center [487, 147] width 409 height 20
select select "72"
click at [283, 137] on select "[Selecione...] ASG ASG + ASG ++ Balconista de Açougue Balconista de Açougue + B…" at bounding box center [487, 147] width 409 height 20
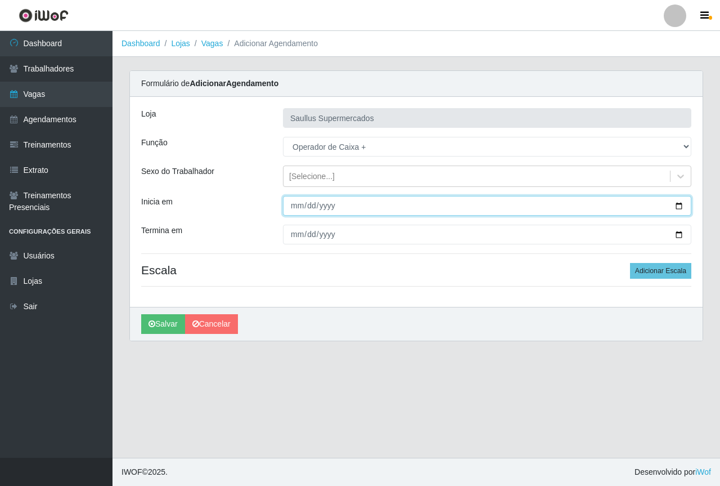
click at [290, 205] on input "Inicia em" at bounding box center [487, 206] width 409 height 20
type input "[DATE]"
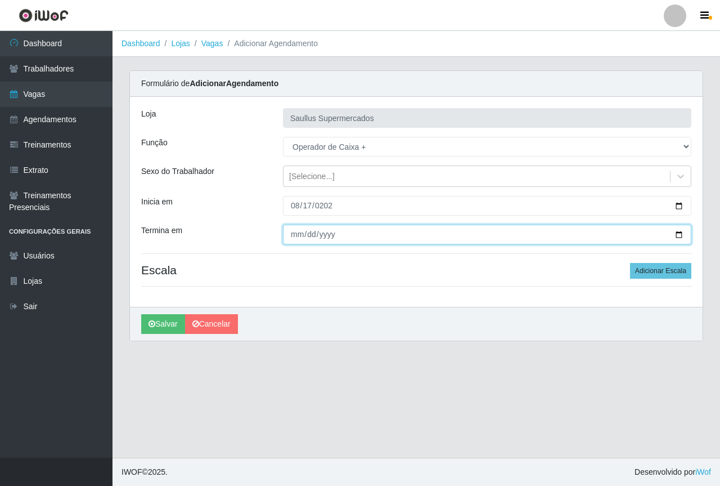
click at [297, 233] on input "Termina em" at bounding box center [487, 235] width 409 height 20
type input "[DATE]"
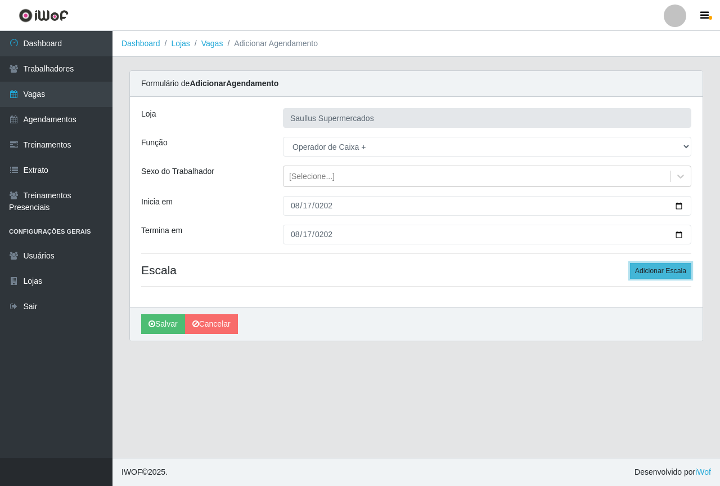
click at [640, 271] on button "Adicionar Escala" at bounding box center [660, 271] width 61 height 16
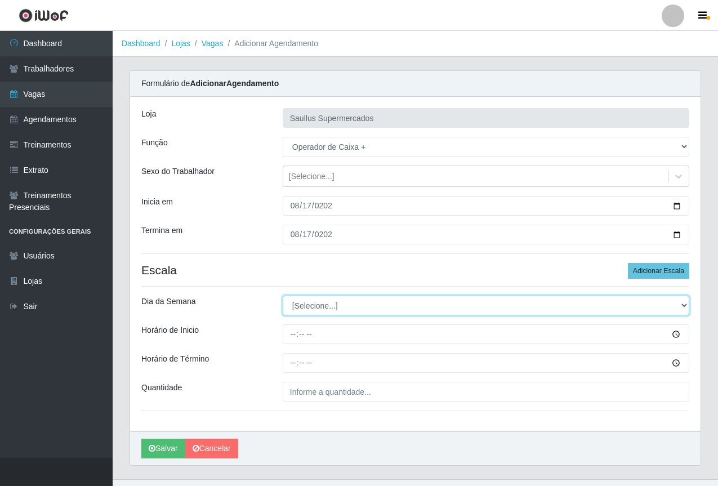
click at [416, 310] on select "[Selecione...] Segunda Terça Quarta Quinta Sexta Sábado Domingo" at bounding box center [486, 305] width 406 height 20
select select "0"
click at [283, 295] on select "[Selecione...] Segunda Terça Quarta Quinta Sexta Sábado Domingo" at bounding box center [486, 305] width 406 height 20
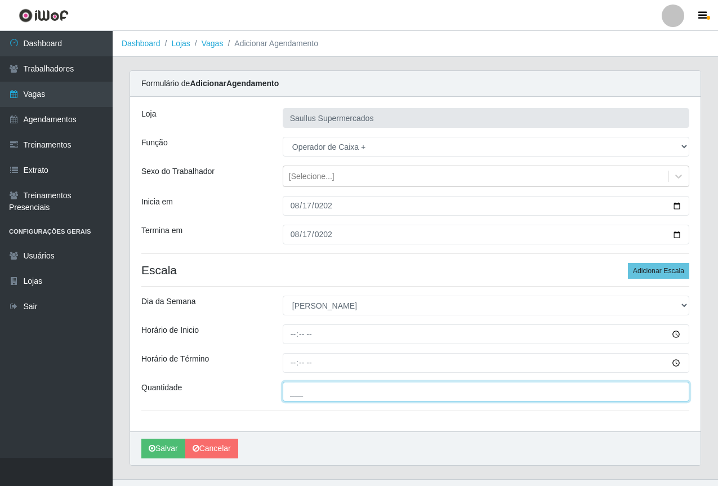
click at [297, 388] on input "___" at bounding box center [486, 392] width 406 height 20
type input "1__"
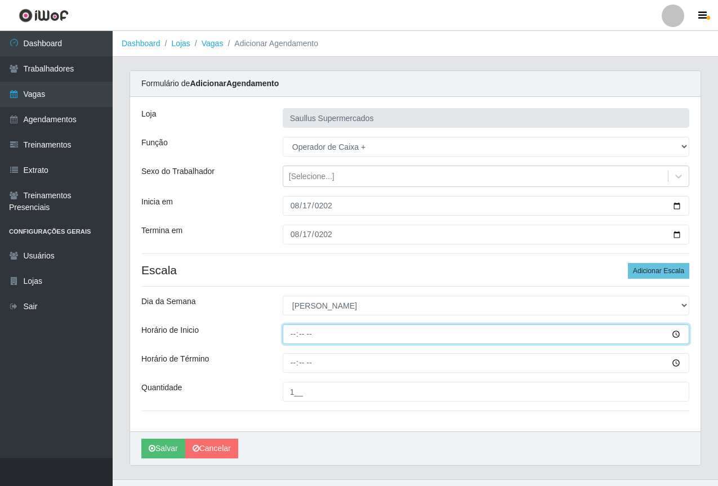
drag, startPoint x: 294, startPoint y: 335, endPoint x: 324, endPoint y: 338, distance: 30.0
click at [295, 335] on input "Horário de Inicio" at bounding box center [486, 334] width 406 height 20
type input "07:00"
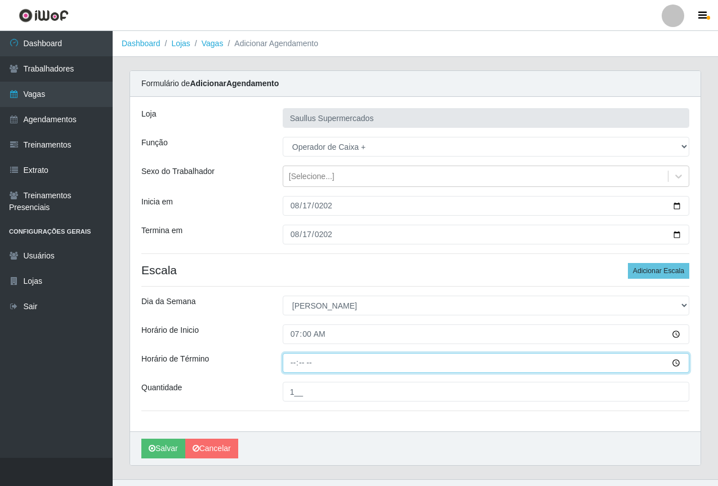
click at [291, 365] on input "Horário de Término" at bounding box center [486, 363] width 406 height 20
type input "13:00"
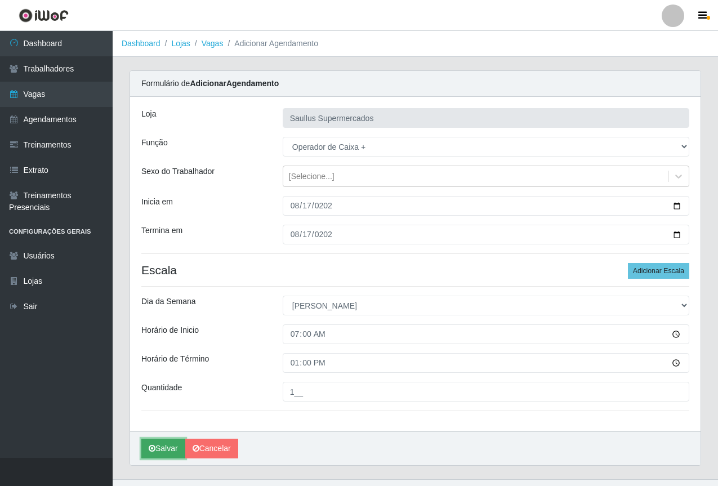
click at [154, 443] on button "Salvar" at bounding box center [163, 448] width 44 height 20
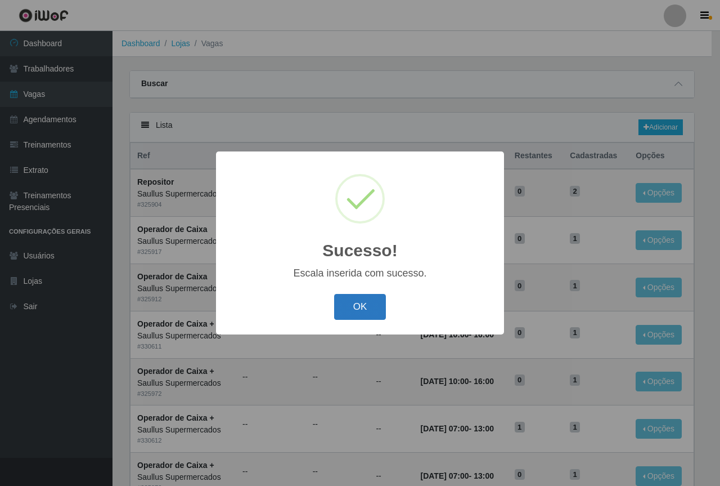
click at [384, 308] on button "OK" at bounding box center [360, 307] width 52 height 26
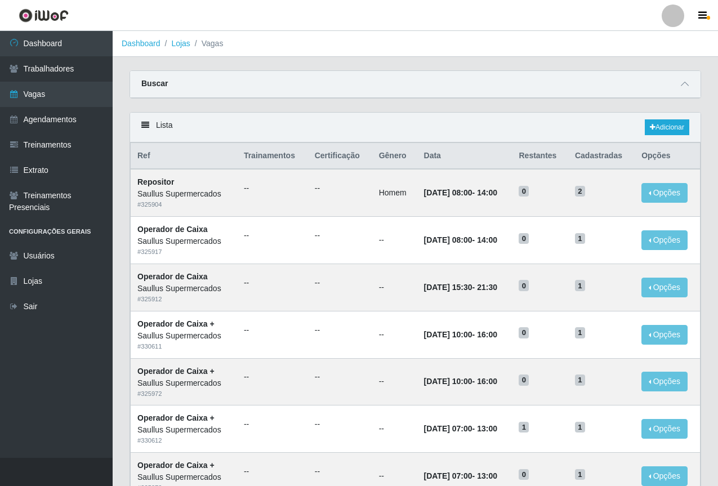
click at [163, 151] on th "Ref" at bounding box center [184, 156] width 106 height 26
drag, startPoint x: 163, startPoint y: 151, endPoint x: 226, endPoint y: 128, distance: 67.6
